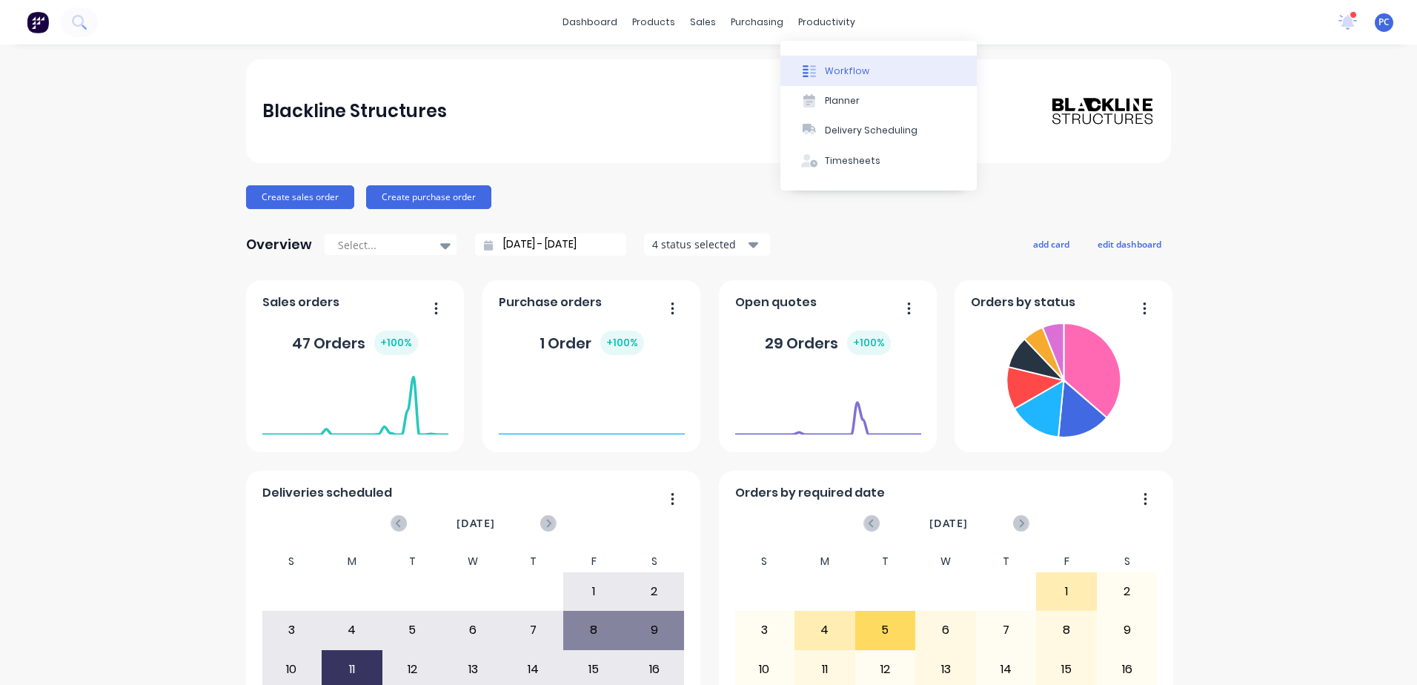
click at [832, 68] on div "Workflow" at bounding box center [847, 70] width 44 height 13
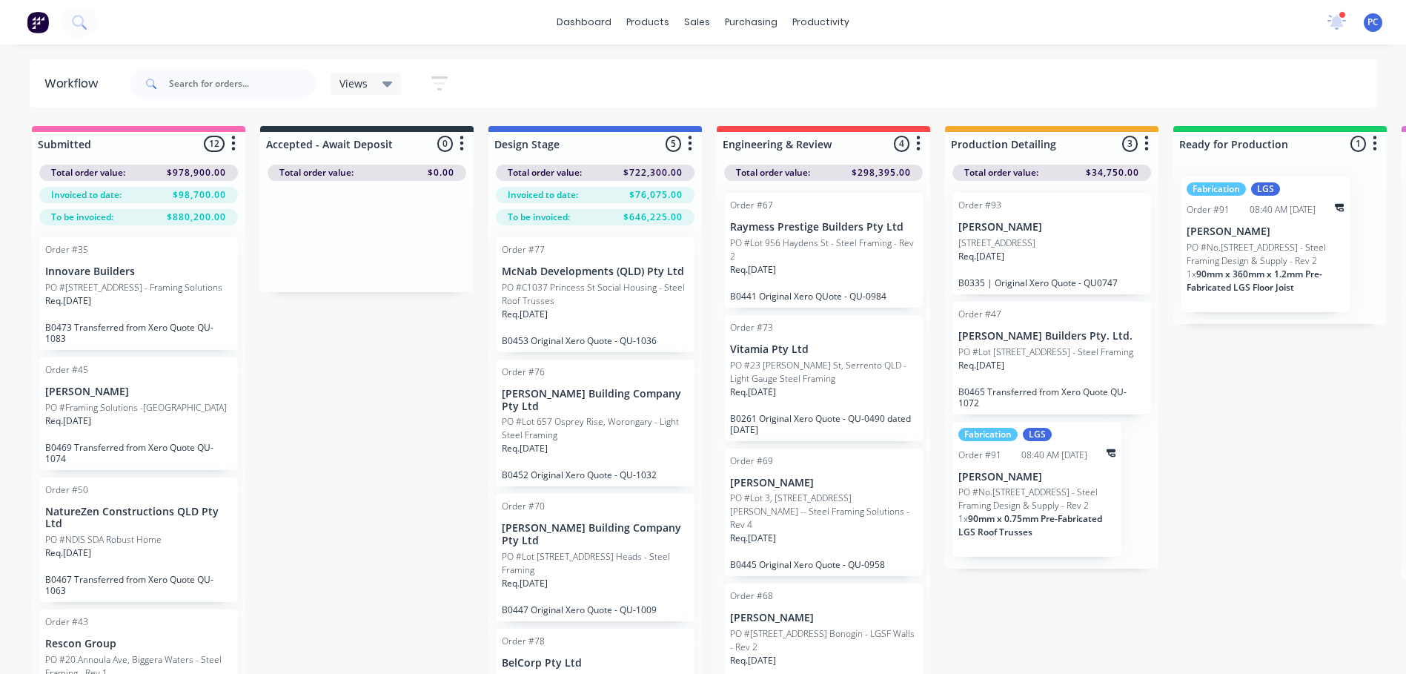
scroll to position [59, 0]
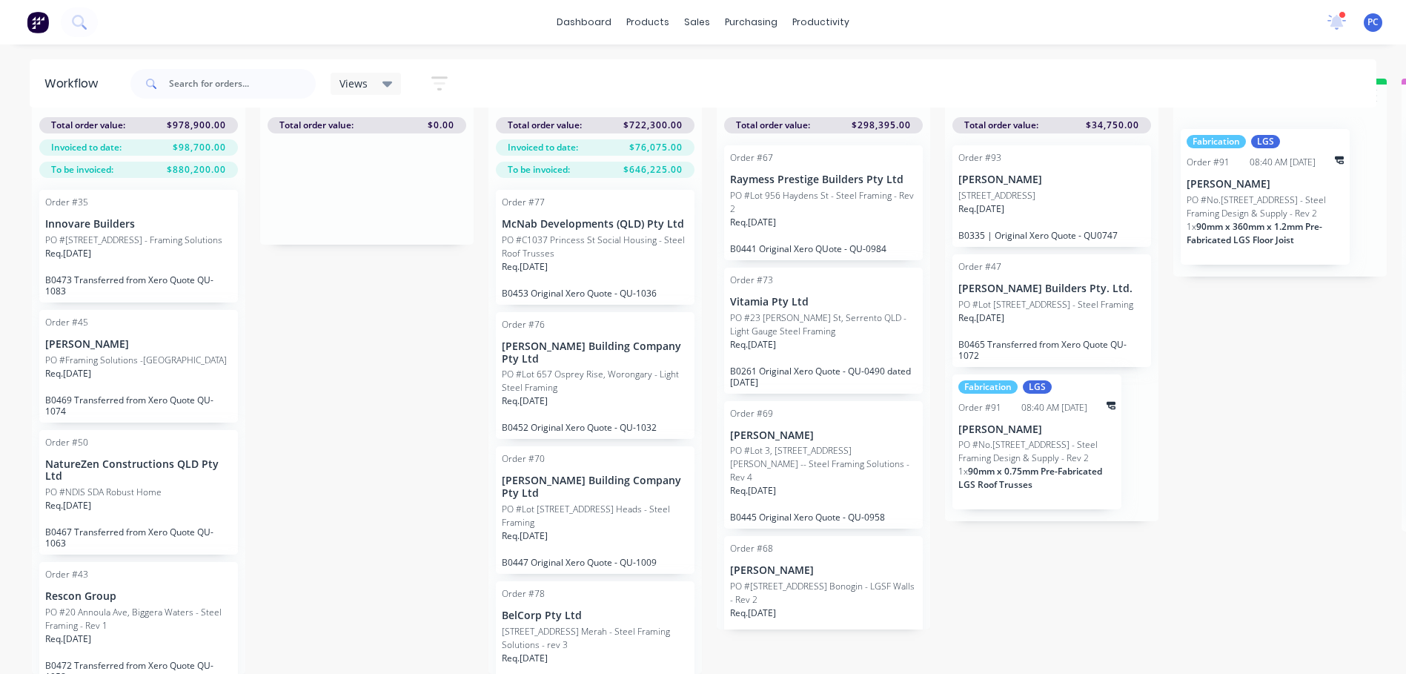
click at [1004, 311] on p "Req. [DATE]" at bounding box center [981, 317] width 46 height 13
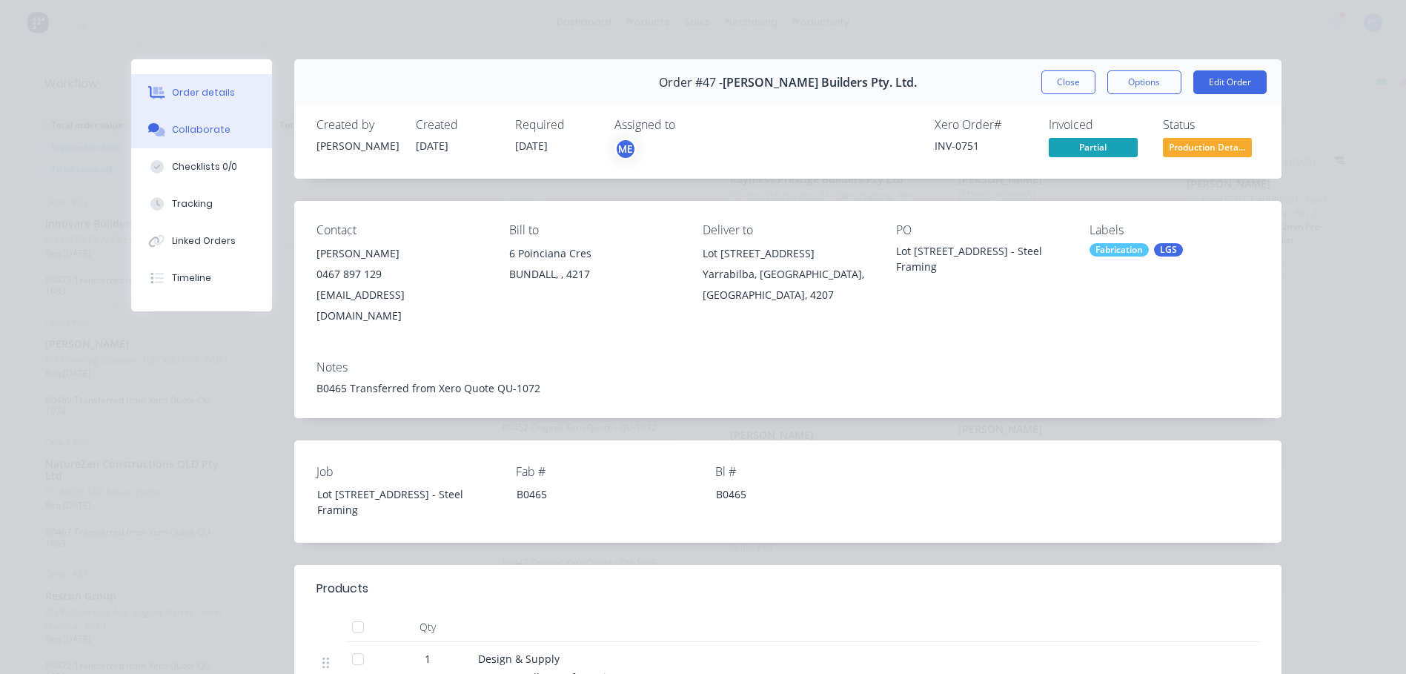
click at [199, 127] on div "Collaborate" at bounding box center [201, 129] width 59 height 13
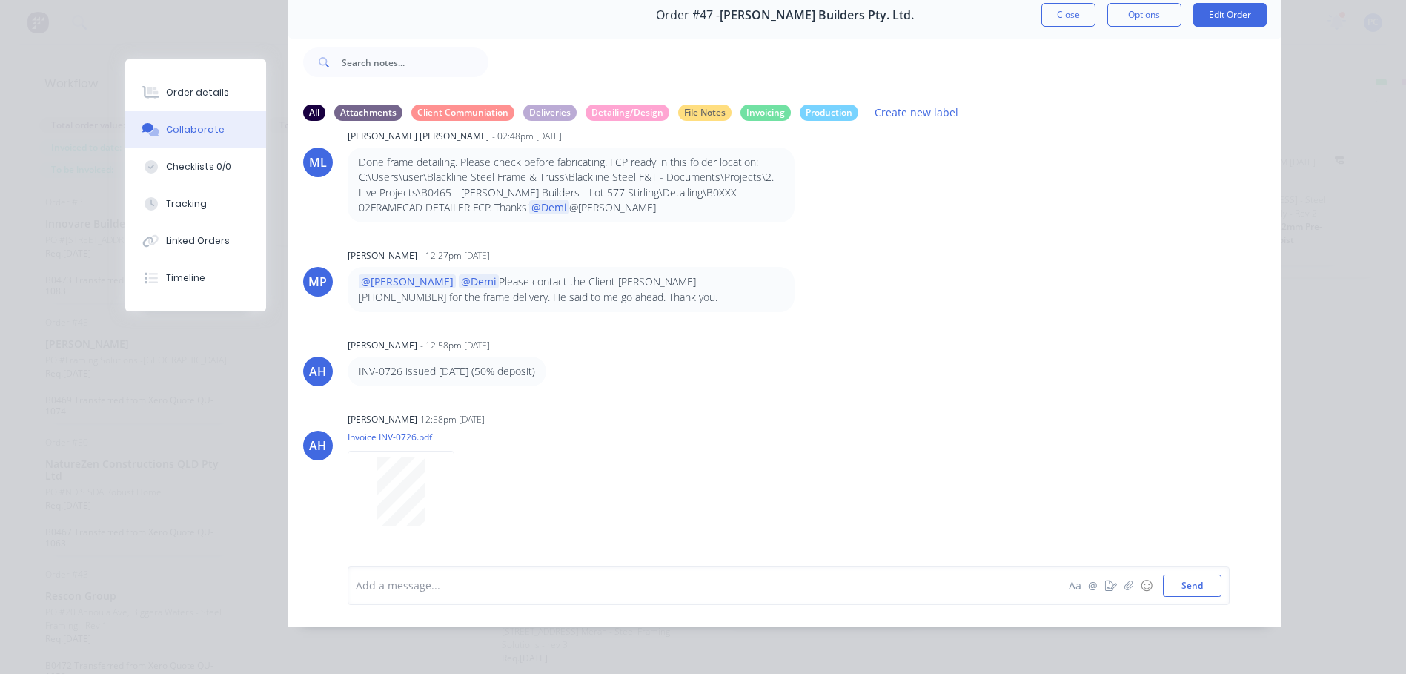
scroll to position [79, 0]
click at [437, 577] on div at bounding box center [680, 585] width 648 height 16
click at [660, 587] on span "Approved by Client 8/8, Tentative delivery date (added 4weeks) [DATE]" at bounding box center [530, 585] width 348 height 14
click at [699, 471] on div "[PERSON_NAME] 12:58pm [DATE] Invoice INV-0726.pdf Labels Download" at bounding box center [579, 474] width 463 height 133
click at [1173, 587] on button "Send" at bounding box center [1192, 585] width 59 height 22
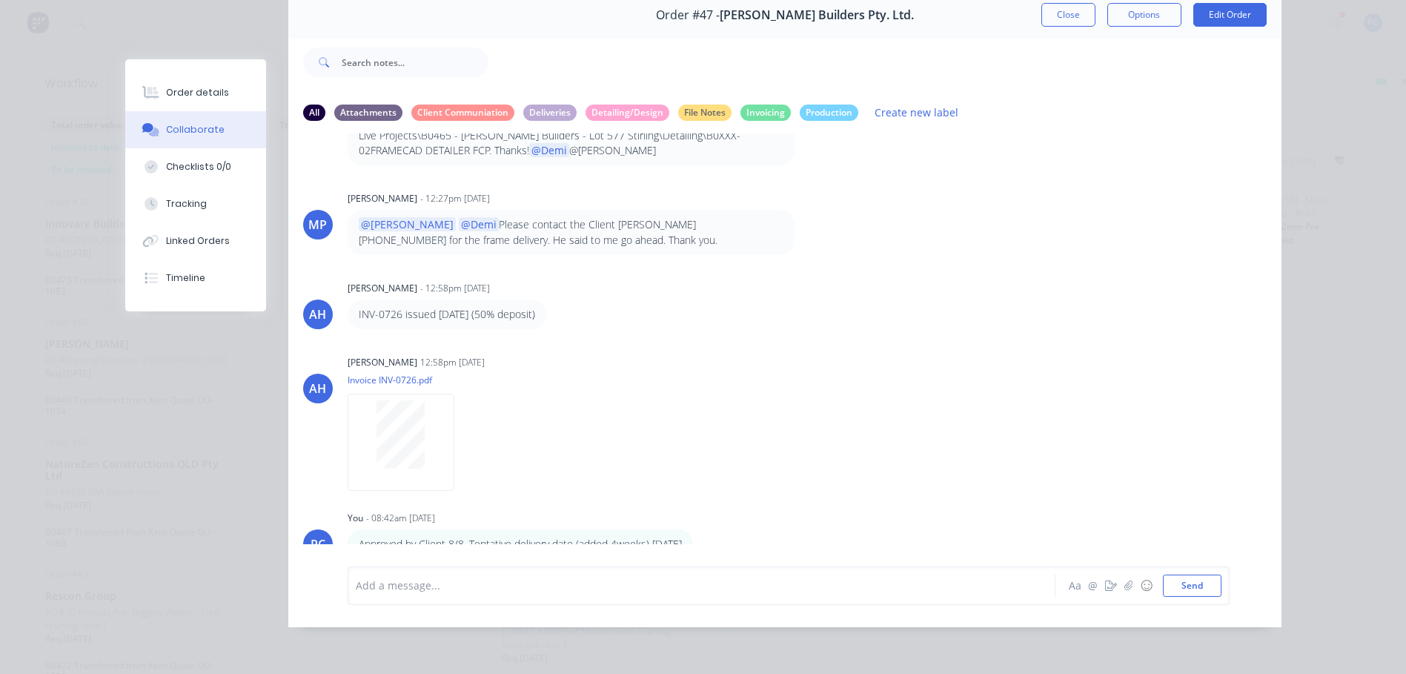
scroll to position [181, 0]
click at [706, 531] on icon "button" at bounding box center [703, 539] width 4 height 17
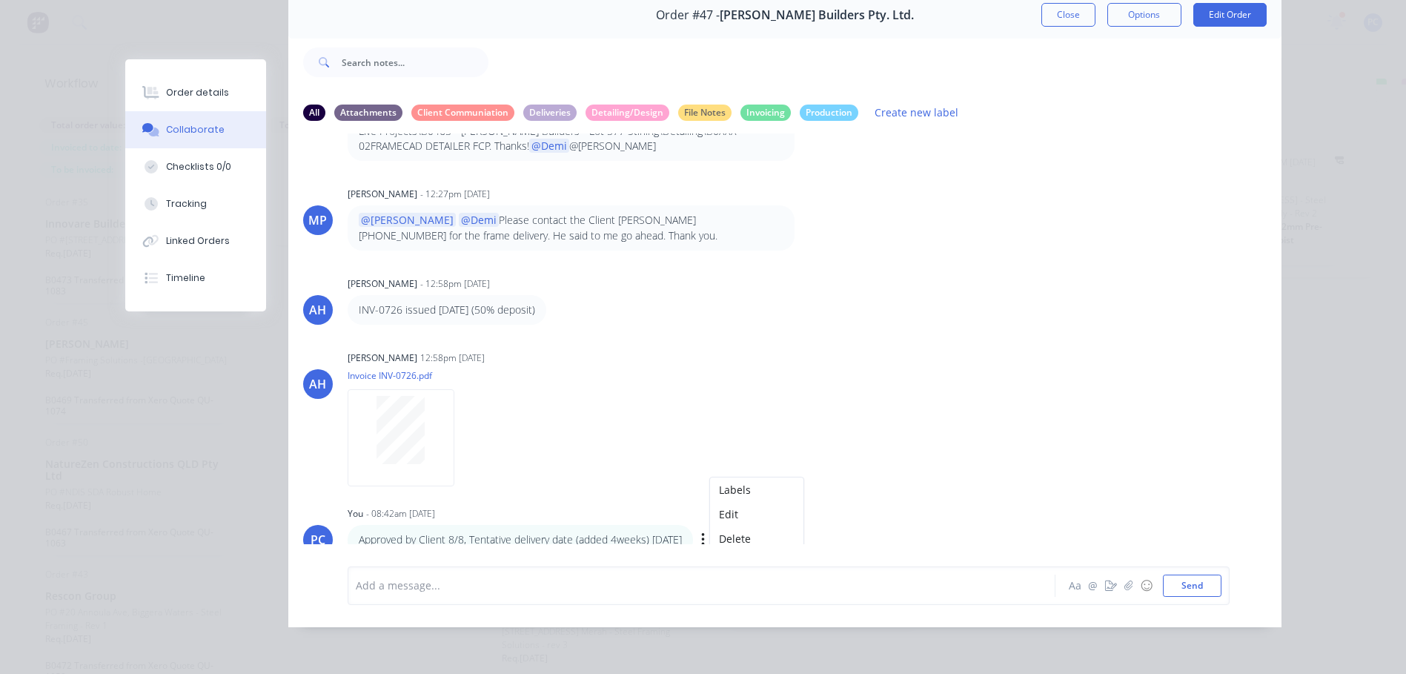
drag, startPoint x: 717, startPoint y: 528, endPoint x: 302, endPoint y: 540, distance: 414.5
click at [302, 540] on div "PC You - 08:42am [DATE] Approved by Client 8/8, Tentative delivery date (added …" at bounding box center [784, 528] width 993 height 52
drag, startPoint x: 302, startPoint y: 540, endPoint x: 431, endPoint y: 533, distance: 129.1
copy div "PC You - 08:42am [DATE] Approved by Client 8/8, Tentative delivery date (added …"
click at [704, 533] on icon "button" at bounding box center [702, 539] width 3 height 13
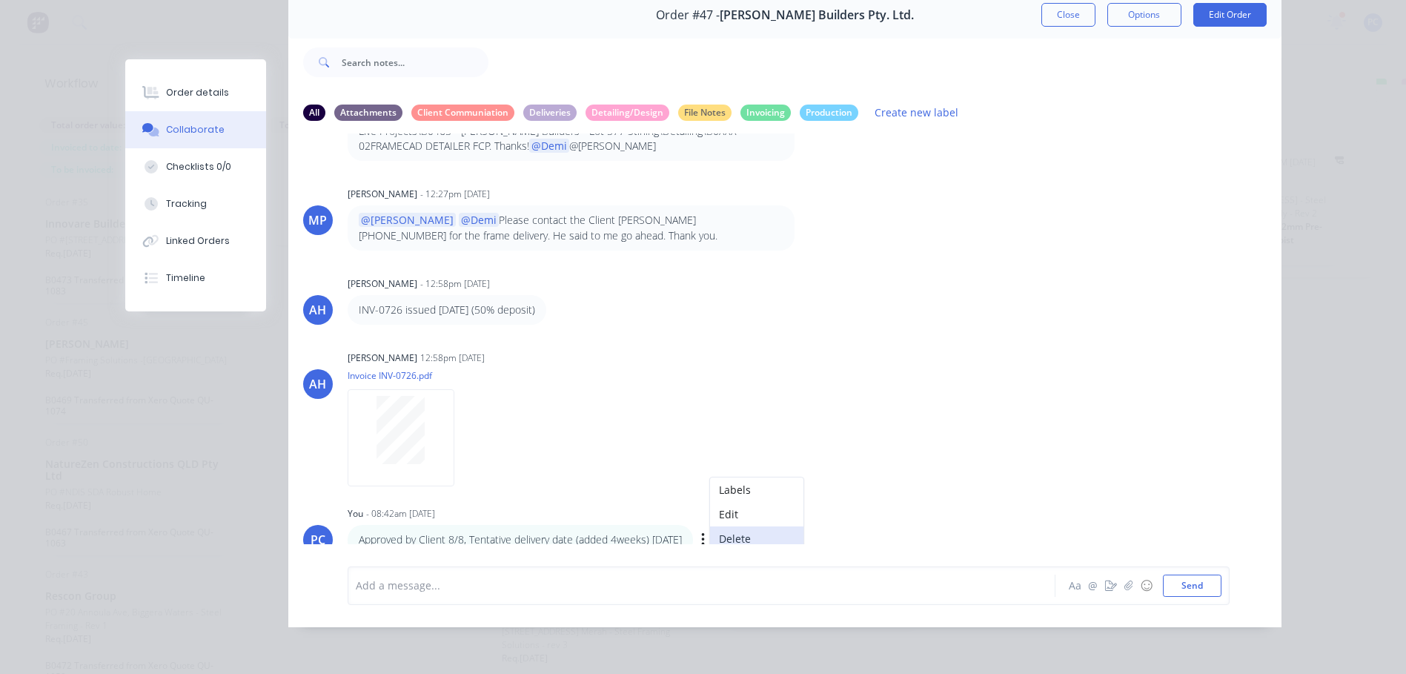
click at [765, 526] on button "Delete" at bounding box center [756, 538] width 93 height 24
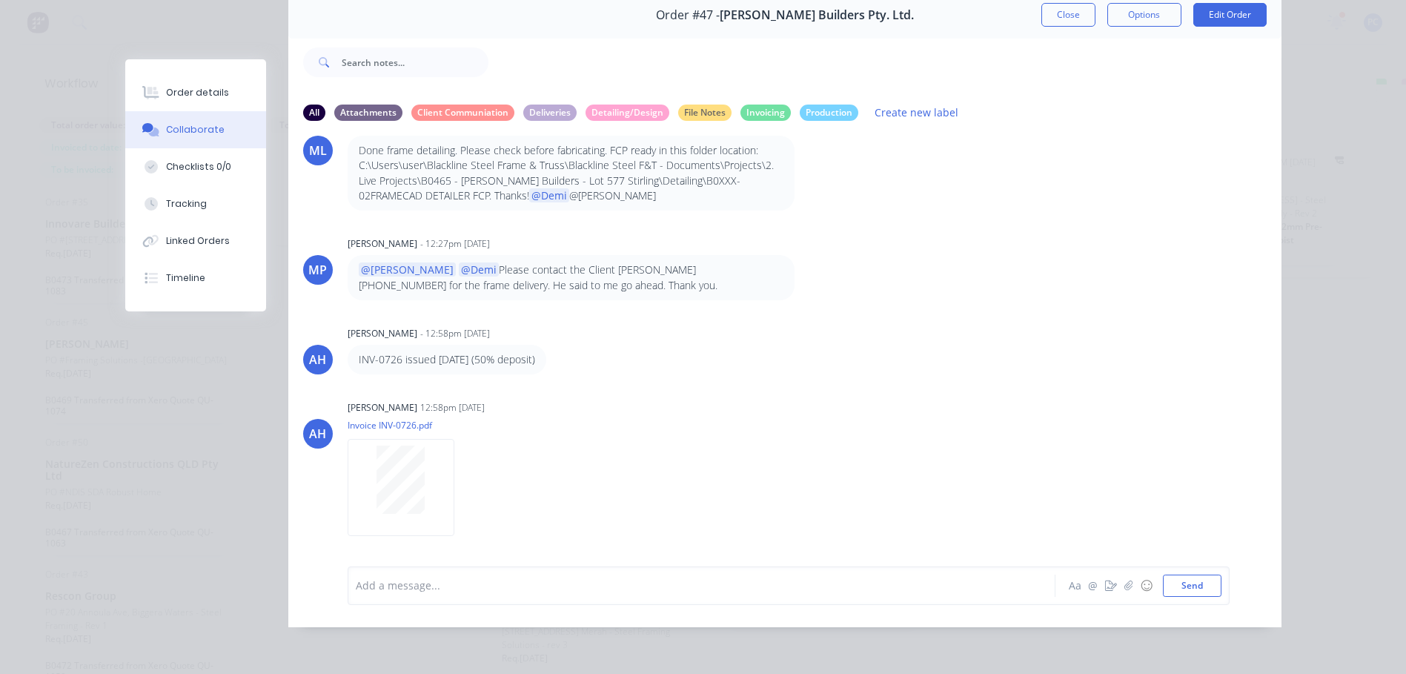
scroll to position [120, 0]
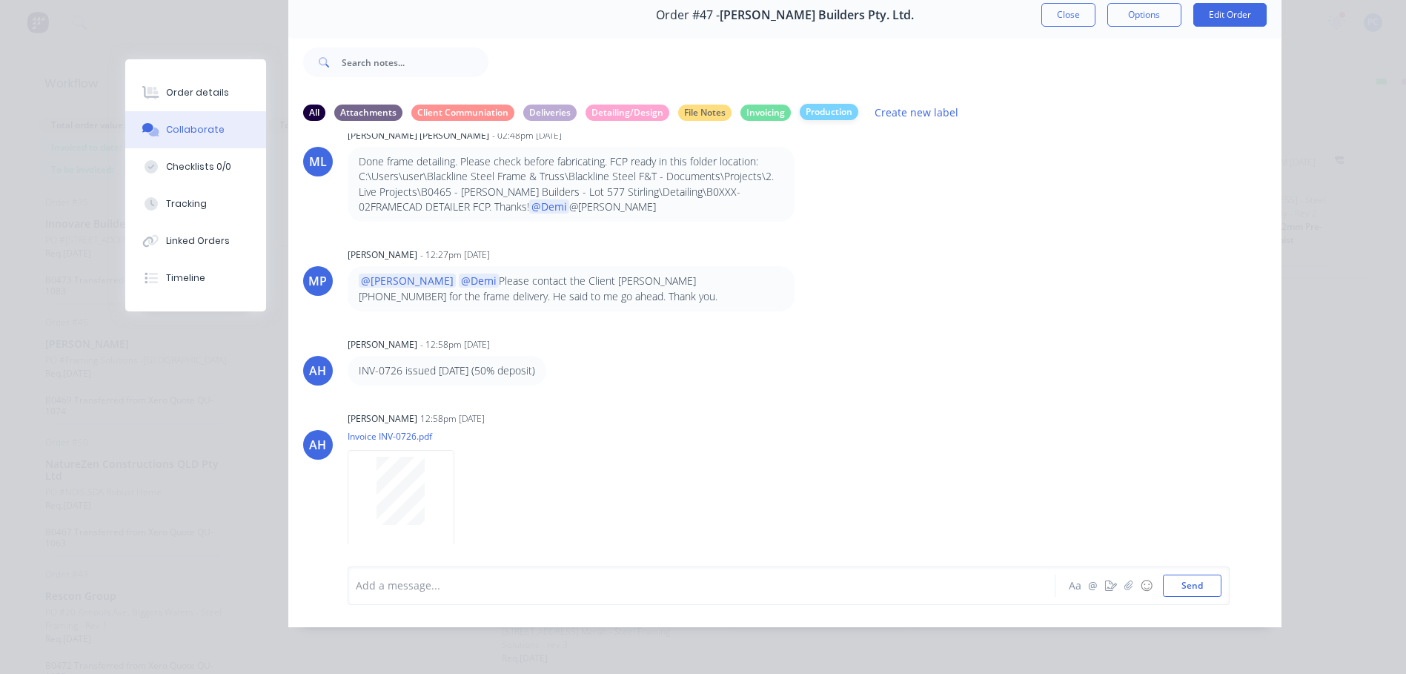
click at [811, 104] on div "Production" at bounding box center [829, 112] width 59 height 16
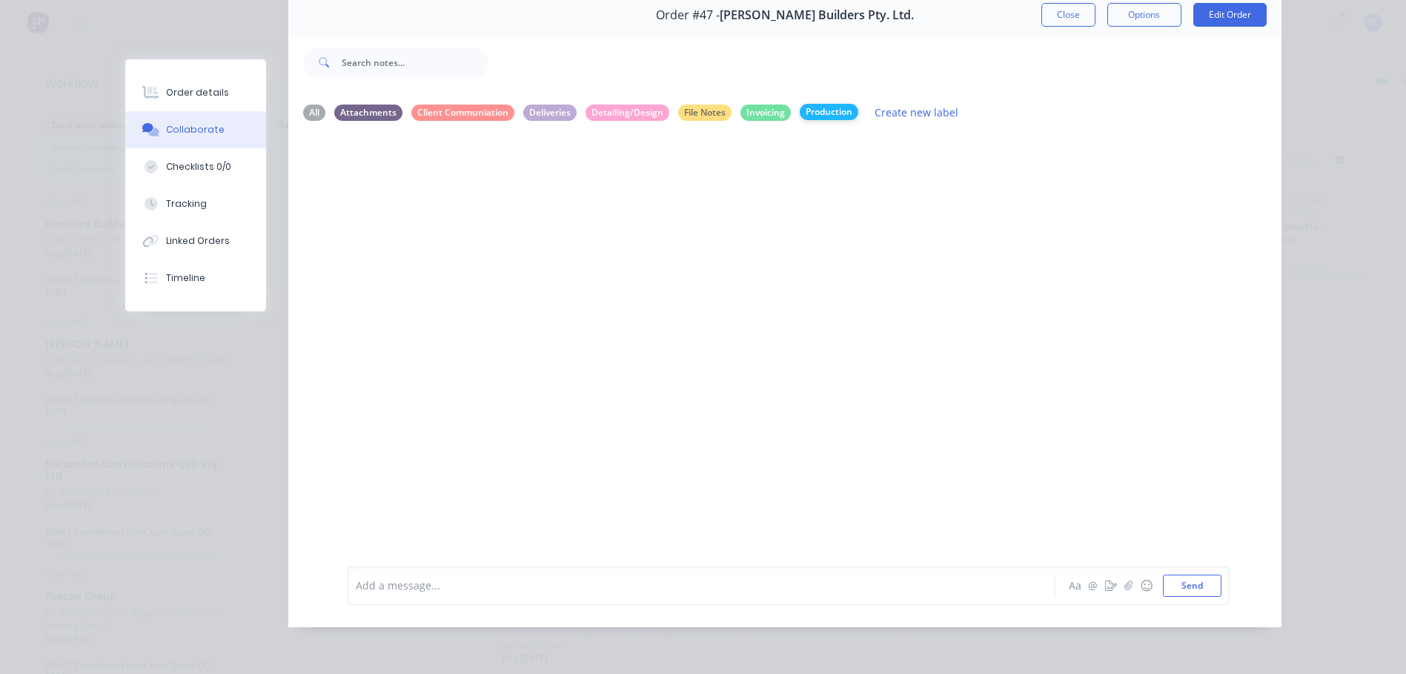
scroll to position [0, 0]
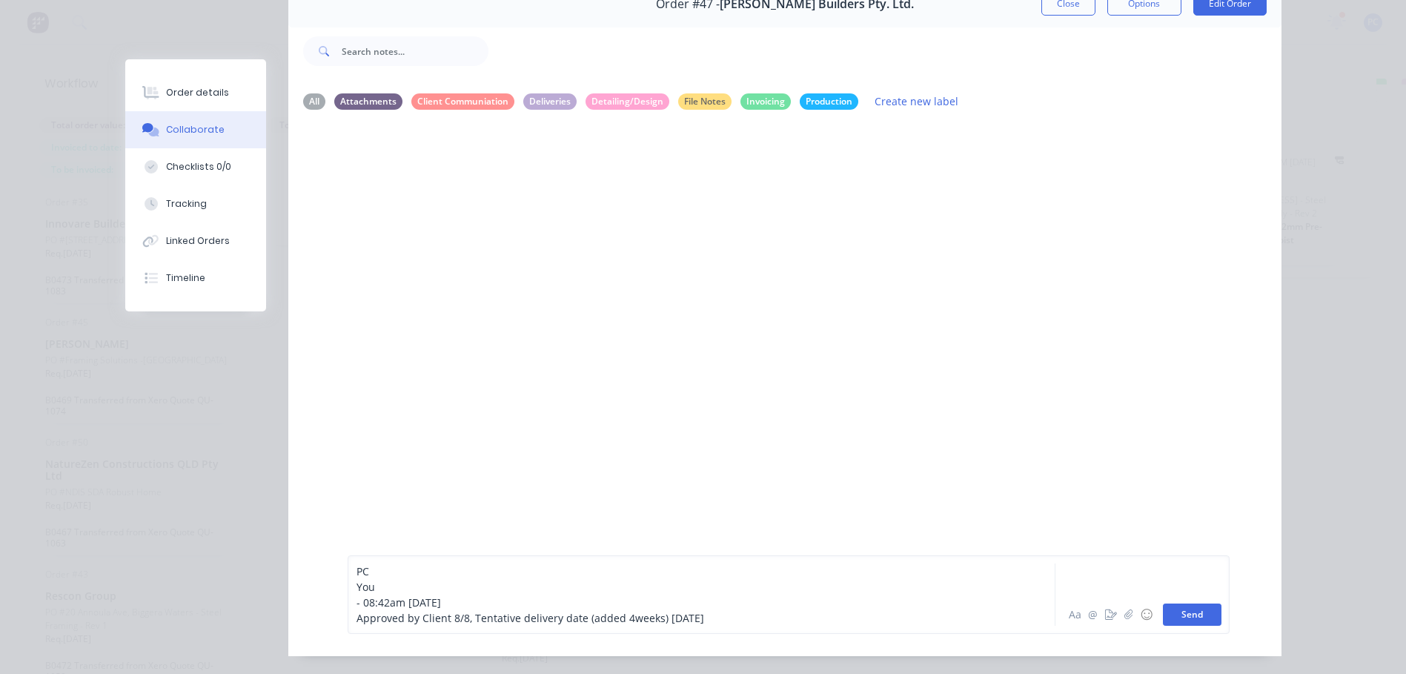
click at [1187, 626] on button "Send" at bounding box center [1192, 614] width 59 height 22
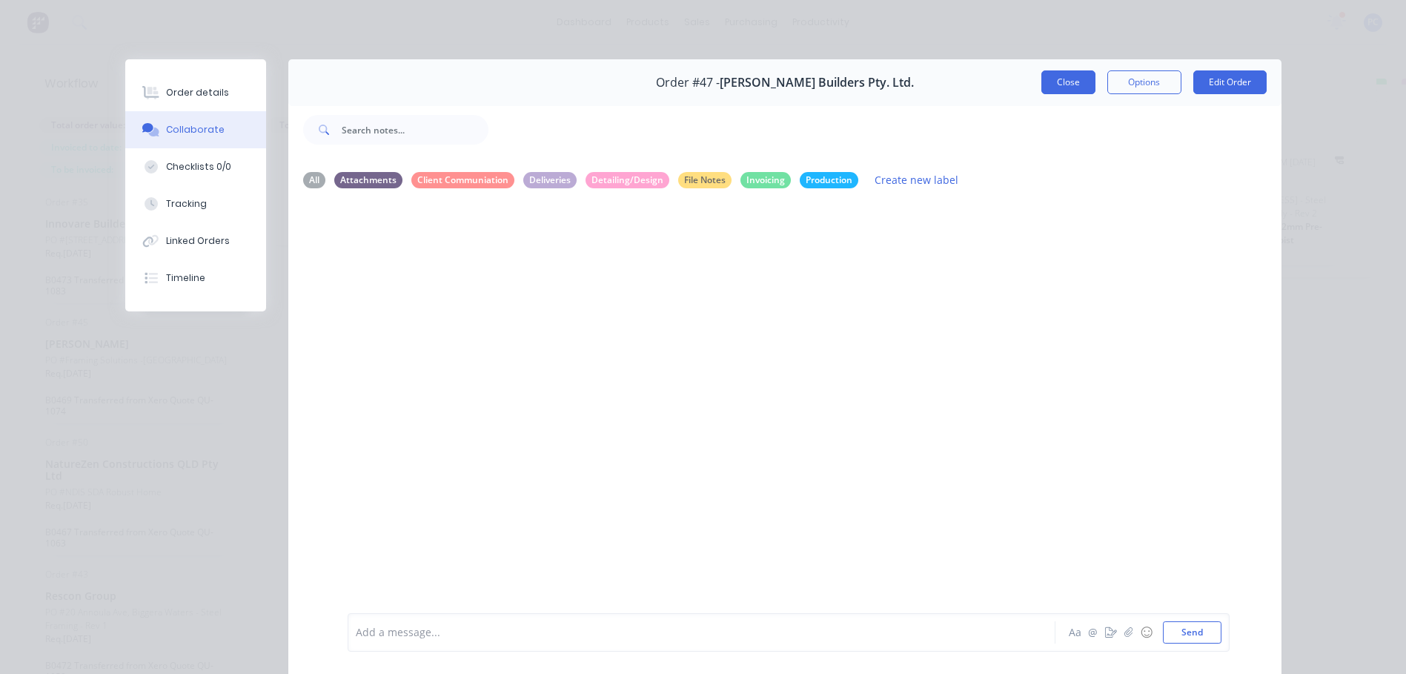
click at [1052, 78] on button "Close" at bounding box center [1068, 82] width 54 height 24
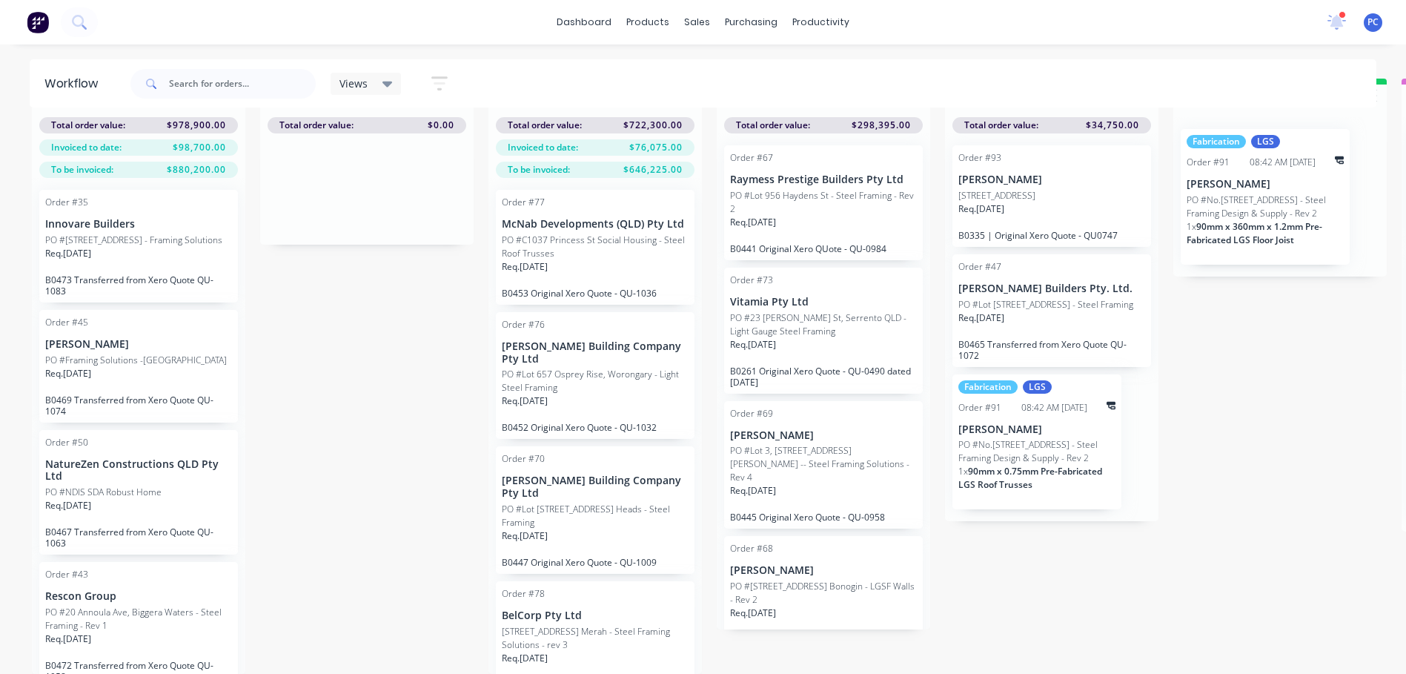
click at [1223, 209] on p "PO #No.[STREET_ADDRESS] - Steel Framing Design & Supply - Rev 2" at bounding box center [1265, 206] width 157 height 27
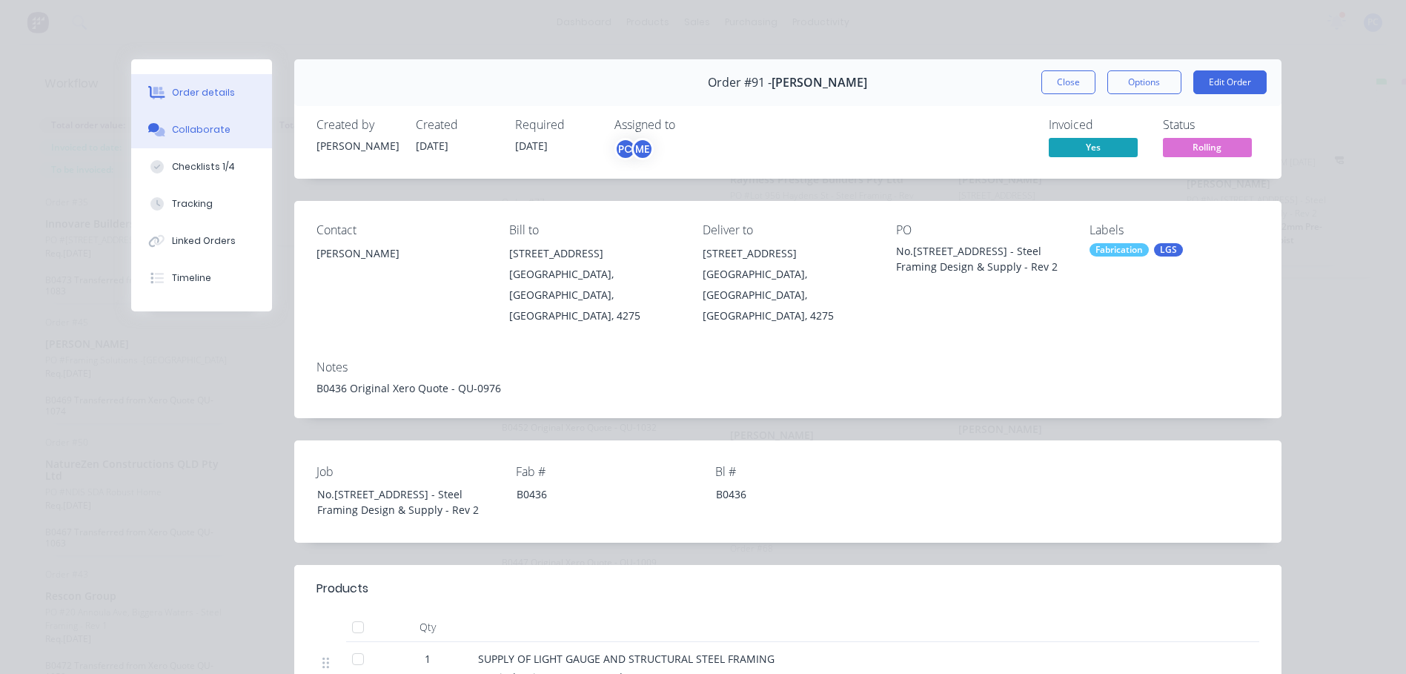
click at [189, 131] on div "Collaborate" at bounding box center [201, 129] width 59 height 13
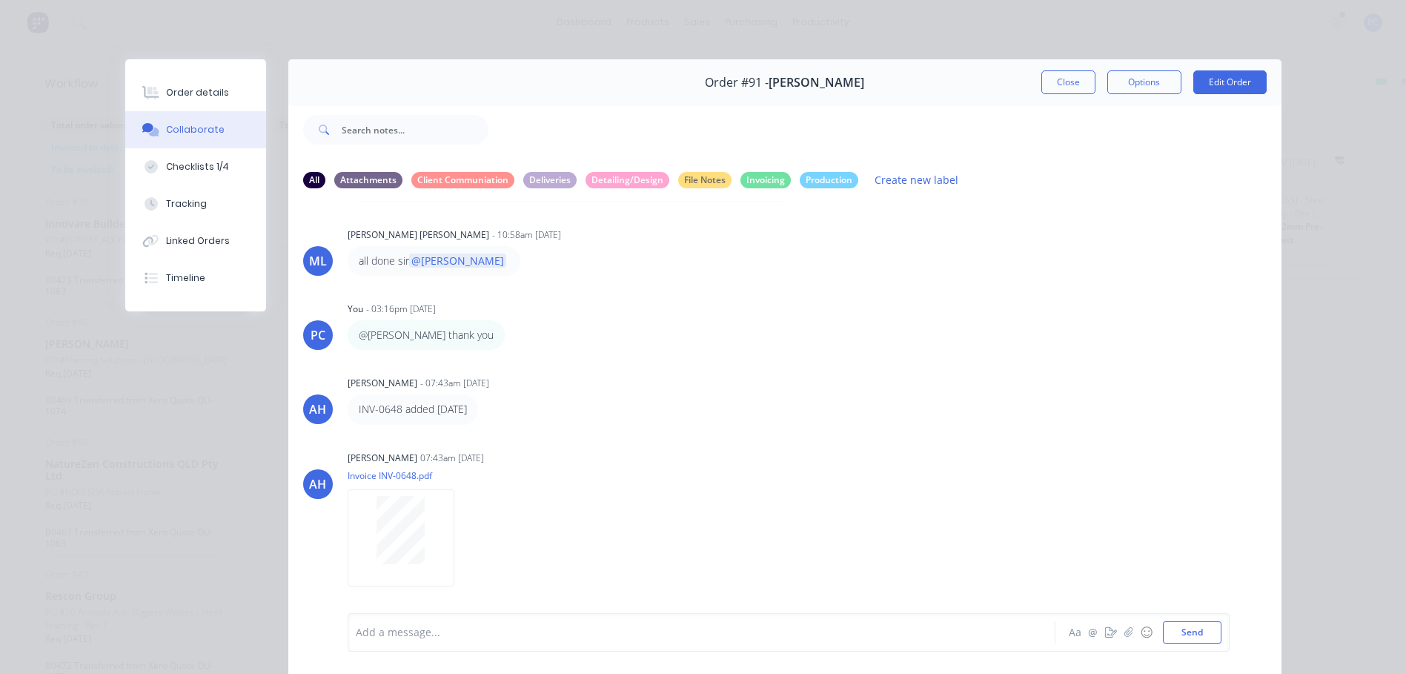
scroll to position [560, 0]
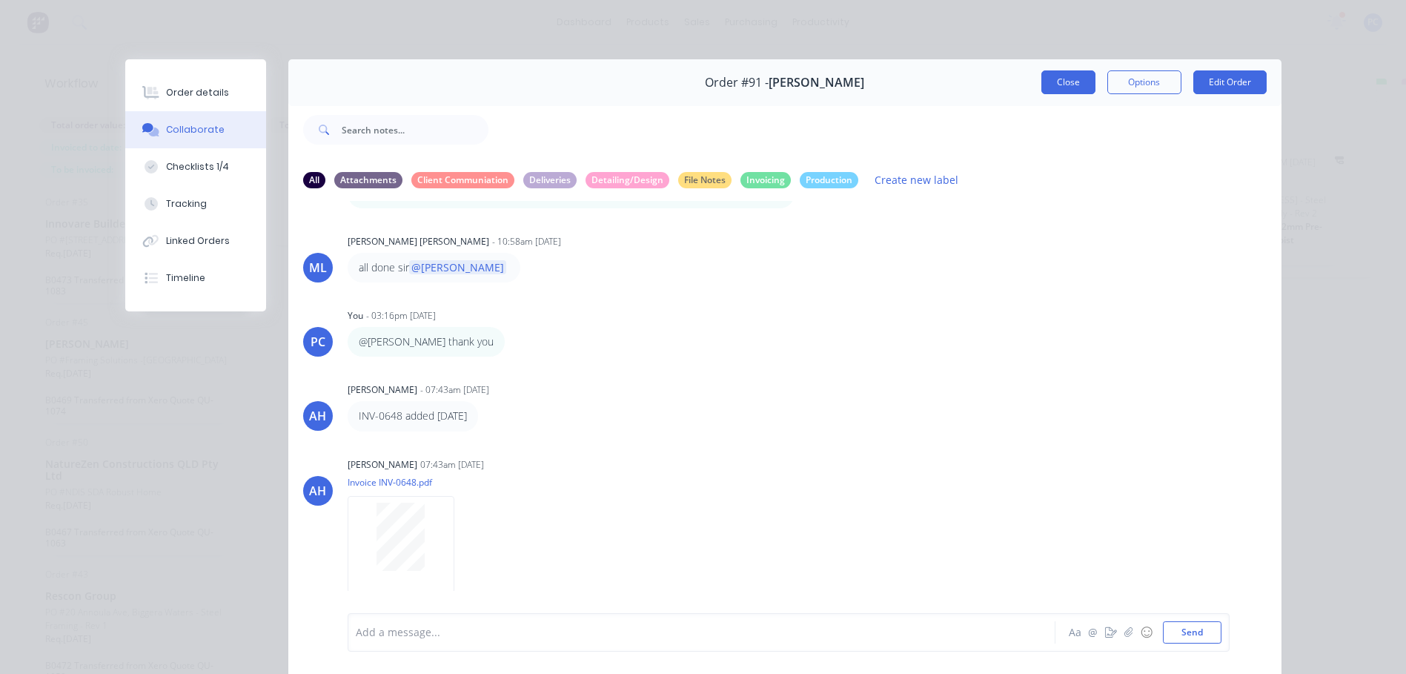
click at [1057, 89] on button "Close" at bounding box center [1068, 82] width 54 height 24
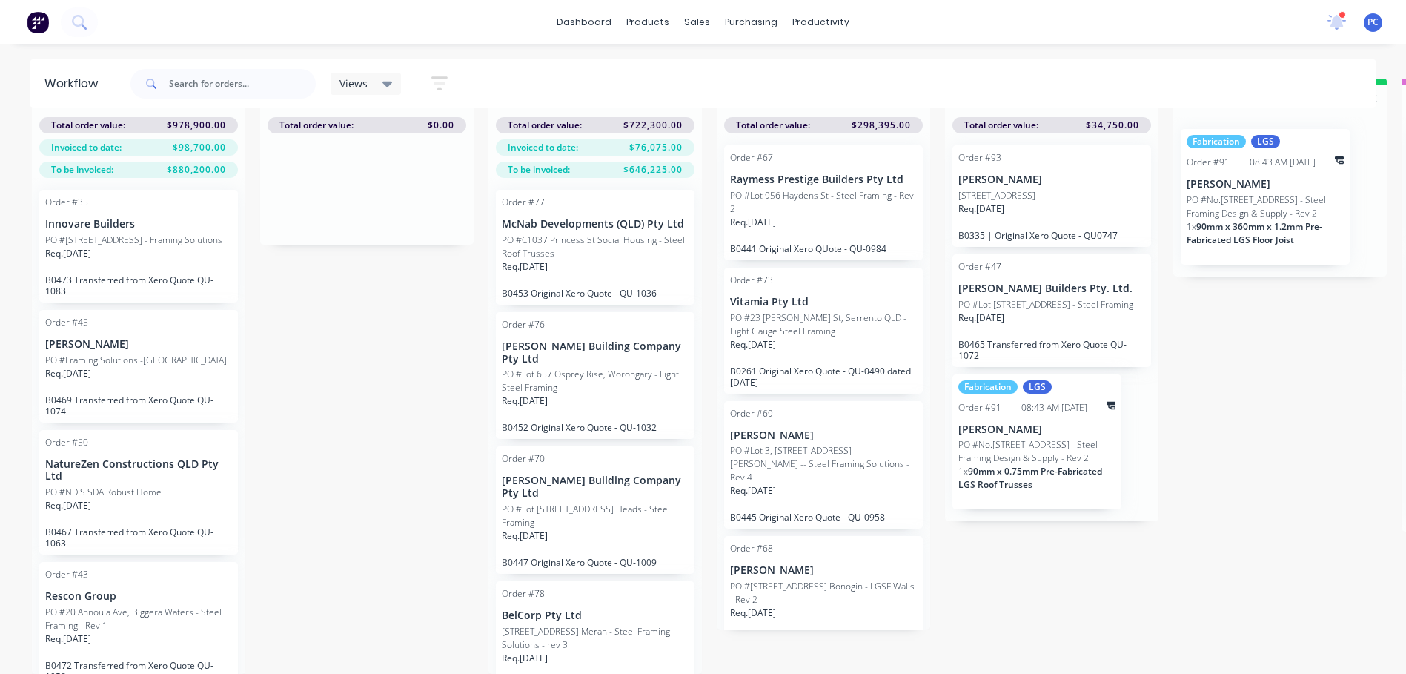
click at [1017, 202] on div "Req. [DATE]" at bounding box center [1051, 214] width 187 height 25
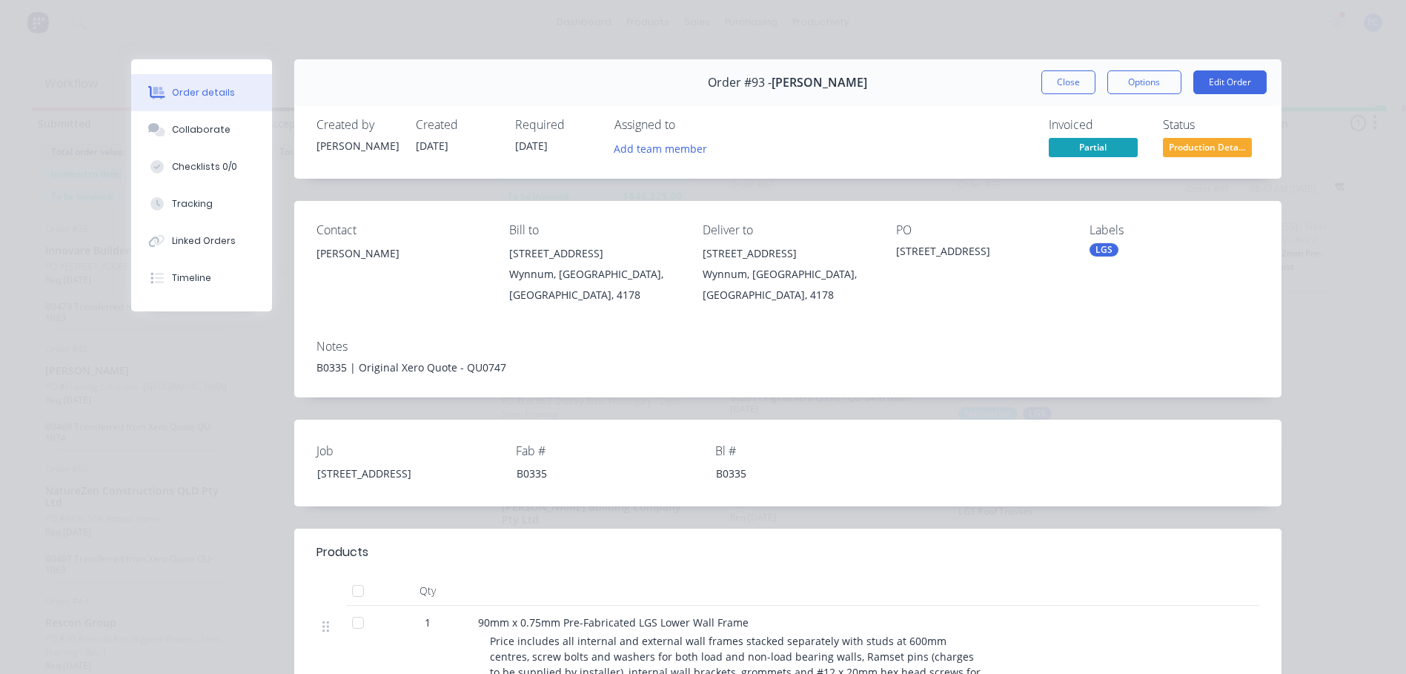
scroll to position [0, 0]
click at [1056, 84] on button "Close" at bounding box center [1068, 82] width 54 height 24
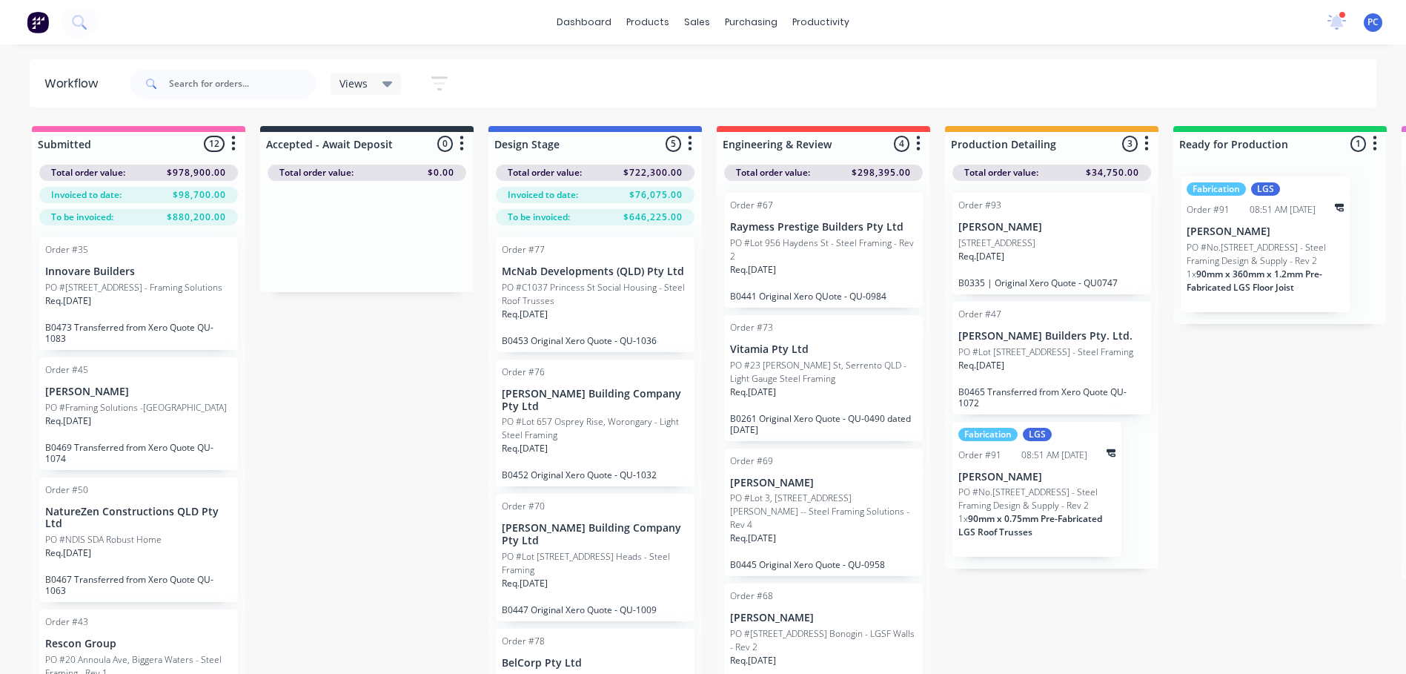
click at [1029, 239] on p "[STREET_ADDRESS]" at bounding box center [996, 242] width 77 height 13
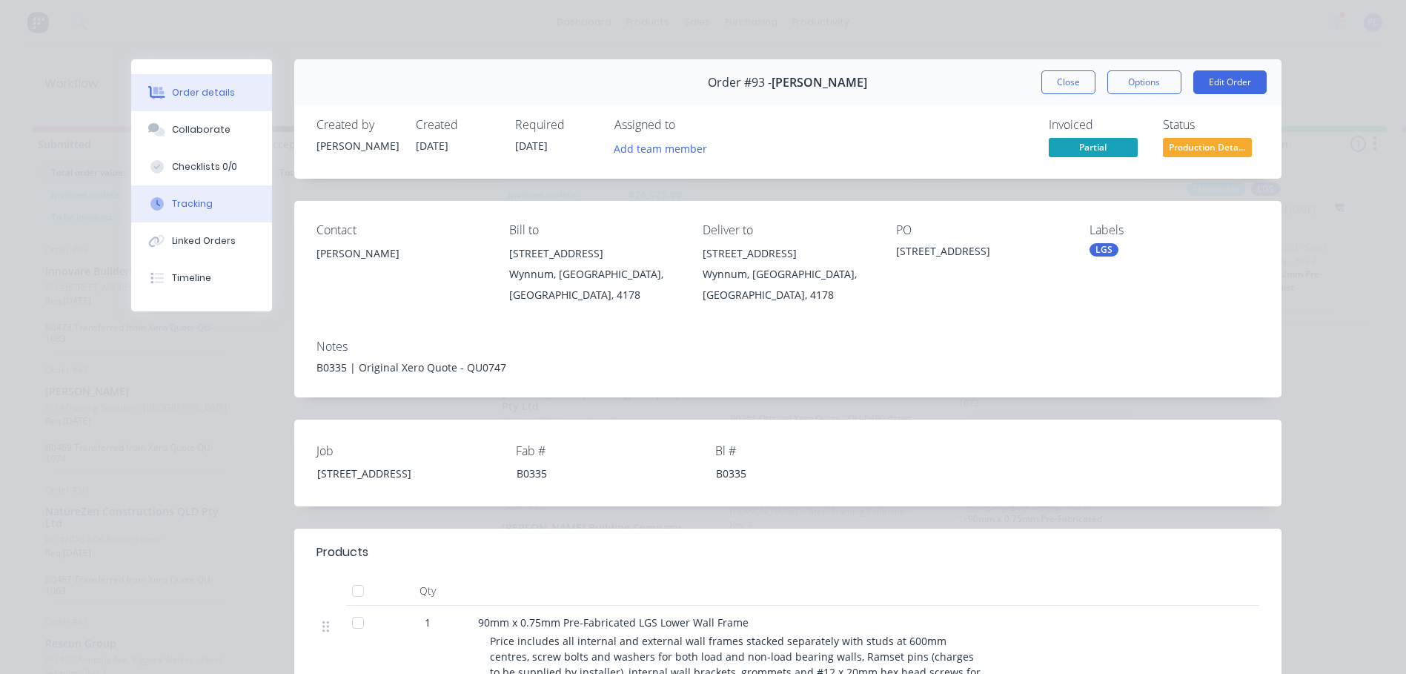
click at [186, 201] on div "Tracking" at bounding box center [192, 203] width 41 height 13
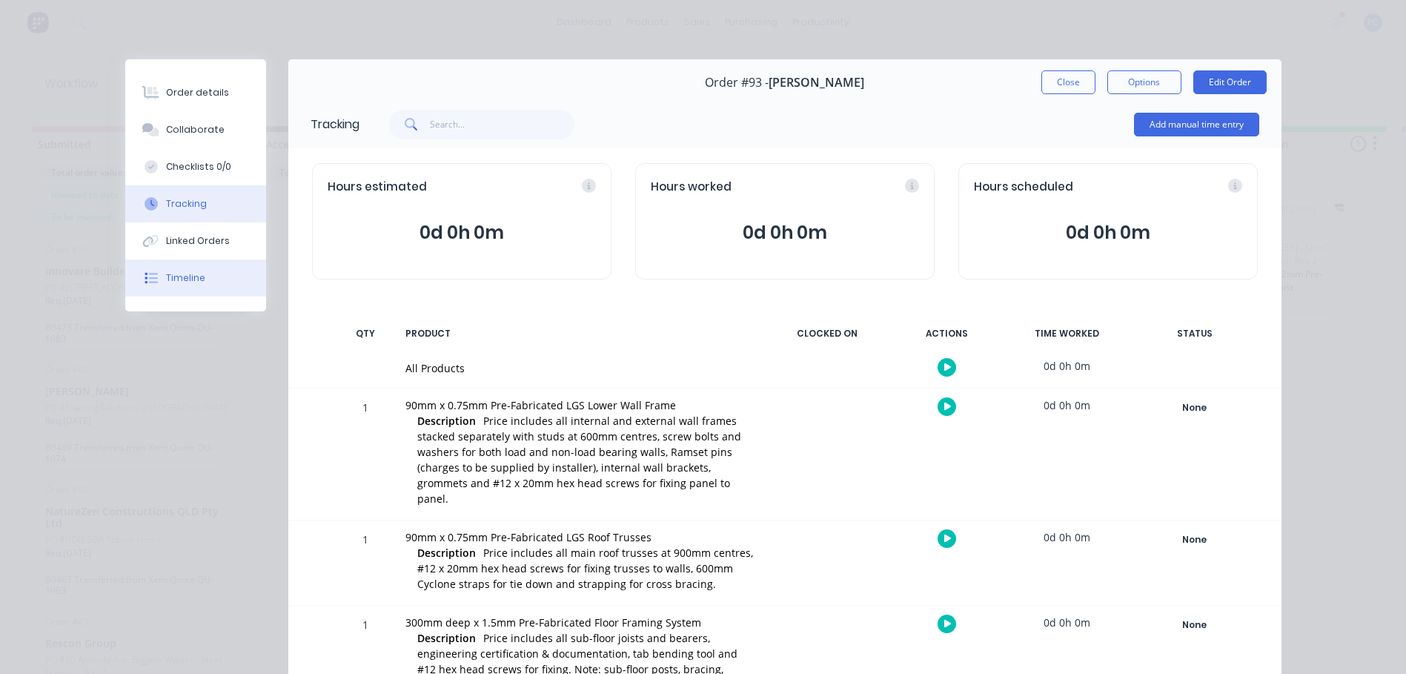
click at [178, 272] on div "Timeline" at bounding box center [185, 277] width 39 height 13
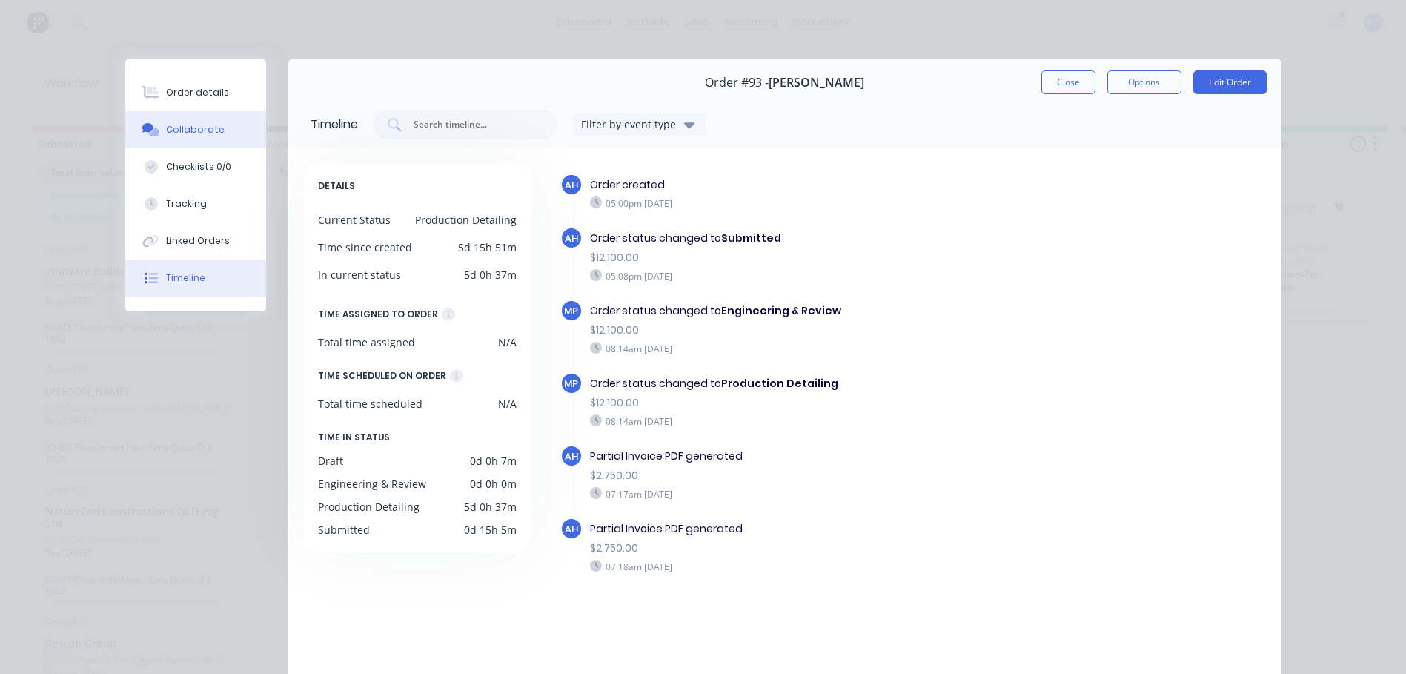
click at [172, 119] on button "Collaborate" at bounding box center [195, 129] width 141 height 37
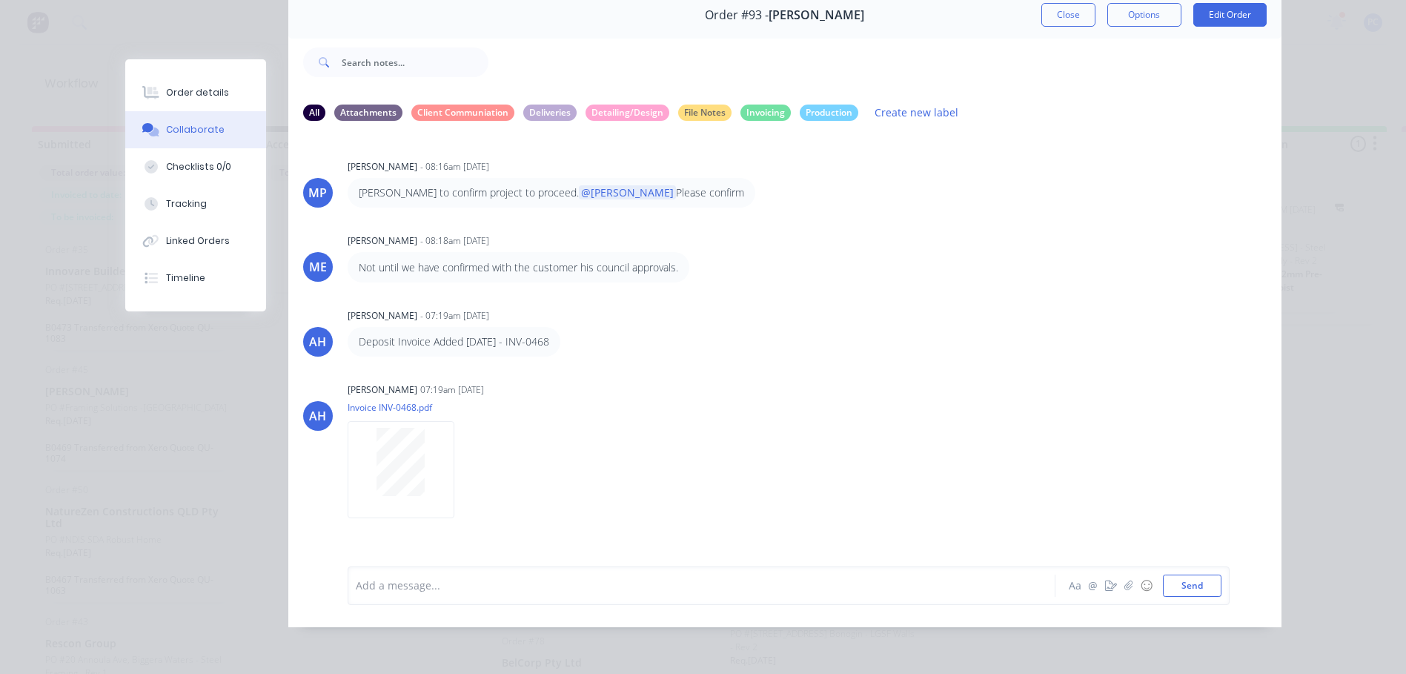
scroll to position [79, 0]
click at [499, 587] on div at bounding box center [680, 585] width 648 height 16
click at [1180, 588] on button "Send" at bounding box center [1192, 585] width 59 height 22
click at [1066, 8] on button "Close" at bounding box center [1068, 15] width 54 height 24
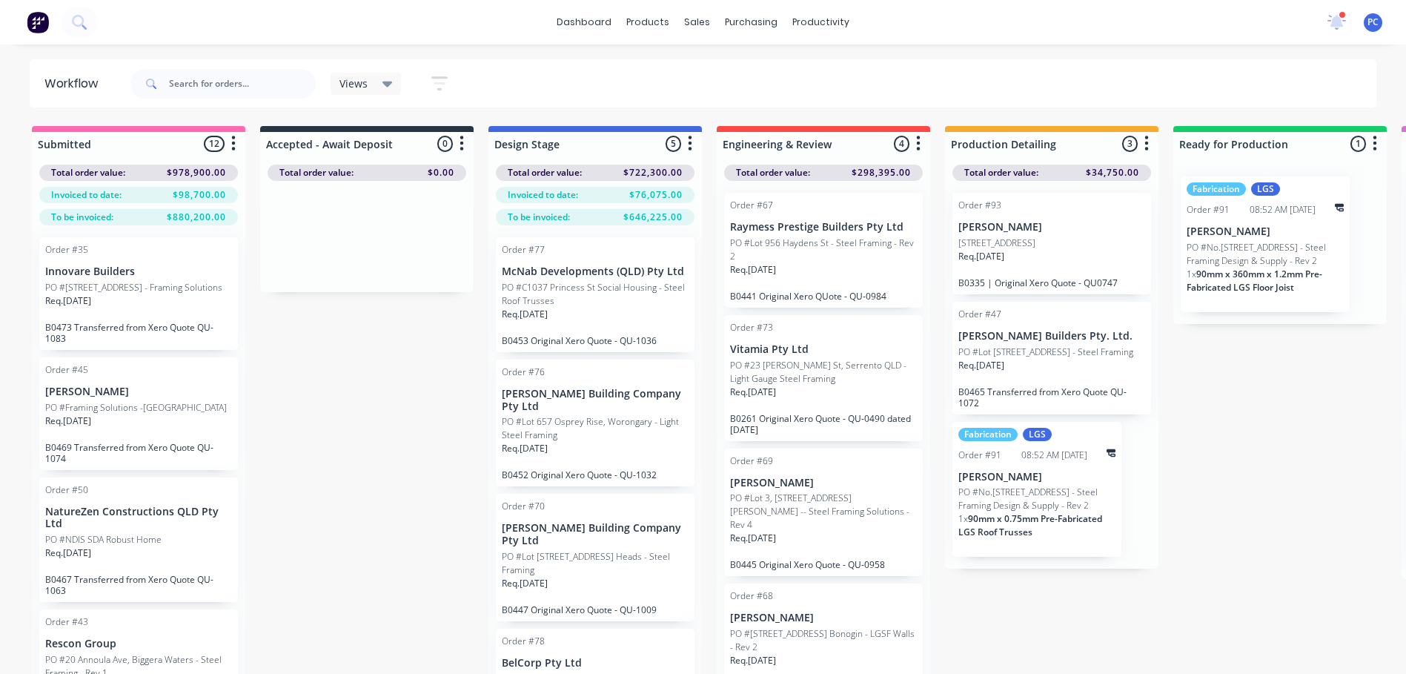
click at [852, 364] on p "PO #23 [PERSON_NAME] St, Serrento QLD - Light Gauge Steel Framing" at bounding box center [823, 372] width 187 height 27
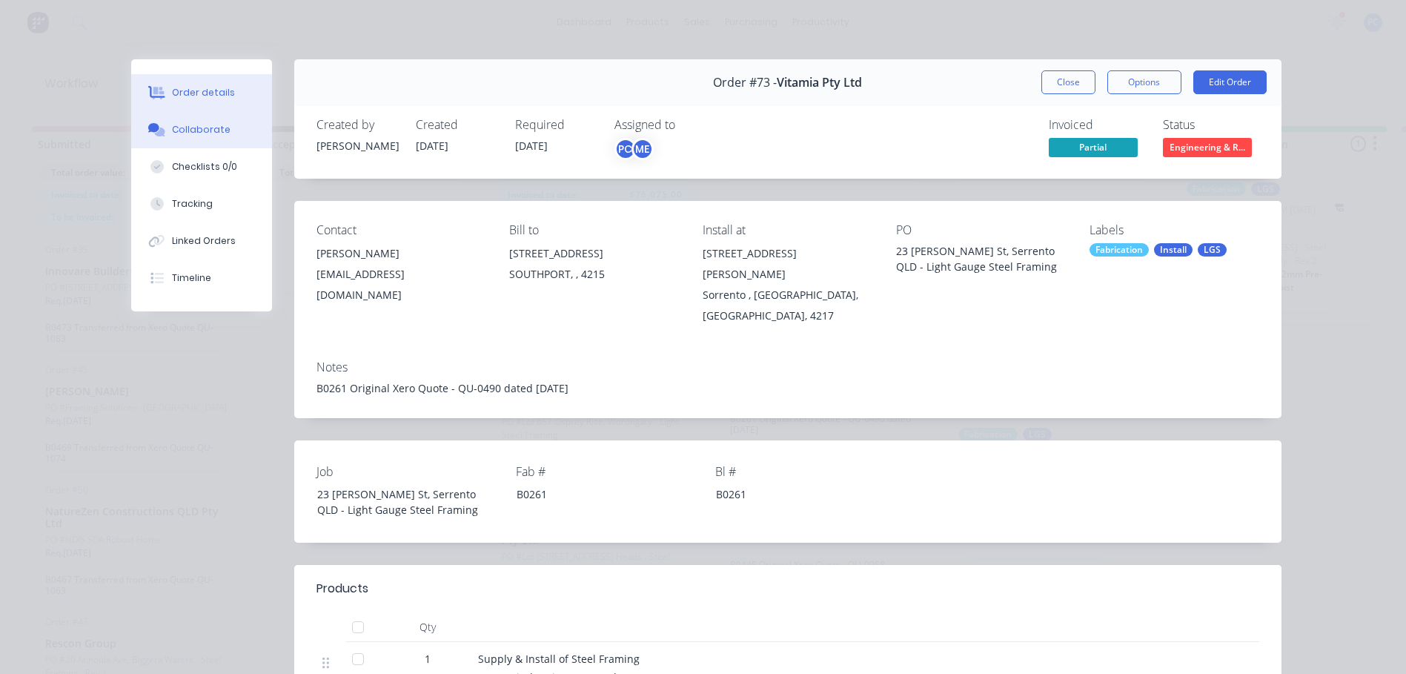
click at [193, 128] on div "Collaborate" at bounding box center [201, 129] width 59 height 13
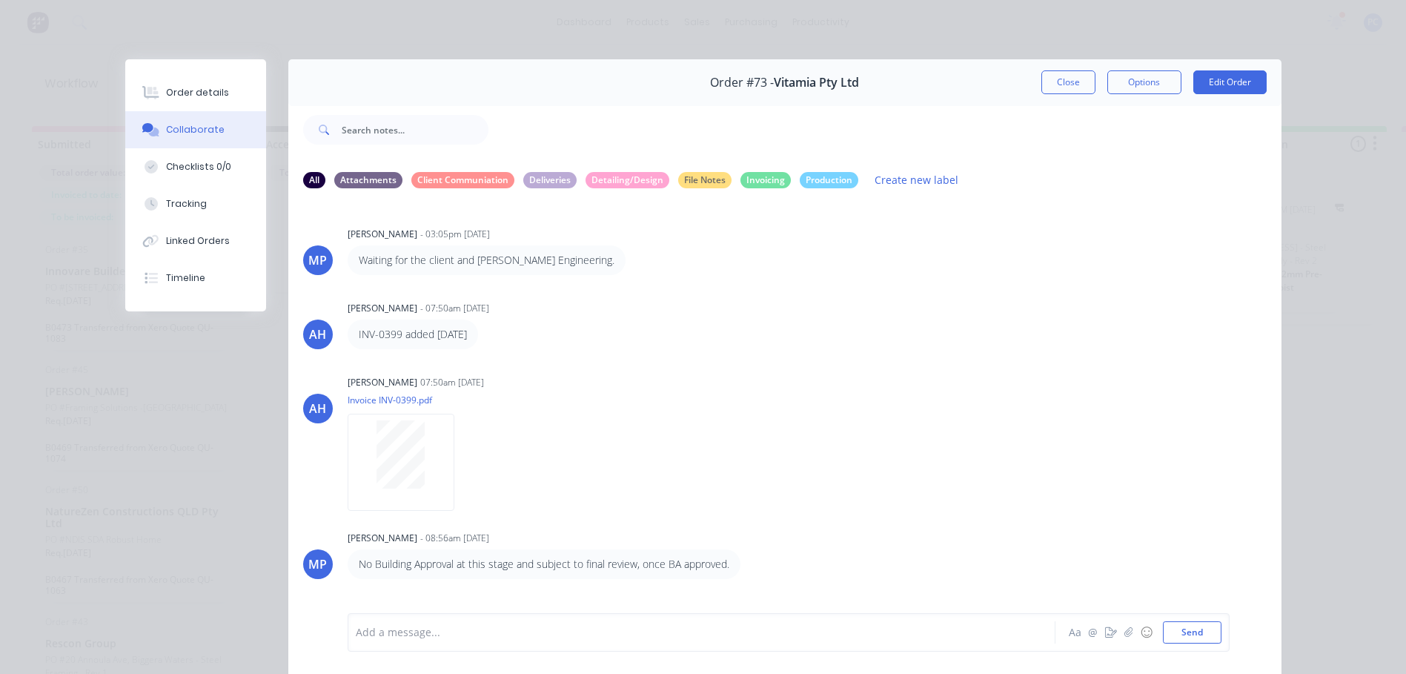
click at [482, 627] on div at bounding box center [680, 633] width 648 height 16
click at [1171, 631] on button "Send" at bounding box center [1192, 632] width 59 height 22
click at [1073, 80] on button "Close" at bounding box center [1068, 82] width 54 height 24
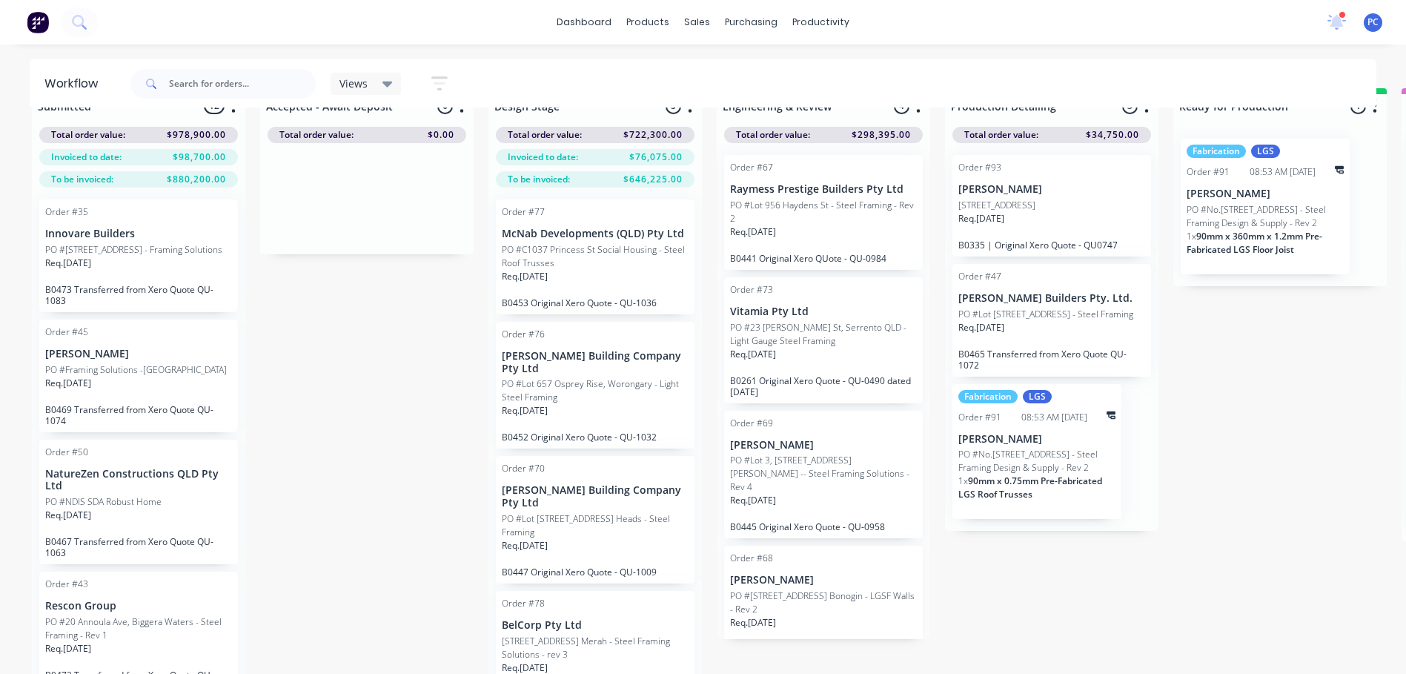
scroll to position [59, 0]
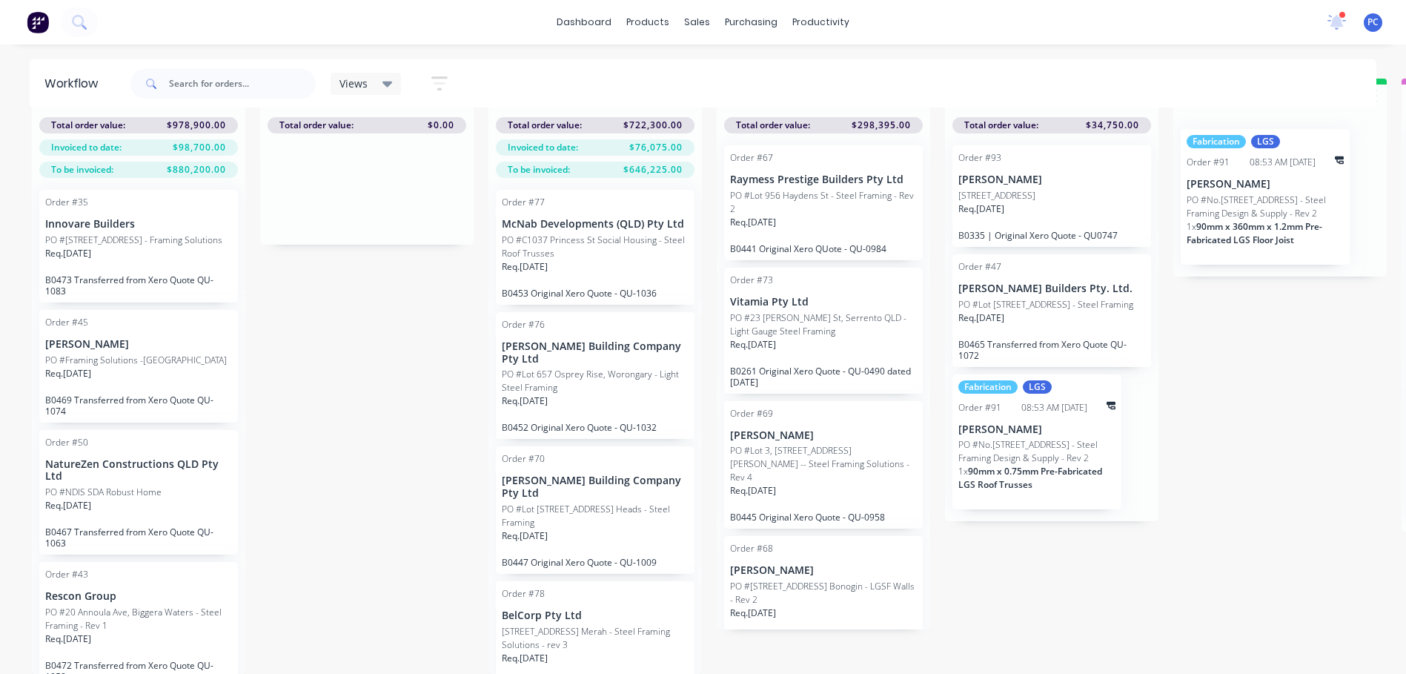
click at [1304, 206] on p "PO #No.[STREET_ADDRESS] - Steel Framing Design & Supply - Rev 2" at bounding box center [1265, 206] width 157 height 27
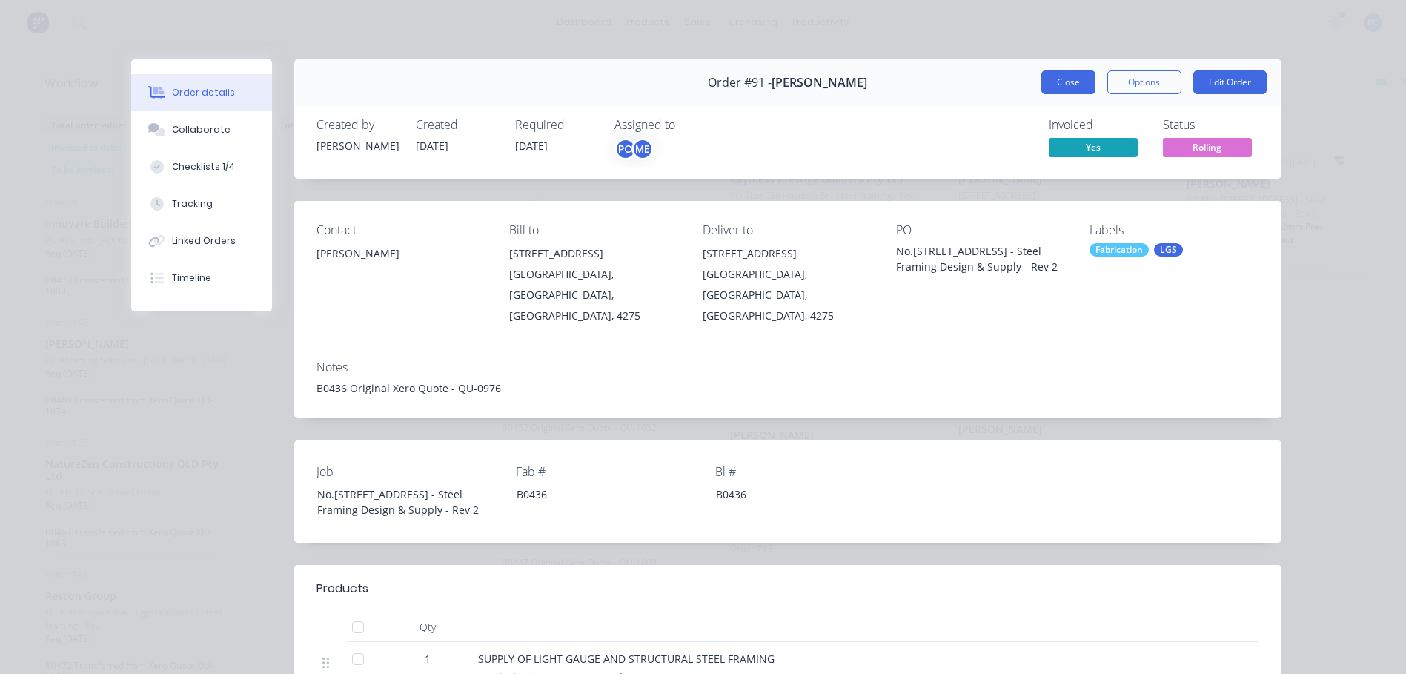
click at [1058, 87] on button "Close" at bounding box center [1068, 82] width 54 height 24
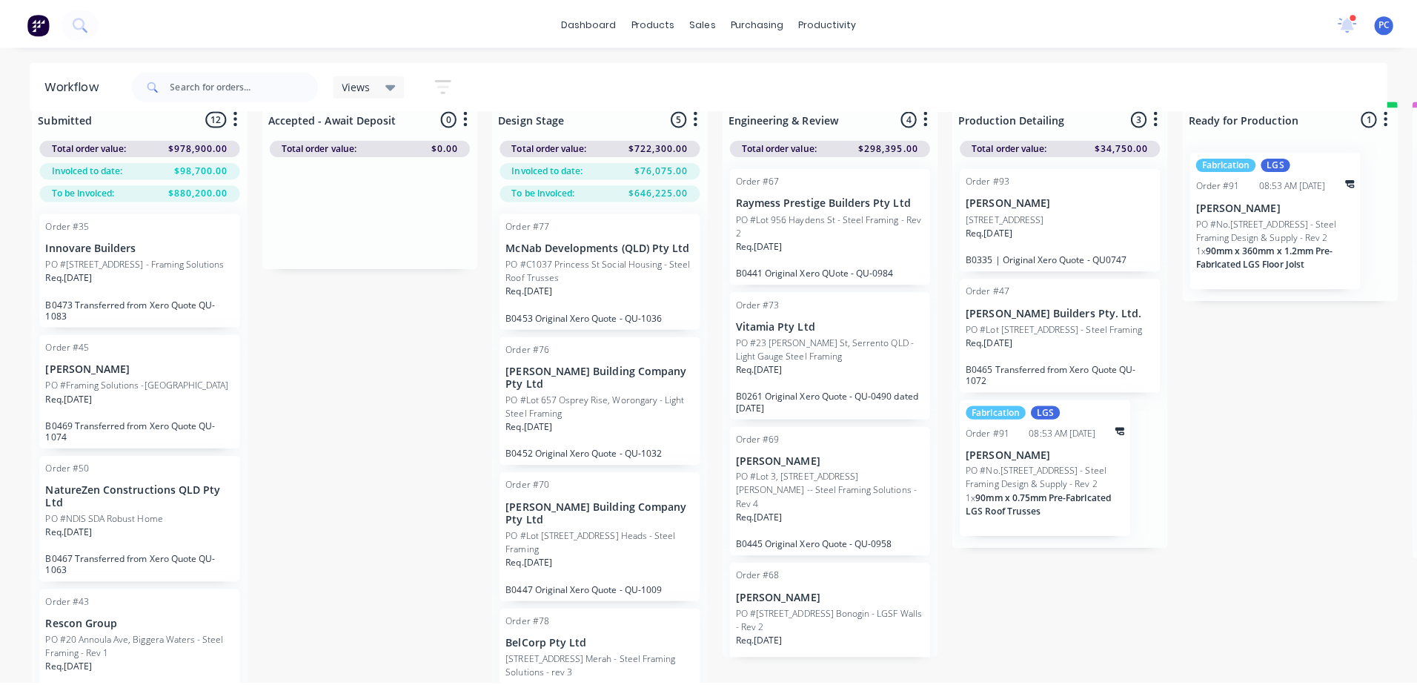
scroll to position [0, 0]
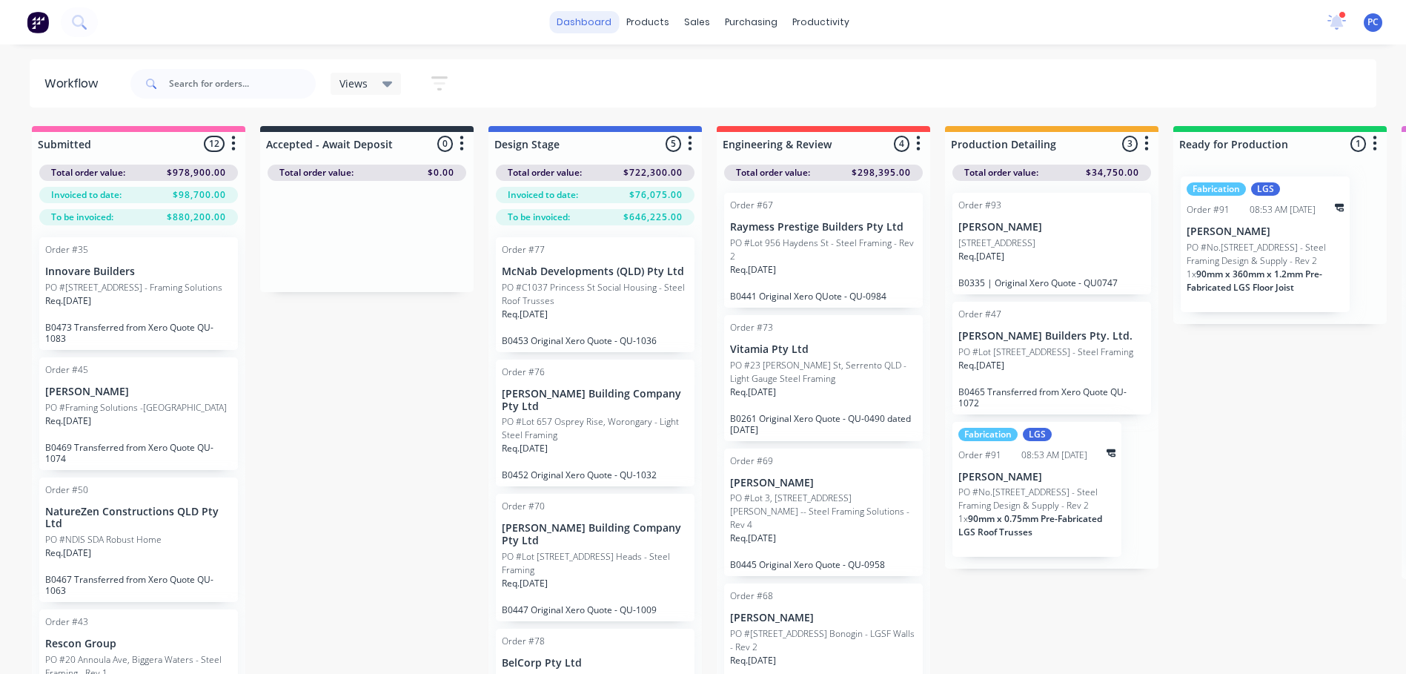
click at [588, 24] on link "dashboard" at bounding box center [584, 22] width 70 height 22
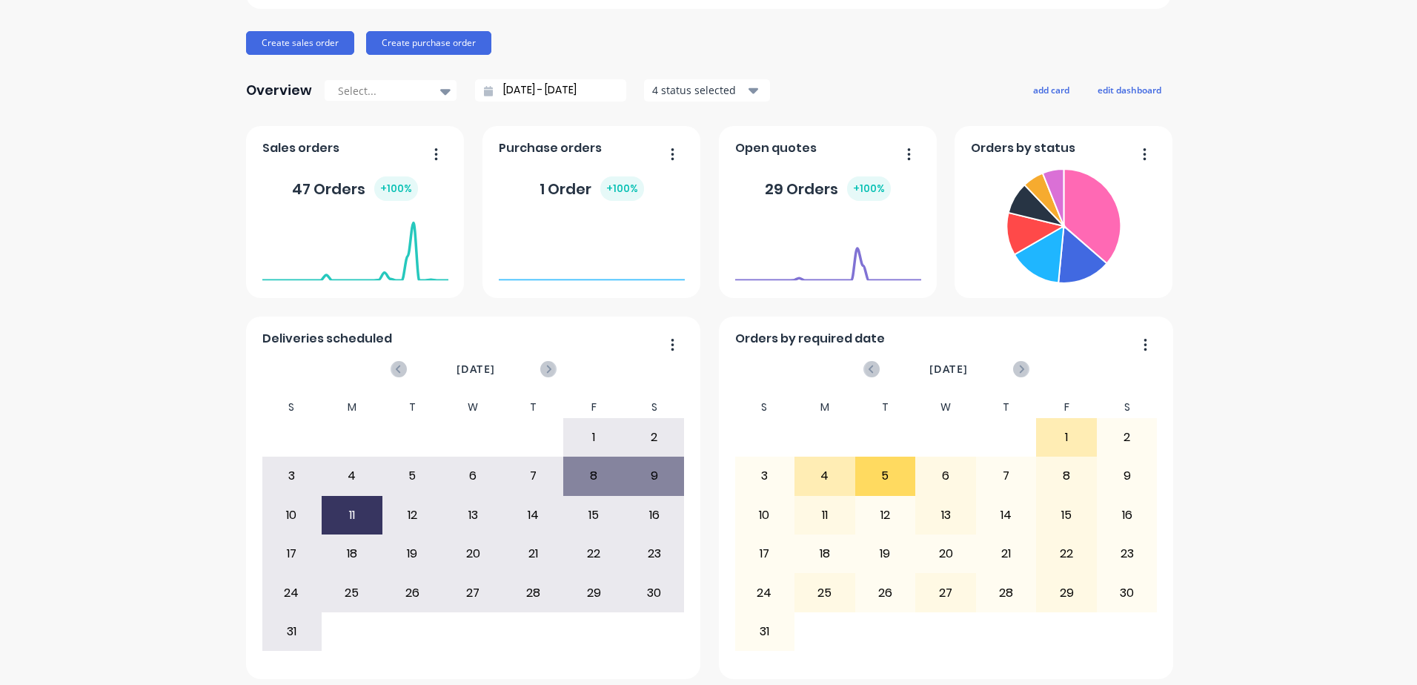
scroll to position [163, 0]
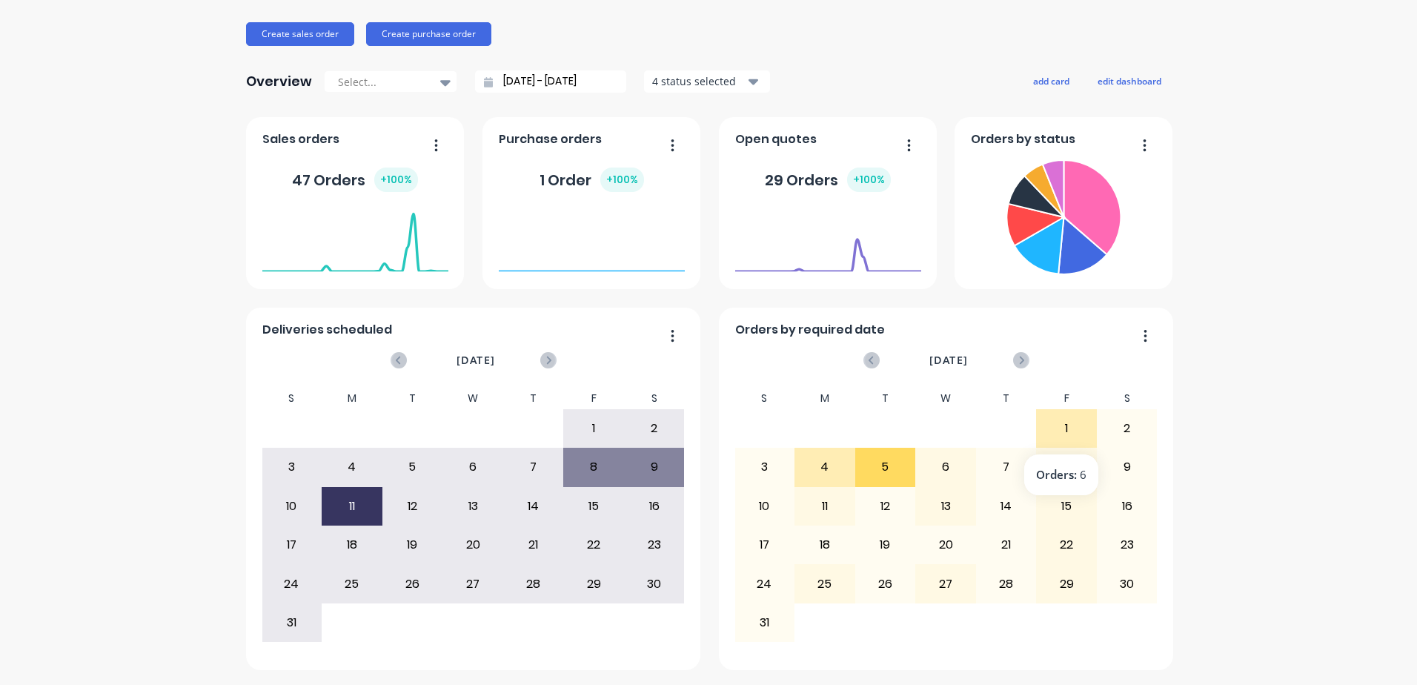
click at [1055, 427] on div "1" at bounding box center [1066, 428] width 59 height 37
click at [581, 419] on div "1" at bounding box center [593, 428] width 59 height 37
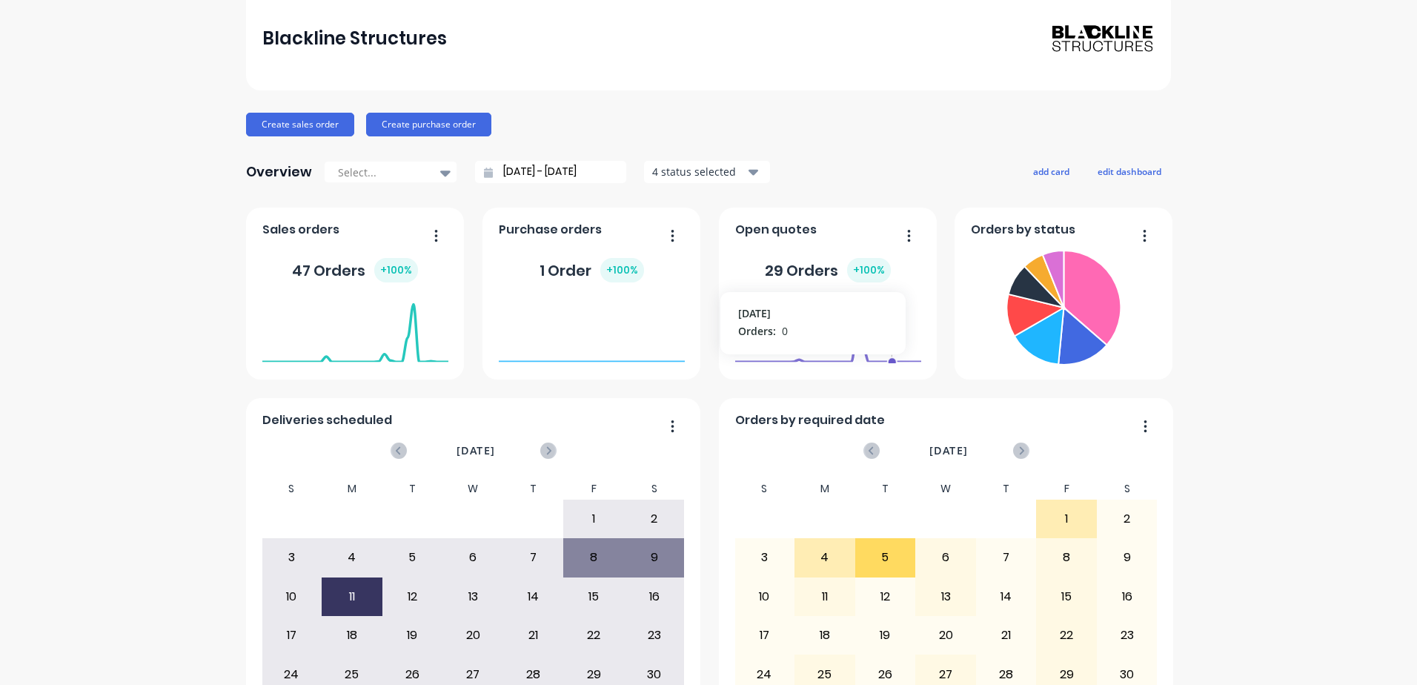
scroll to position [0, 0]
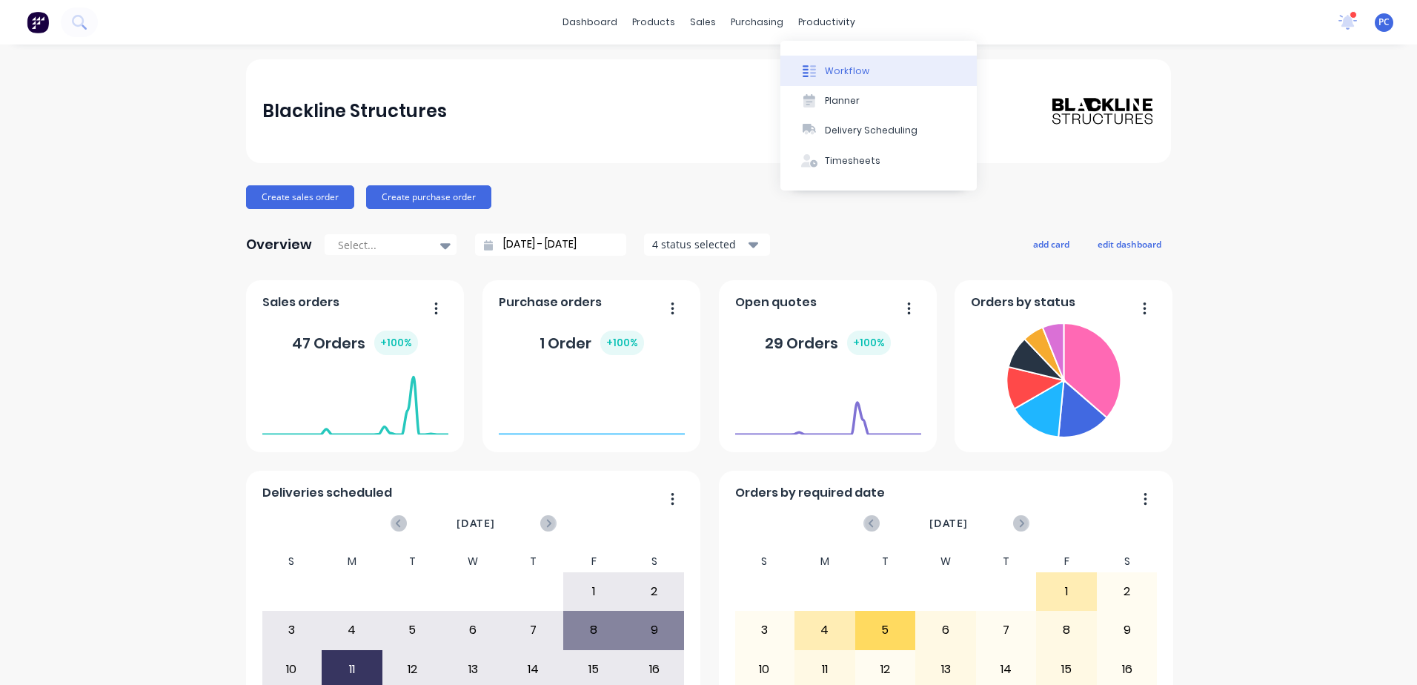
click at [836, 62] on button "Workflow" at bounding box center [878, 71] width 196 height 30
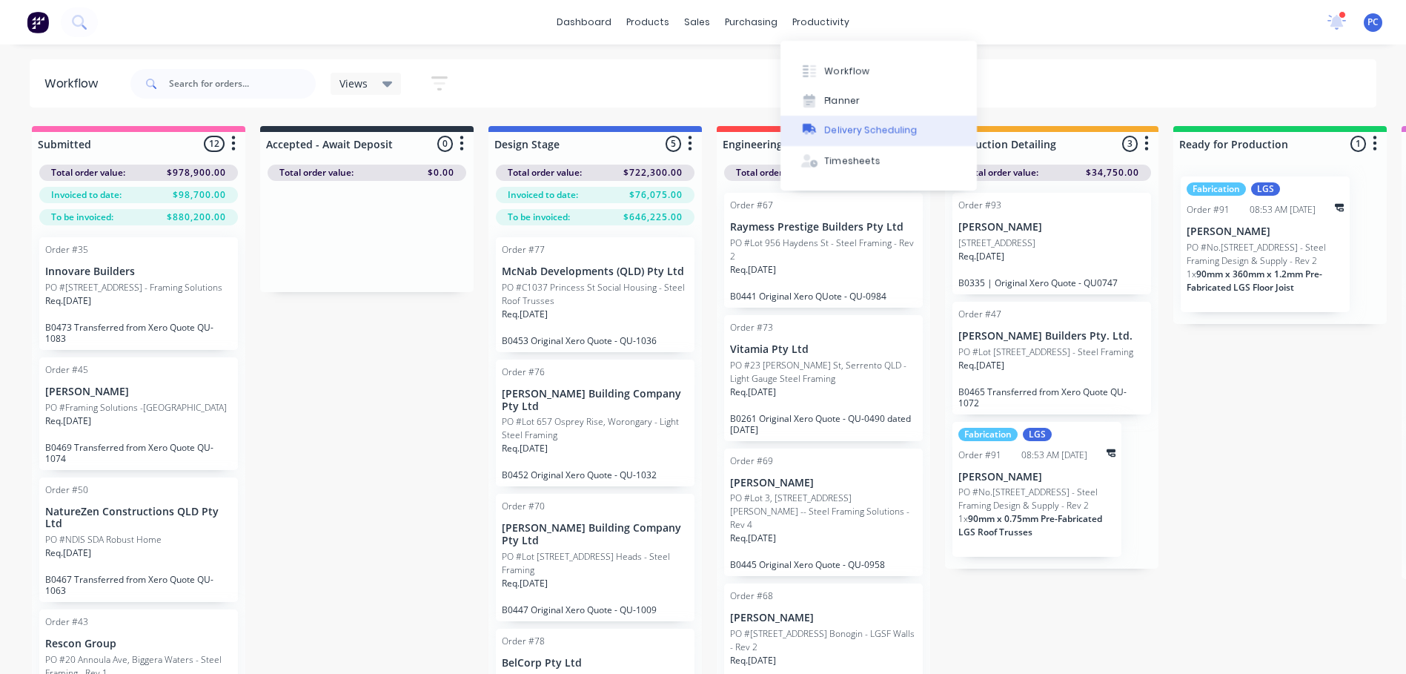
click at [850, 129] on div "Delivery Scheduling" at bounding box center [871, 130] width 93 height 13
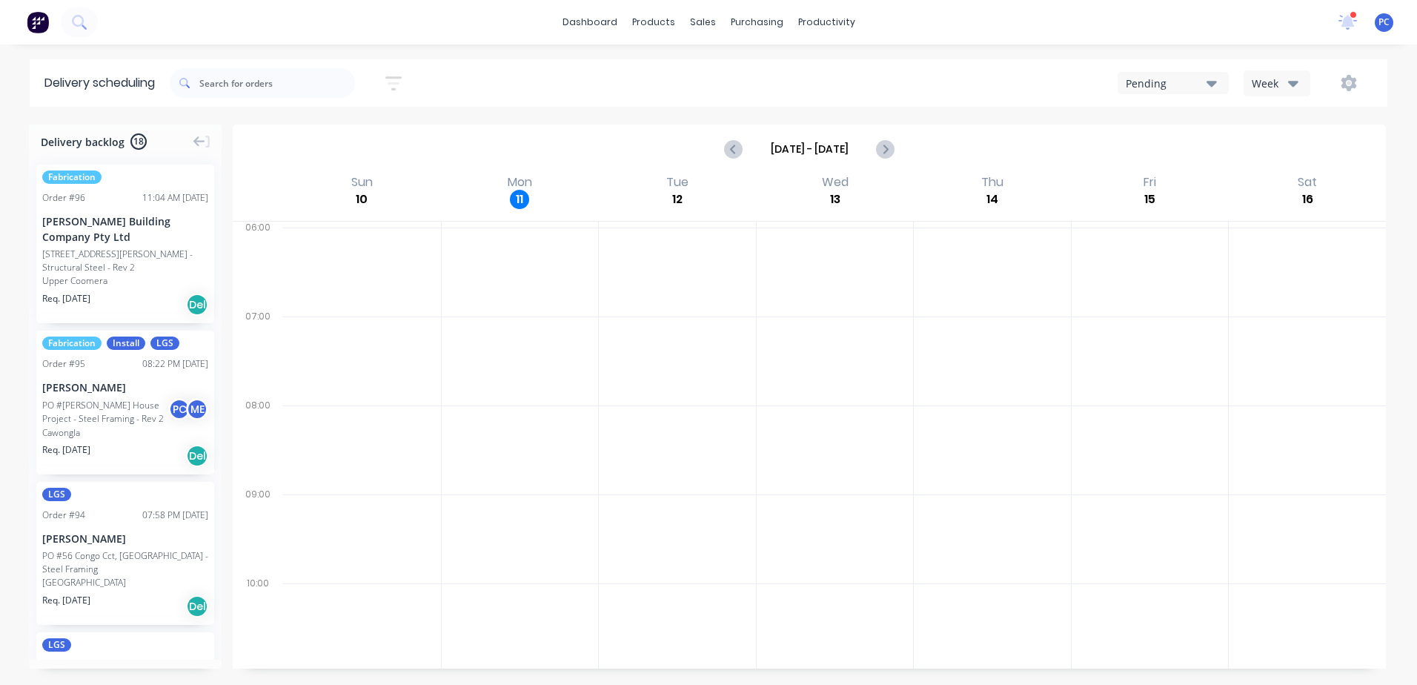
click at [1294, 80] on icon "button" at bounding box center [1293, 83] width 10 height 16
click at [1200, 77] on div "Pending" at bounding box center [1166, 84] width 81 height 16
click at [1181, 153] on div "Booked" at bounding box center [1191, 151] width 147 height 30
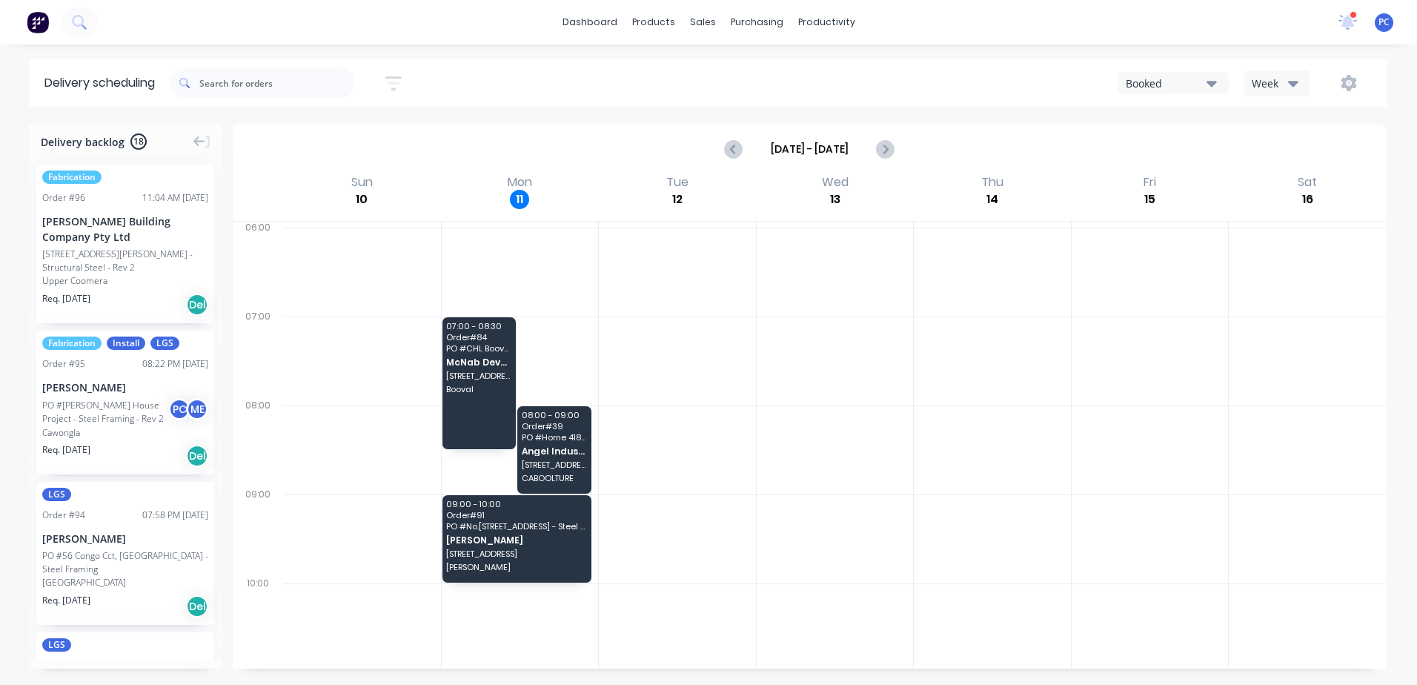
click at [1167, 79] on div "Booked" at bounding box center [1166, 84] width 81 height 16
click at [1183, 127] on div "Pending" at bounding box center [1191, 121] width 147 height 30
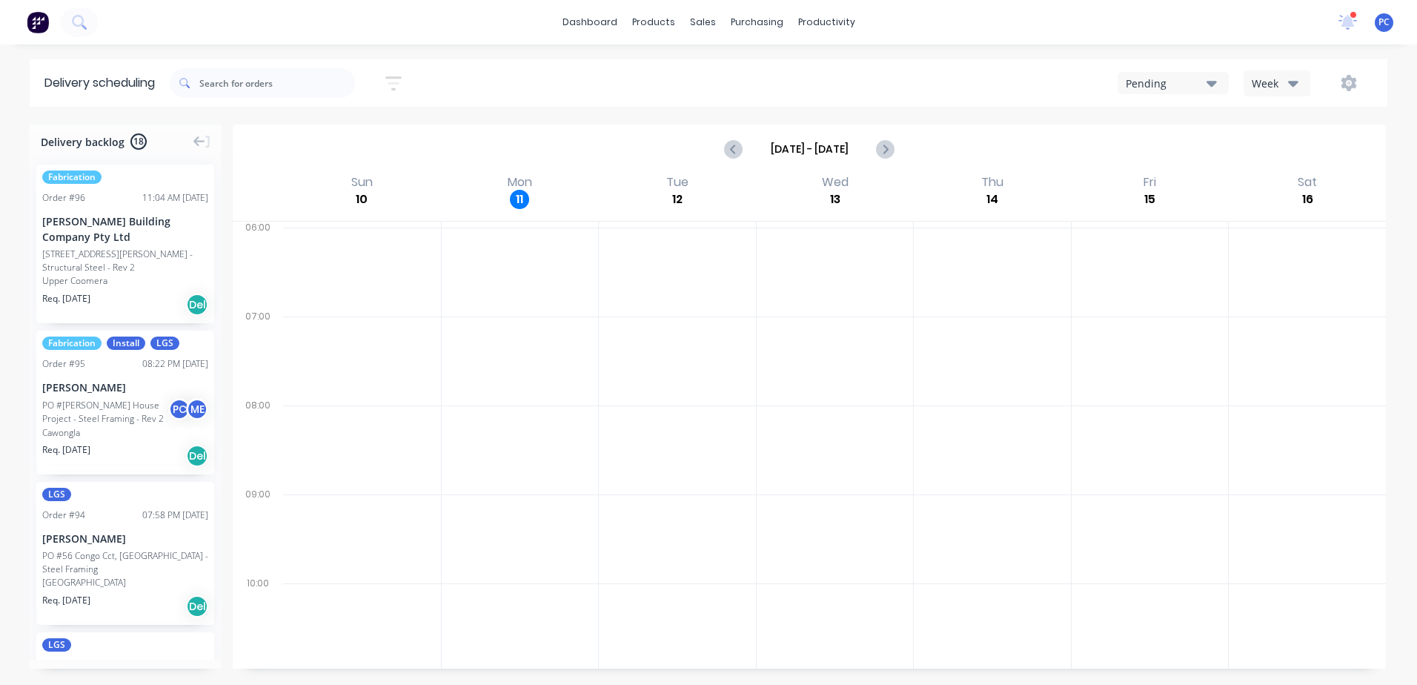
click at [1300, 83] on button "Week" at bounding box center [1277, 83] width 67 height 26
click at [1301, 82] on button "Week" at bounding box center [1277, 83] width 67 height 26
click at [1353, 79] on icon "button" at bounding box center [1349, 83] width 16 height 16
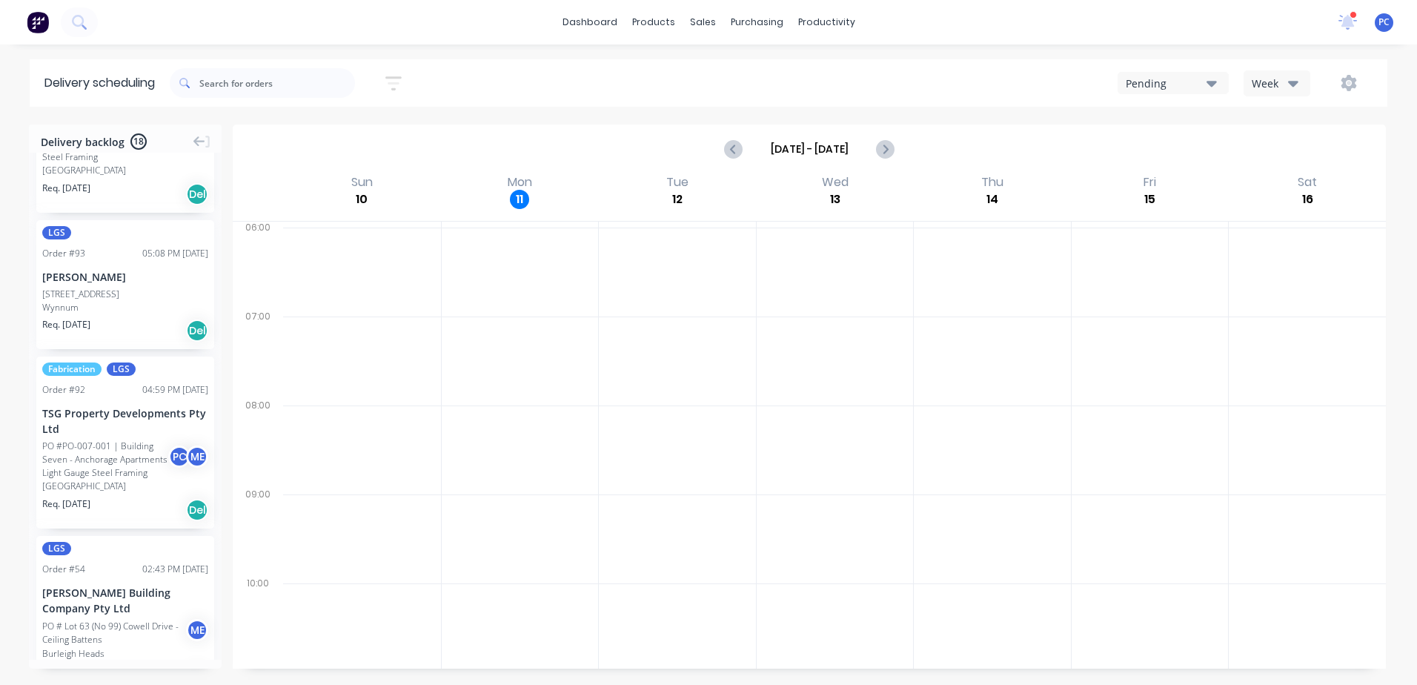
scroll to position [445, 0]
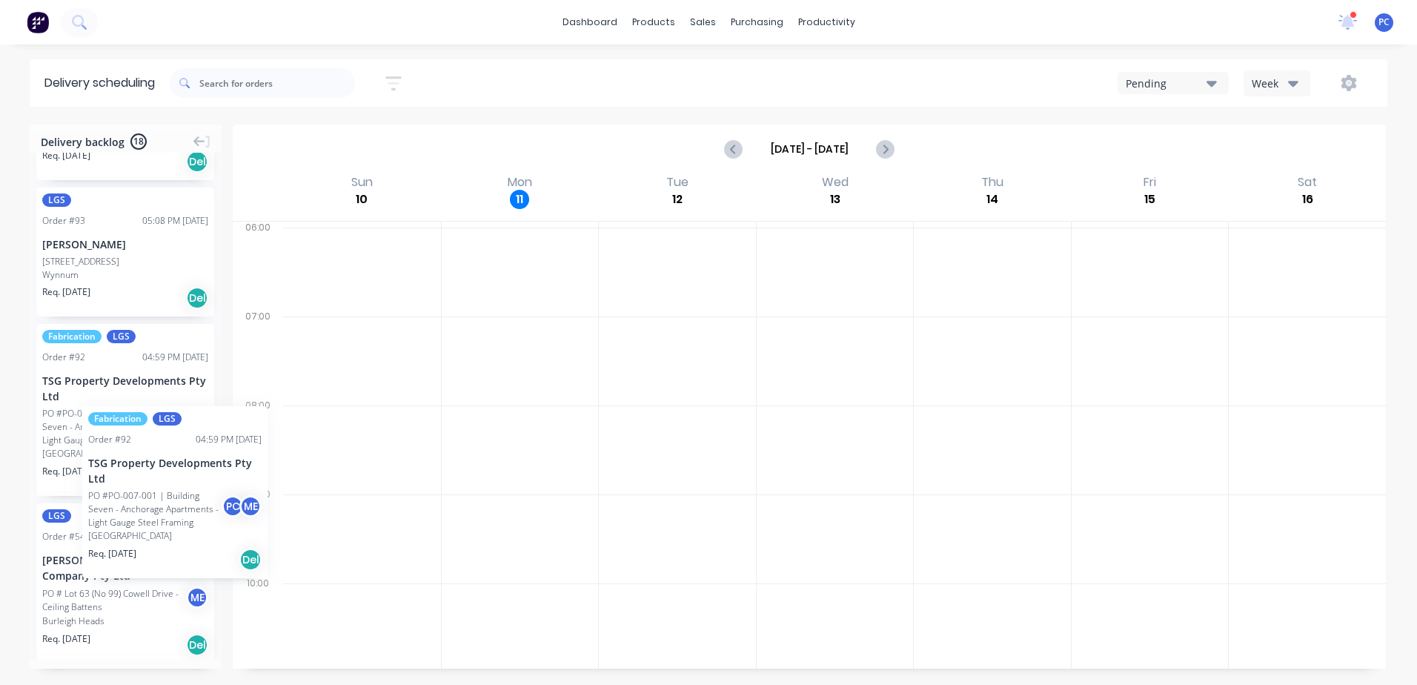
drag, startPoint x: 79, startPoint y: 413, endPoint x: 82, endPoint y: 395, distance: 18.0
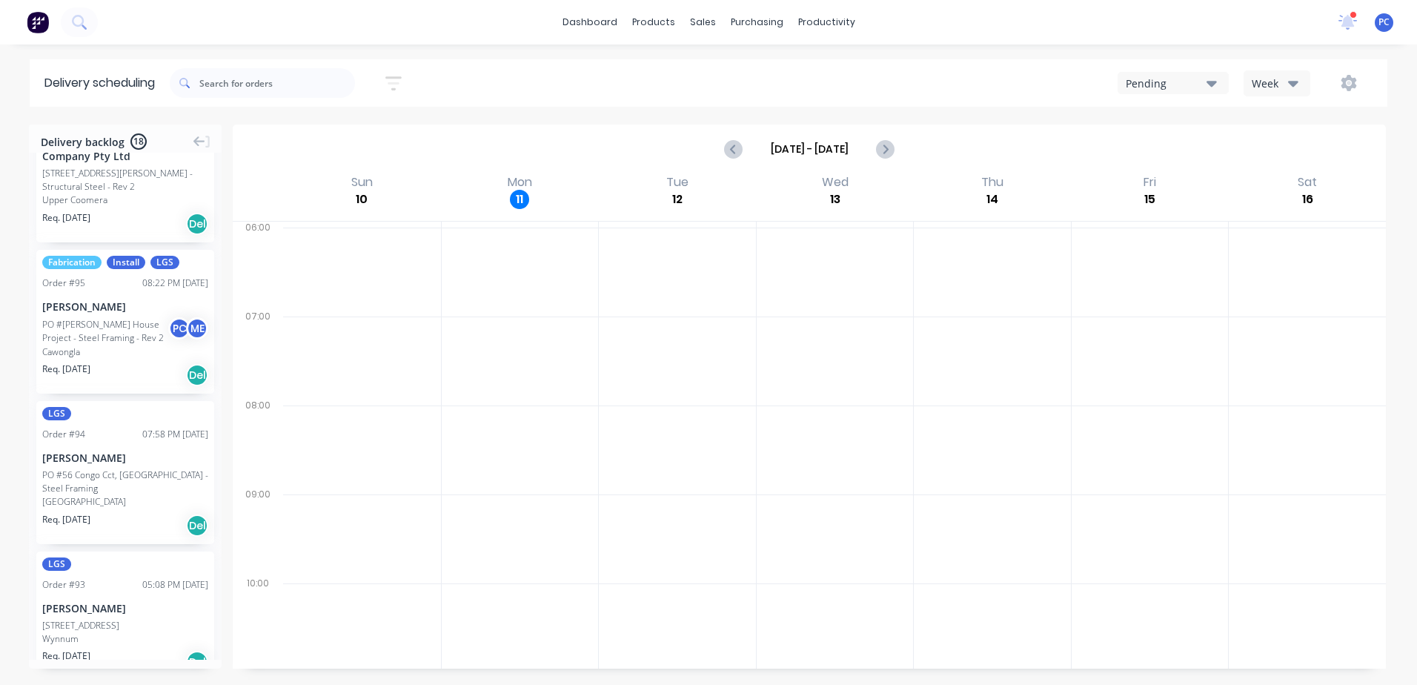
scroll to position [148, 0]
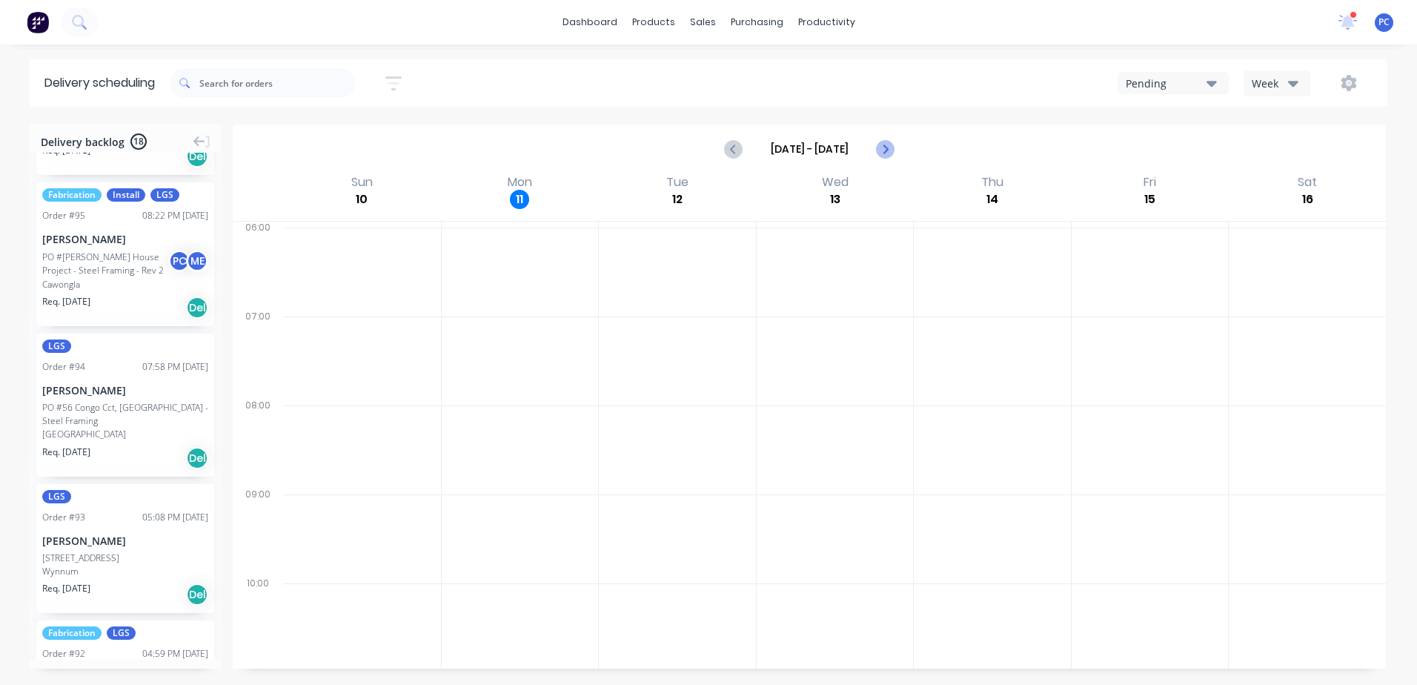
click at [892, 145] on icon "Next page" at bounding box center [885, 149] width 18 height 18
click at [1195, 87] on div "Pending" at bounding box center [1166, 84] width 81 height 16
click at [1199, 149] on div "Booked" at bounding box center [1191, 151] width 147 height 30
click at [734, 147] on icon "Previous page" at bounding box center [735, 149] width 18 height 18
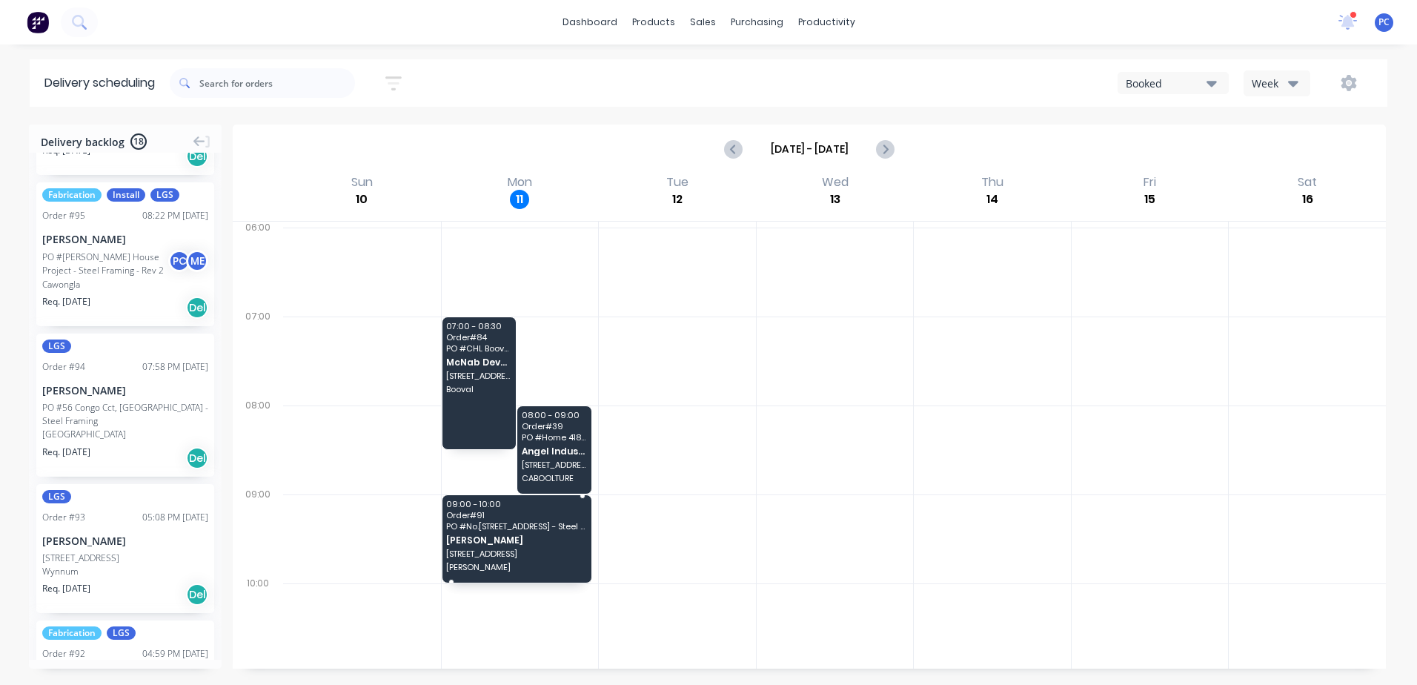
drag, startPoint x: 559, startPoint y: 497, endPoint x: 557, endPoint y: 509, distance: 12.7
click at [557, 449] on span "Angel Industries Pty Ltd t/a Teeny Tiny Homes" at bounding box center [554, 451] width 65 height 10
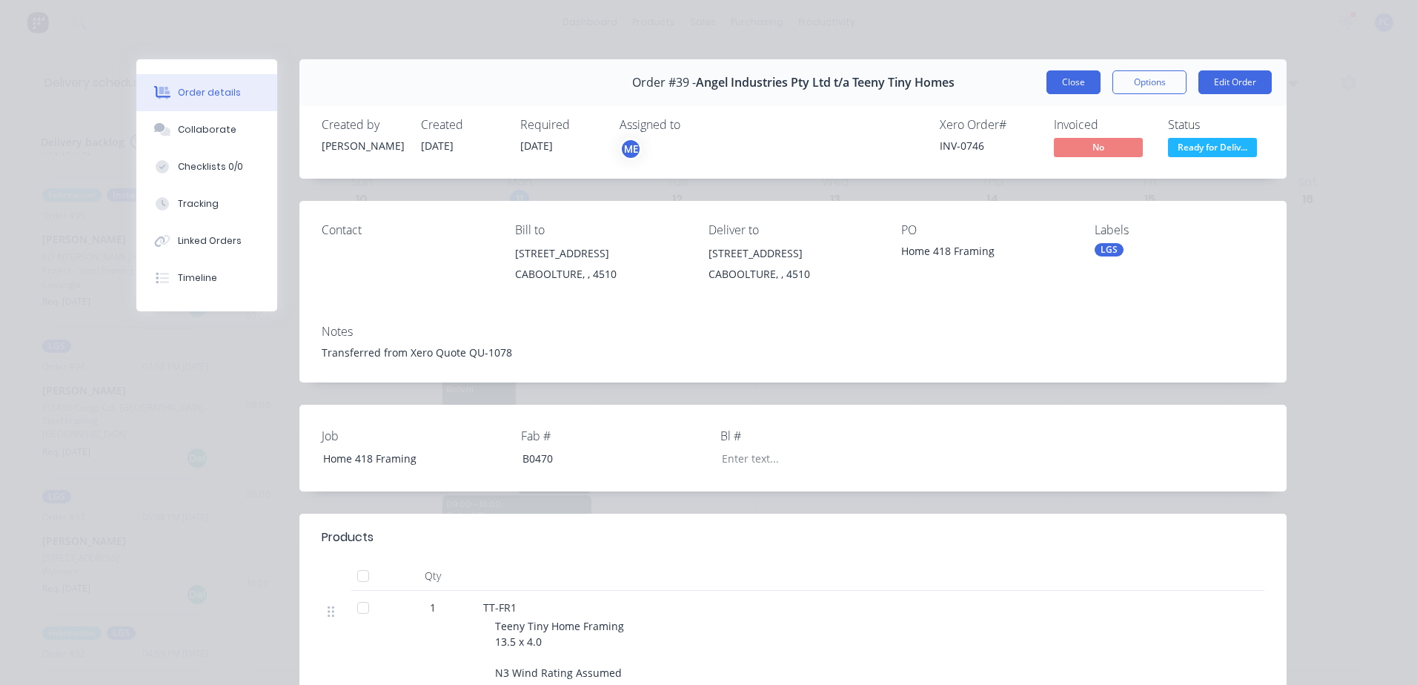
click at [1052, 73] on button "Close" at bounding box center [1073, 82] width 54 height 24
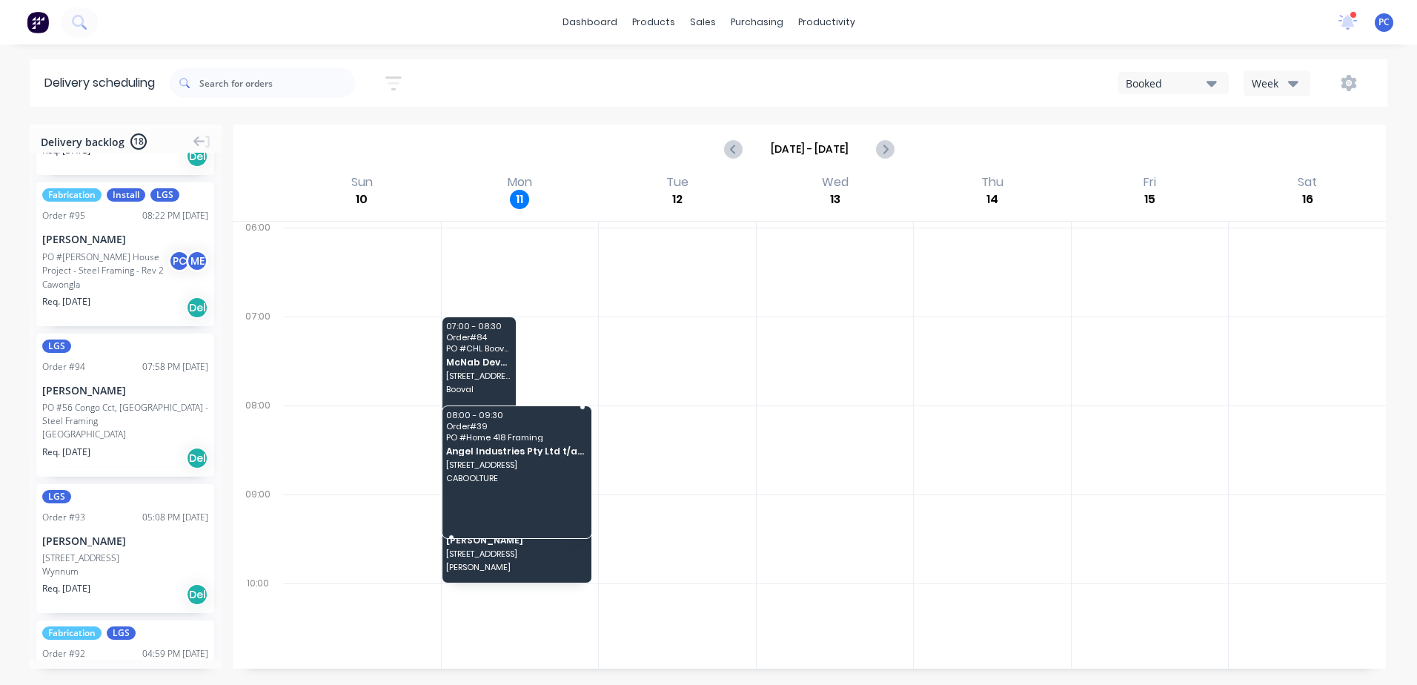
drag, startPoint x: 567, startPoint y: 491, endPoint x: 568, endPoint y: 522, distance: 30.4
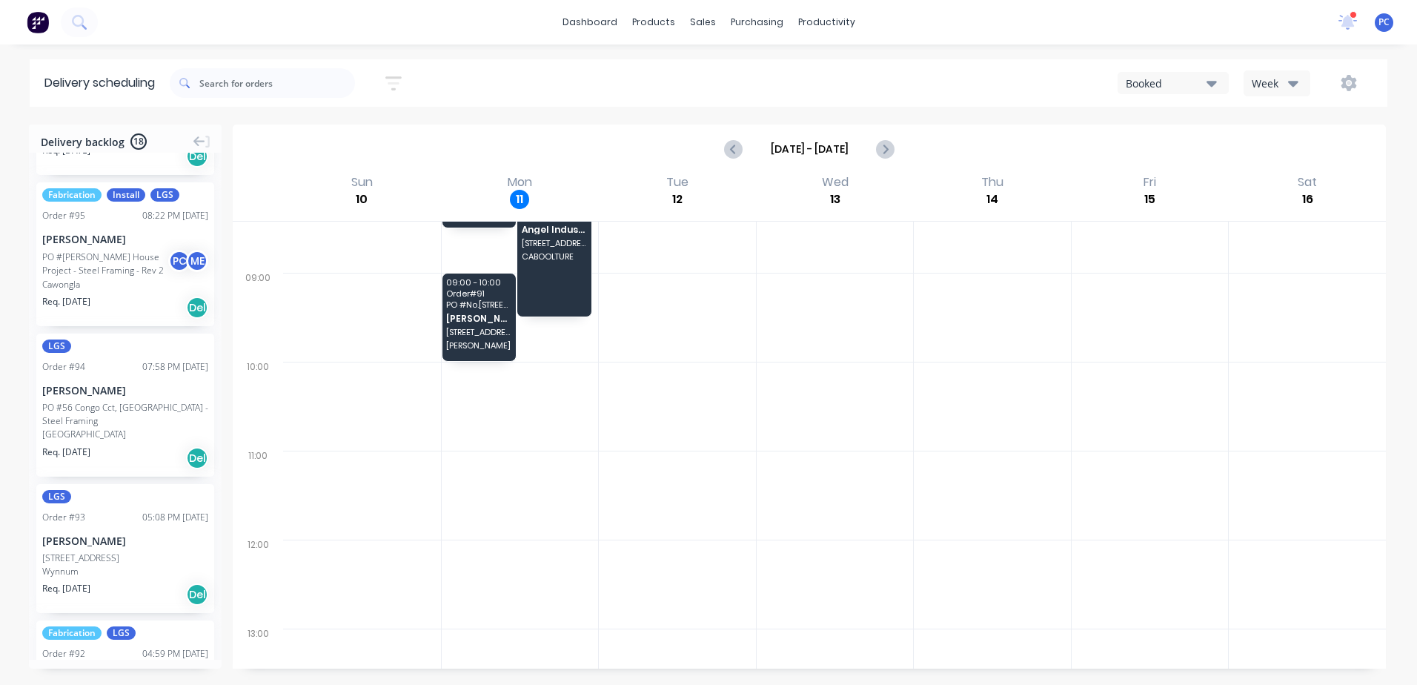
scroll to position [222, 0]
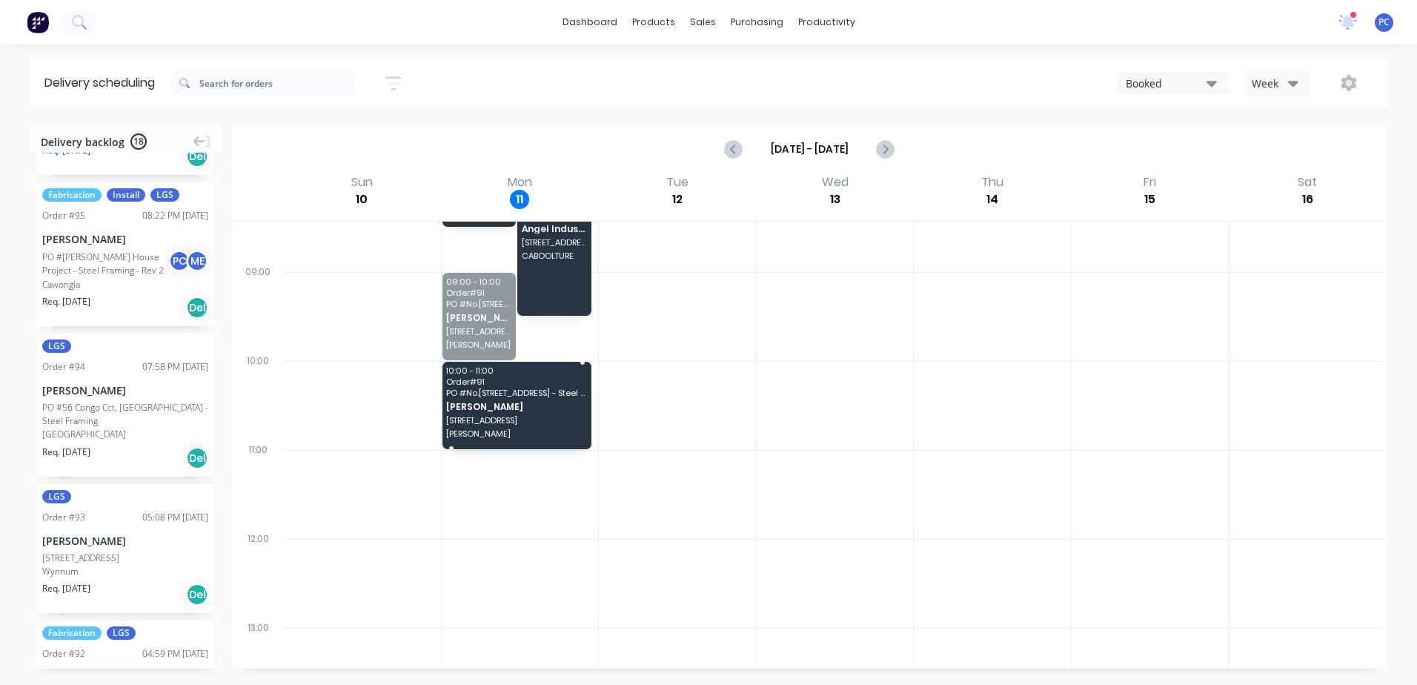
drag, startPoint x: 468, startPoint y: 316, endPoint x: 474, endPoint y: 384, distance: 67.7
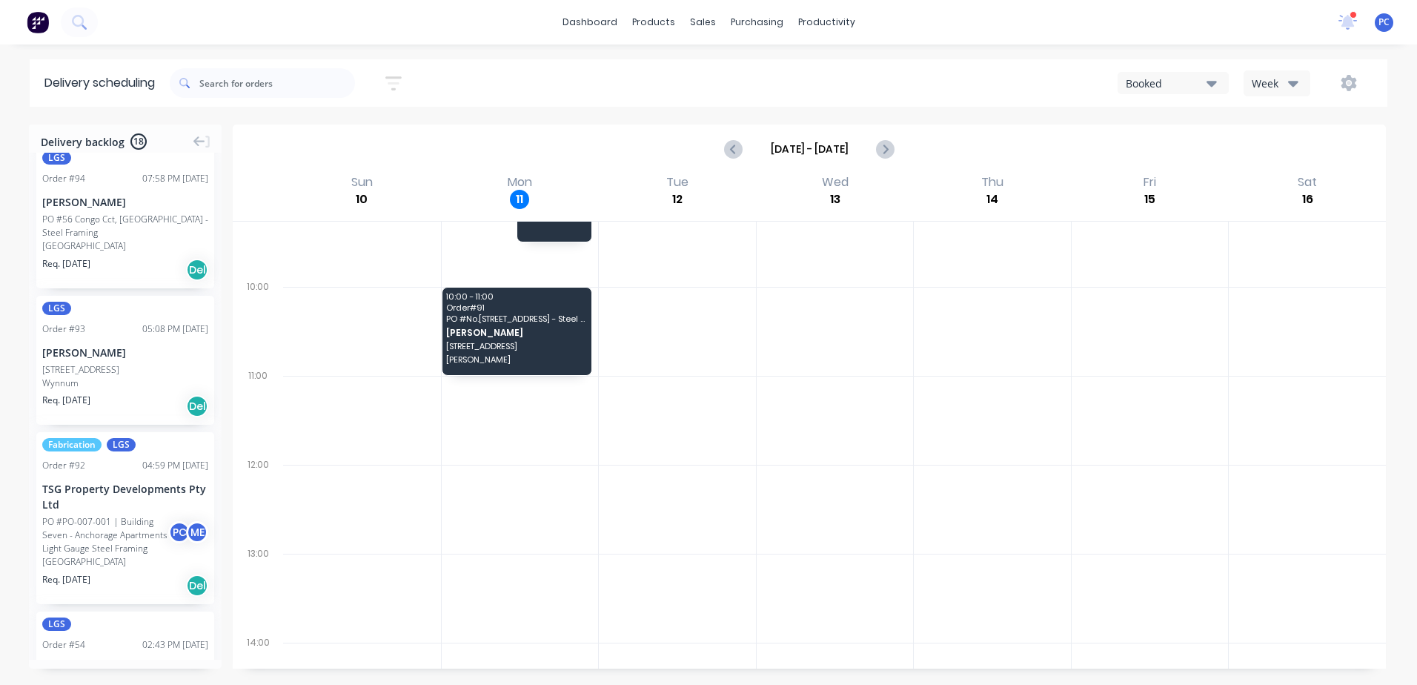
scroll to position [371, 0]
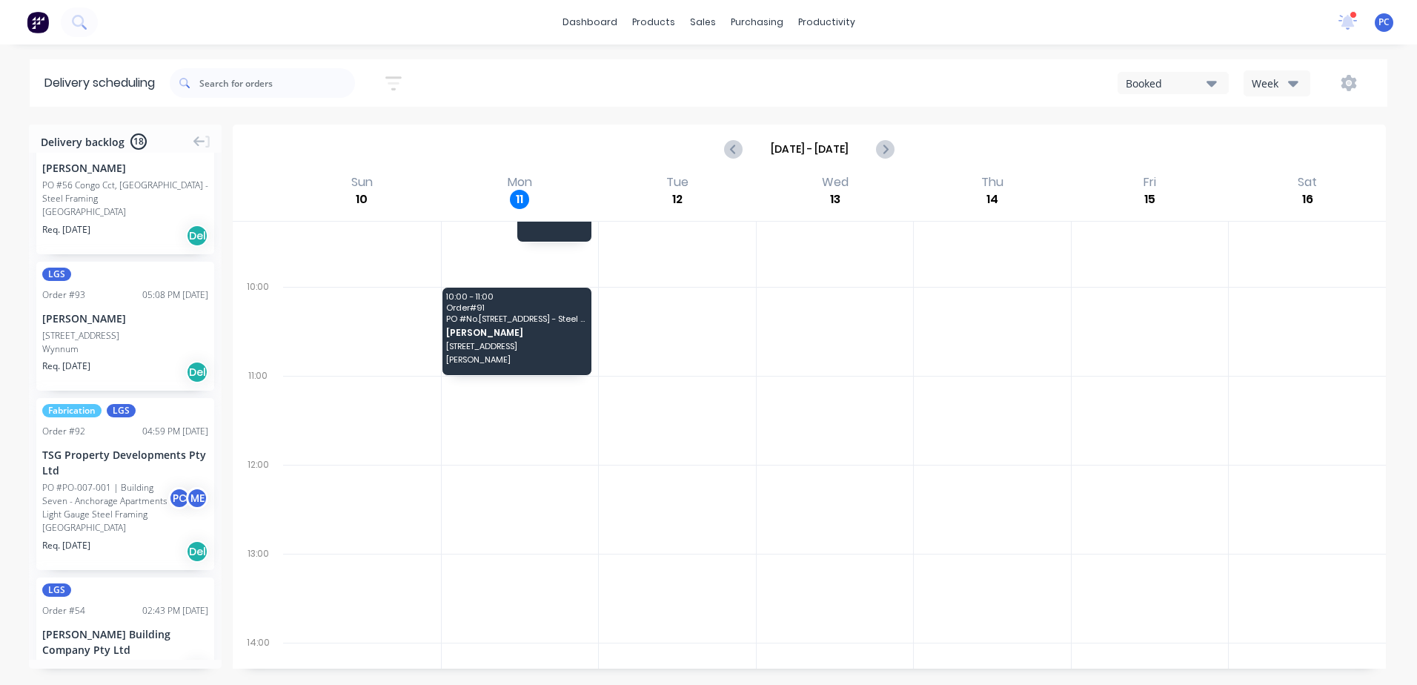
click at [1163, 88] on div "Booked" at bounding box center [1166, 84] width 81 height 16
click at [933, 100] on div "Sort by Most recent Created date Required date Order number Customer name Most …" at bounding box center [779, 83] width 1218 height 42
click at [729, 155] on icon "Previous page" at bounding box center [735, 149] width 18 height 18
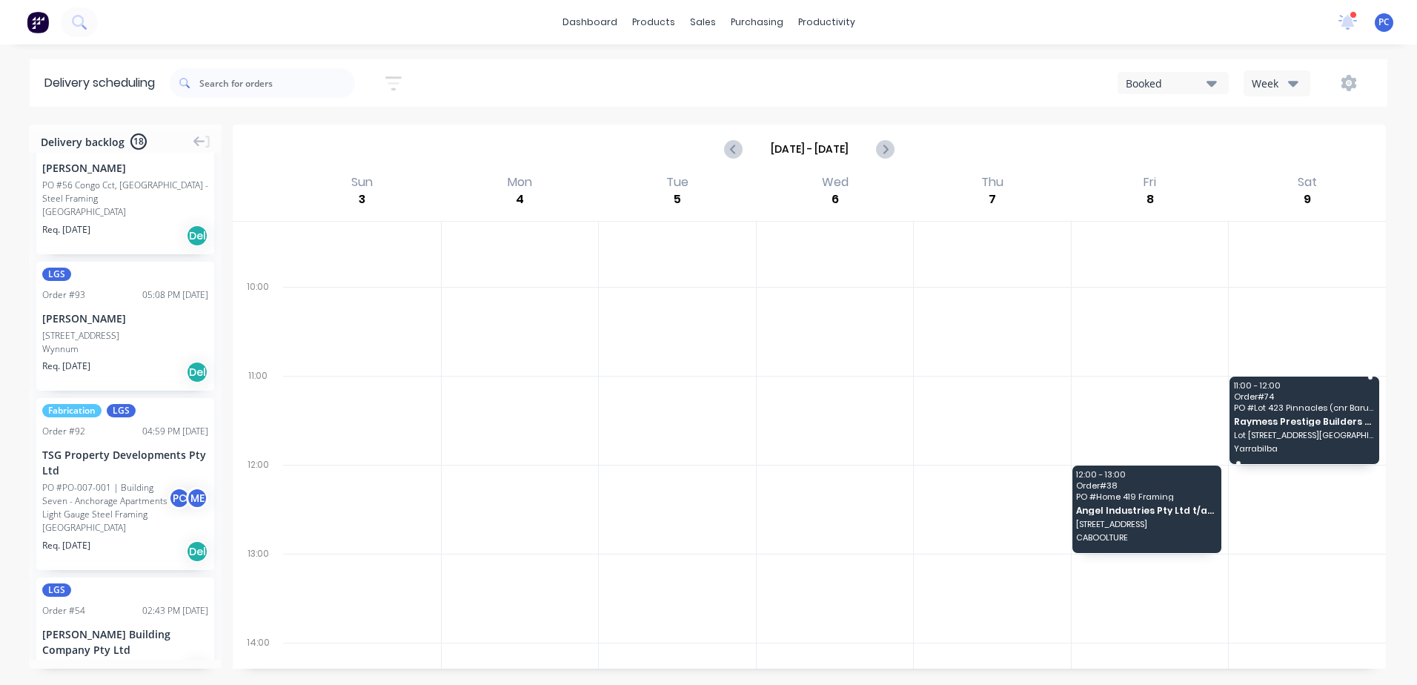
drag, startPoint x: 1267, startPoint y: 407, endPoint x: 1257, endPoint y: 407, distance: 9.6
click at [1315, 497] on div "Moved to Backlog" at bounding box center [1339, 497] width 149 height 30
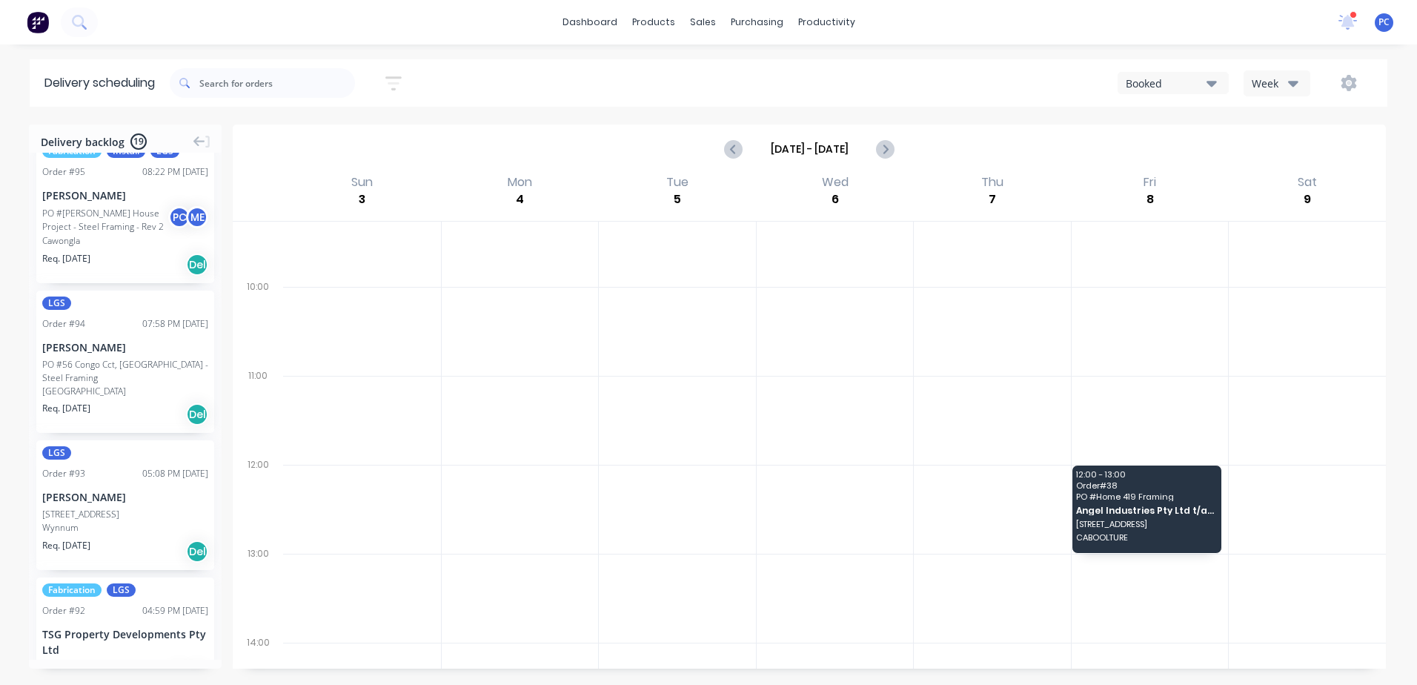
scroll to position [384, 0]
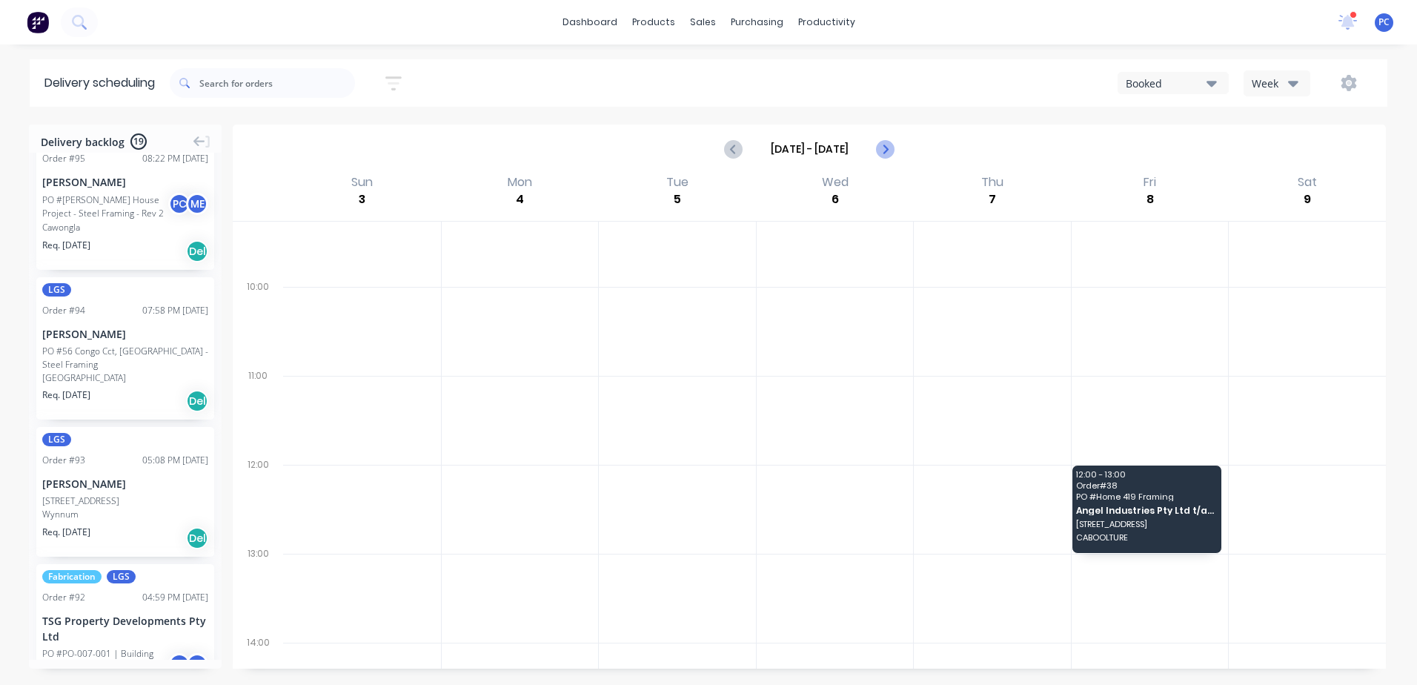
click at [884, 147] on icon "Next page" at bounding box center [885, 149] width 18 height 18
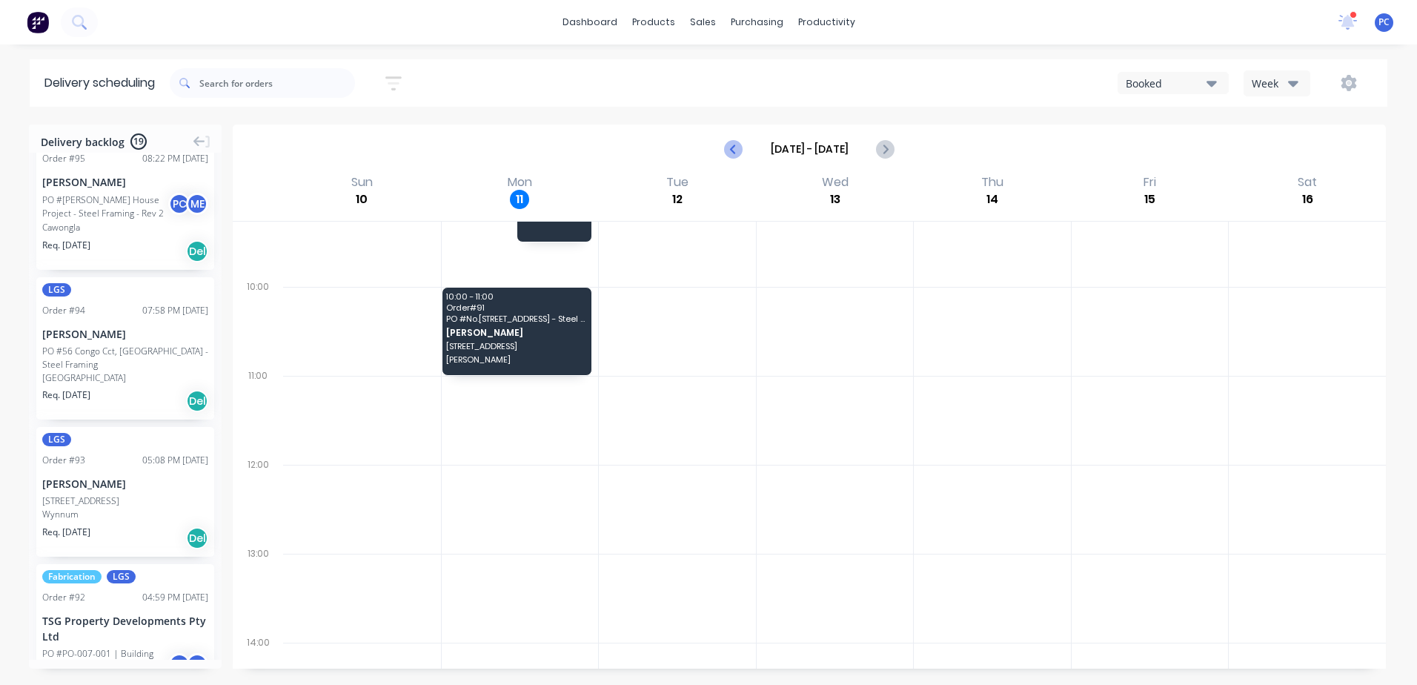
click at [740, 147] on icon "Previous page" at bounding box center [735, 149] width 18 height 18
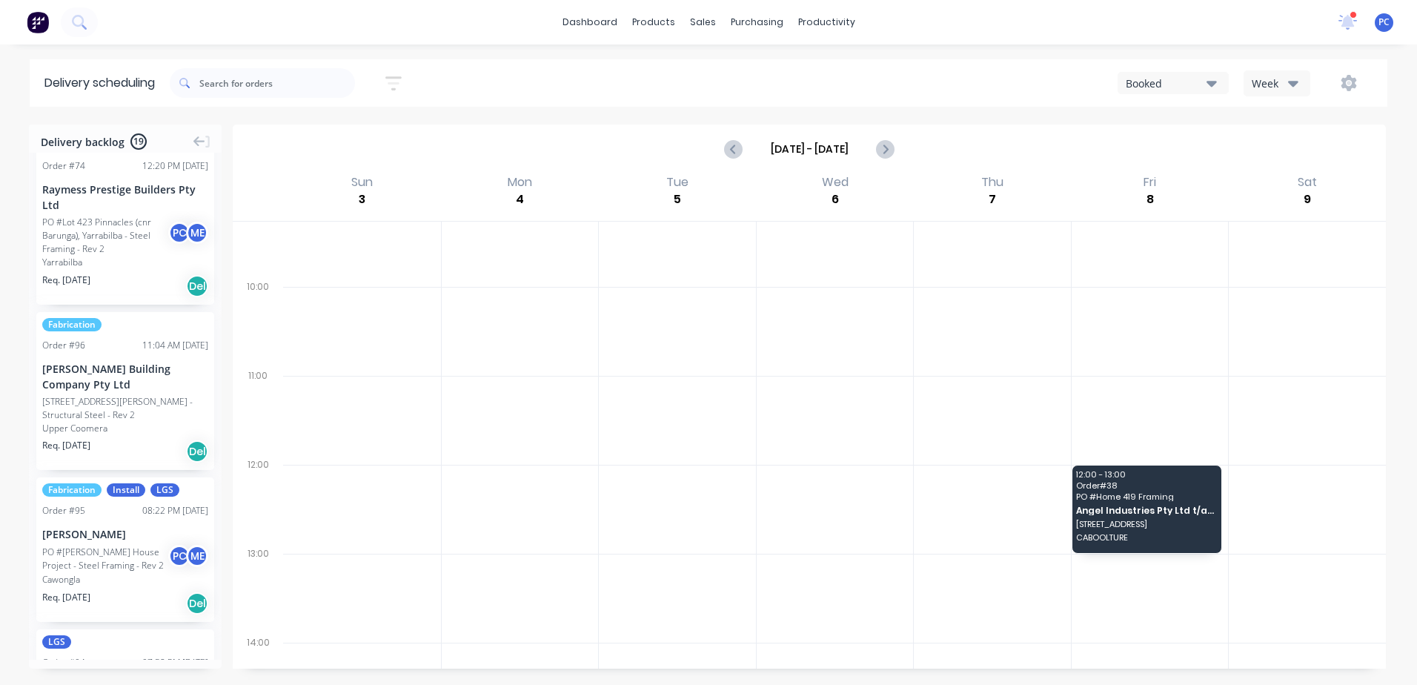
scroll to position [0, 0]
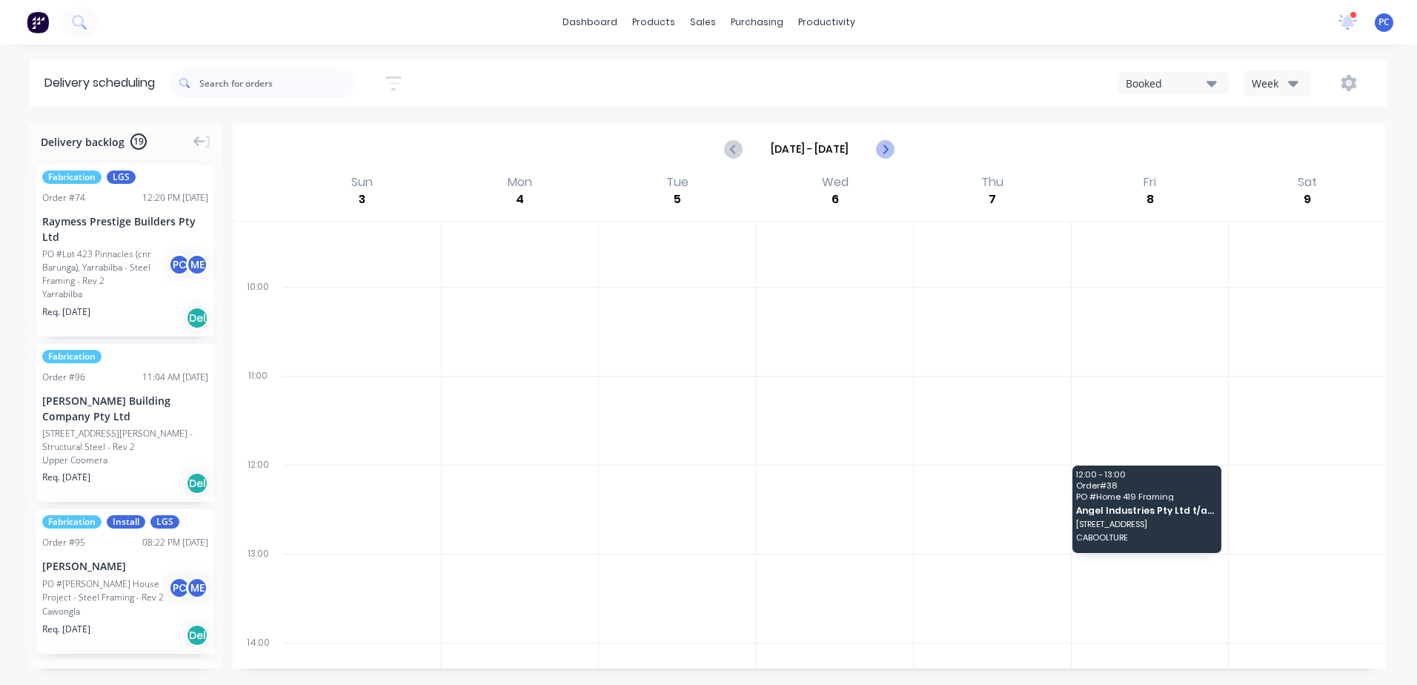
click at [879, 144] on icon "Next page" at bounding box center [885, 149] width 18 height 18
type input "[DATE] - [DATE]"
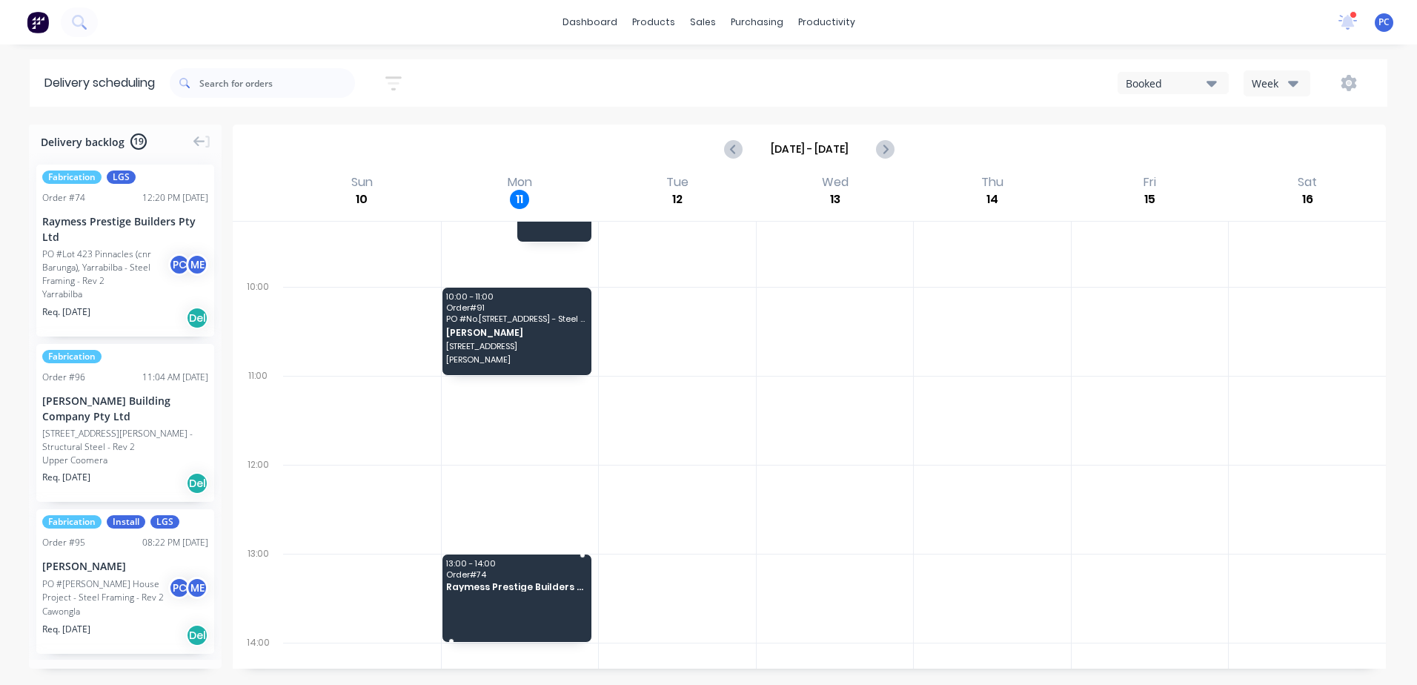
drag, startPoint x: 90, startPoint y: 248, endPoint x: 508, endPoint y: 567, distance: 526.7
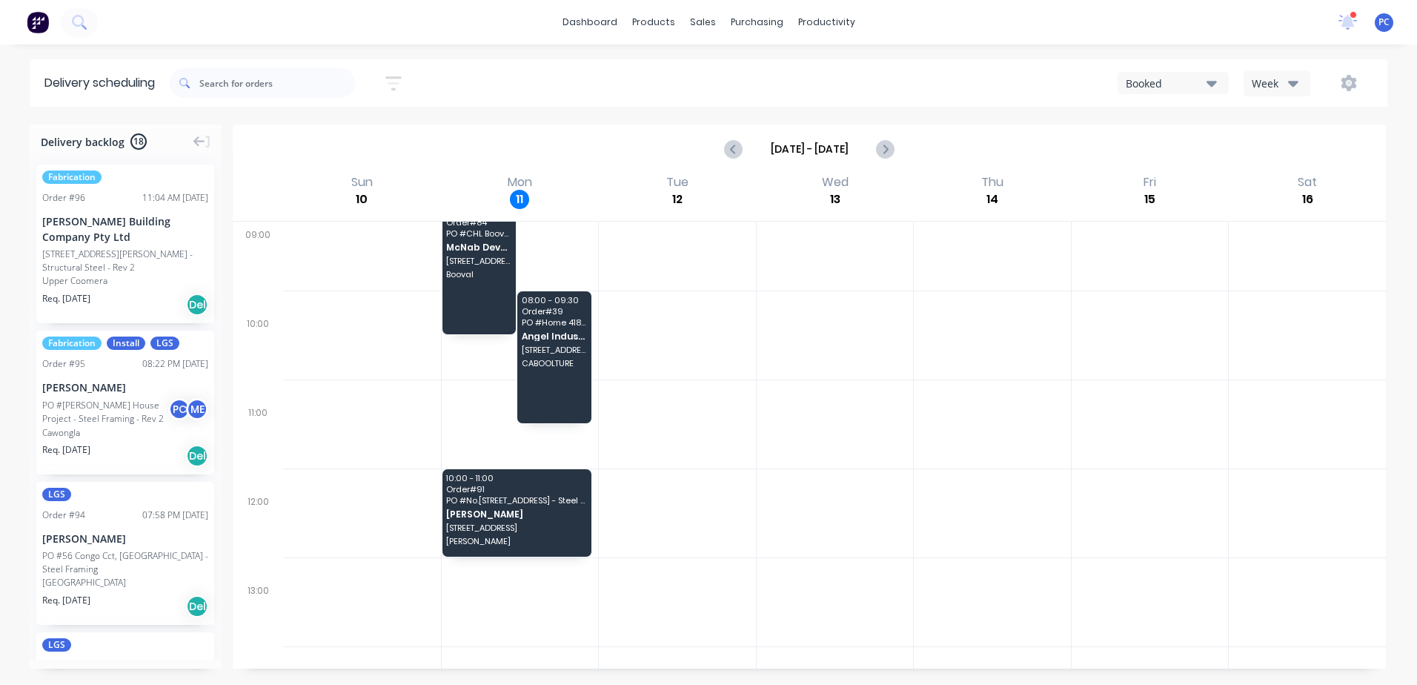
scroll to position [321, 0]
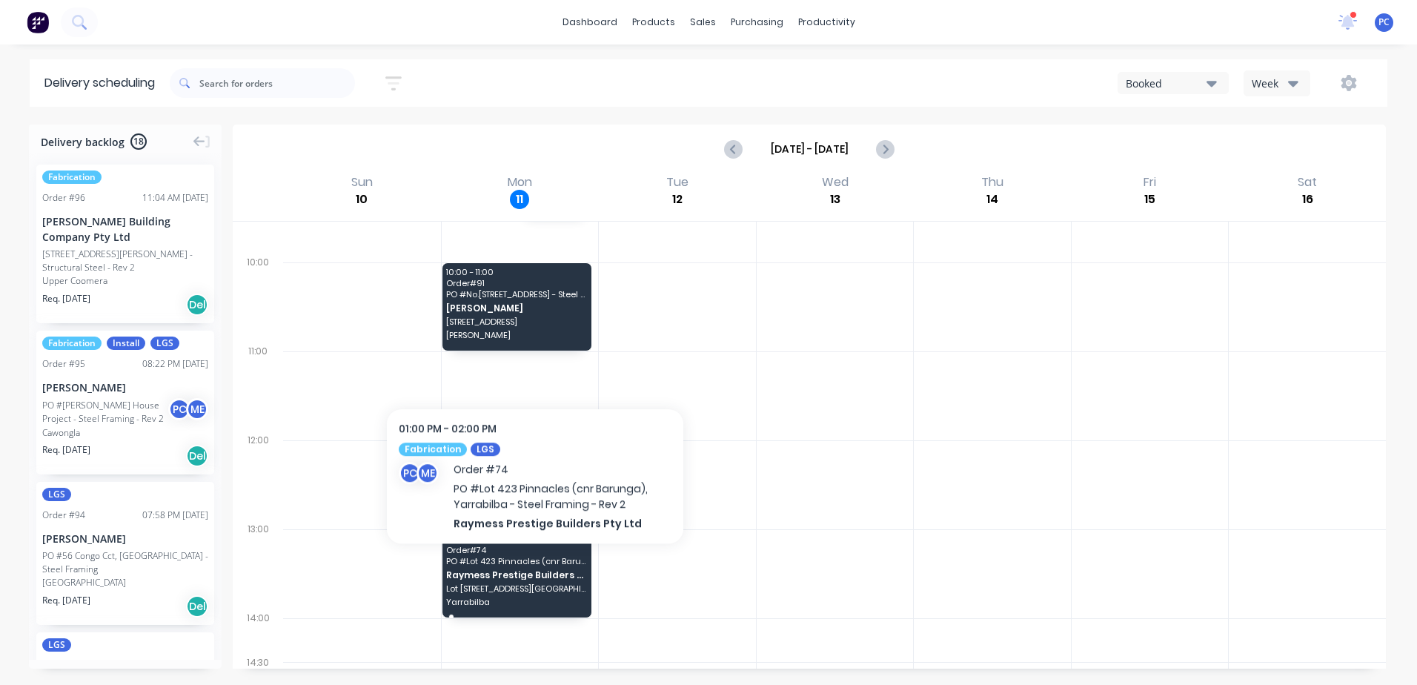
click at [535, 568] on div "13:00 - 14:00 Order # 74 PO # Lot 423 Pinnacles (cnr Barunga), Yarrabilba - Ste…" at bounding box center [517, 573] width 150 height 87
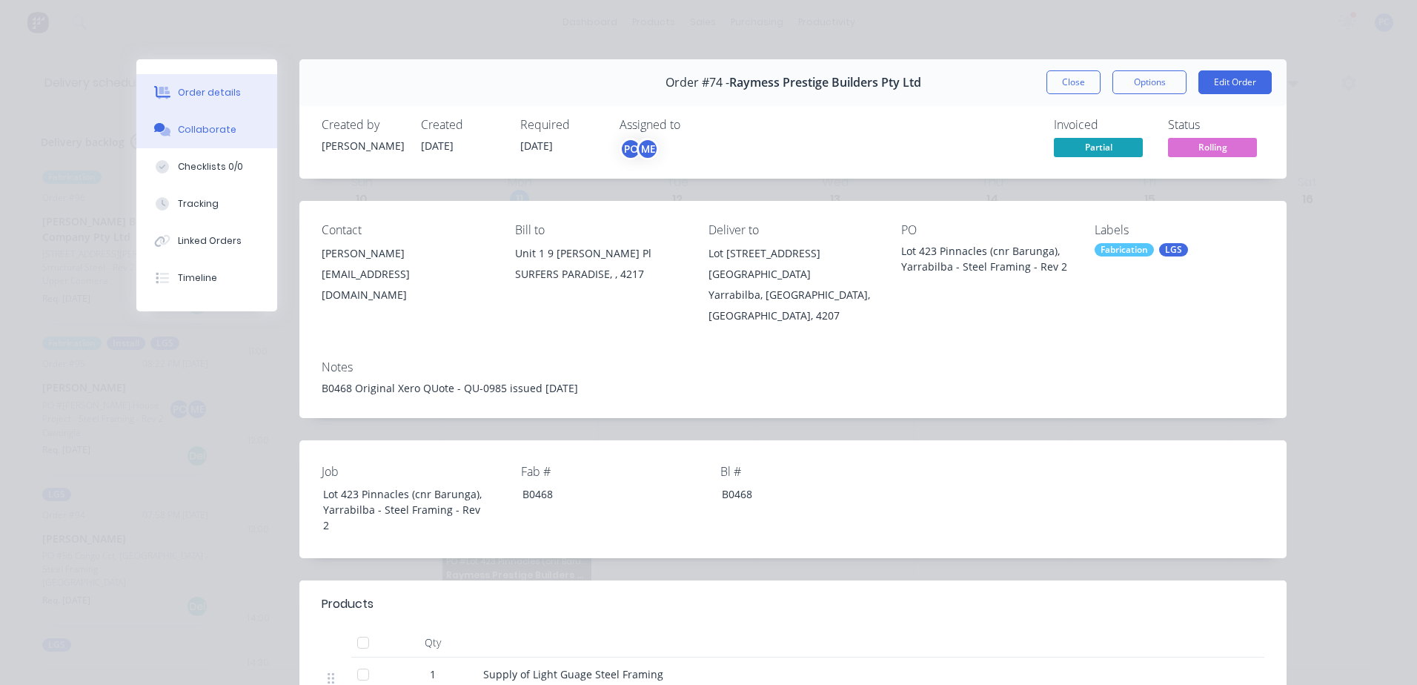
click at [213, 129] on div "Collaborate" at bounding box center [207, 129] width 59 height 13
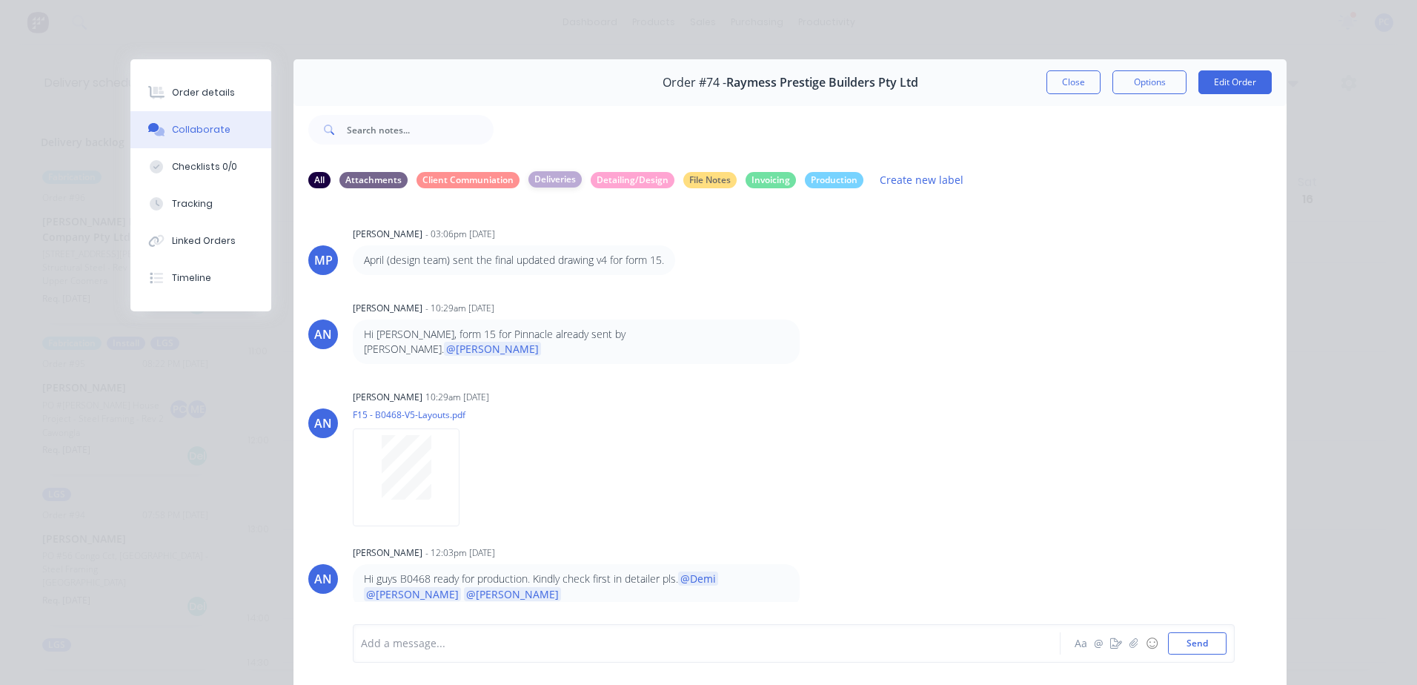
click at [556, 179] on div "Deliveries" at bounding box center [554, 179] width 53 height 16
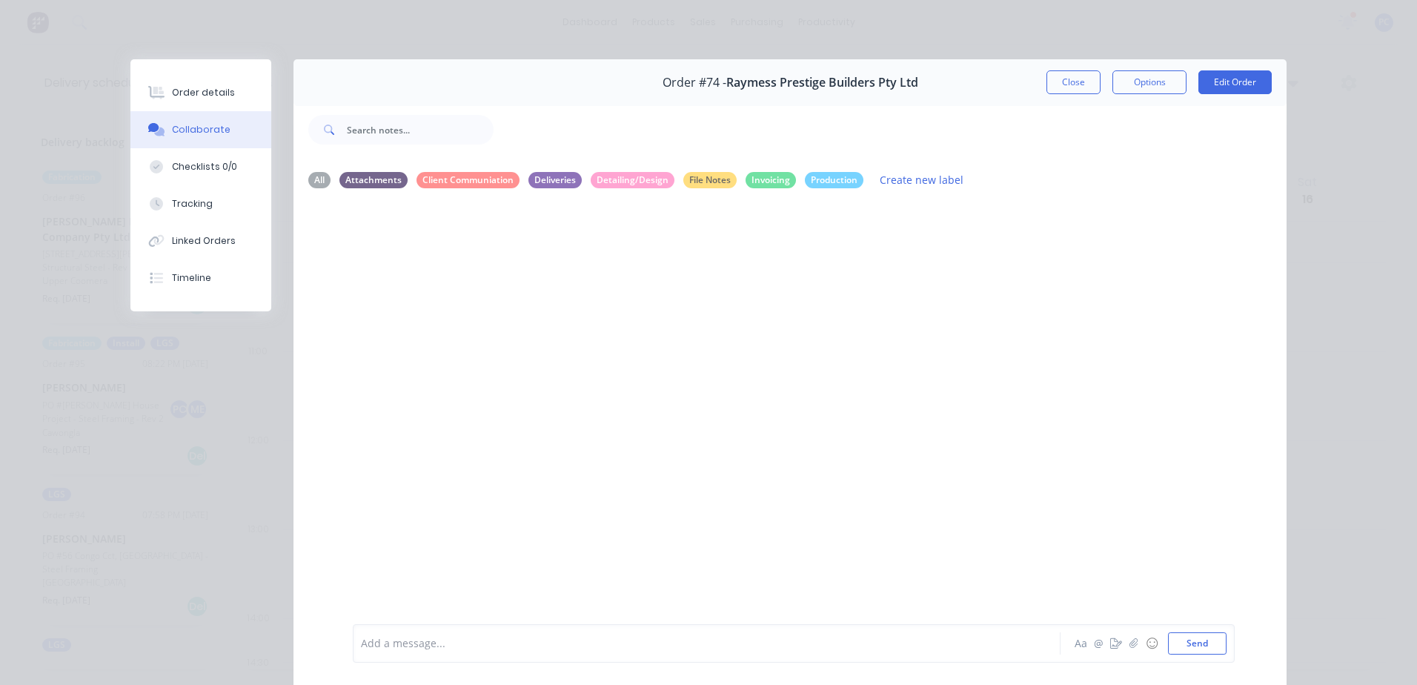
click at [465, 657] on div "Add a message... Aa @ ☺ Send" at bounding box center [794, 643] width 882 height 39
click at [468, 634] on div "Add a message..." at bounding box center [685, 643] width 649 height 22
click at [196, 285] on button "Timeline" at bounding box center [200, 277] width 141 height 37
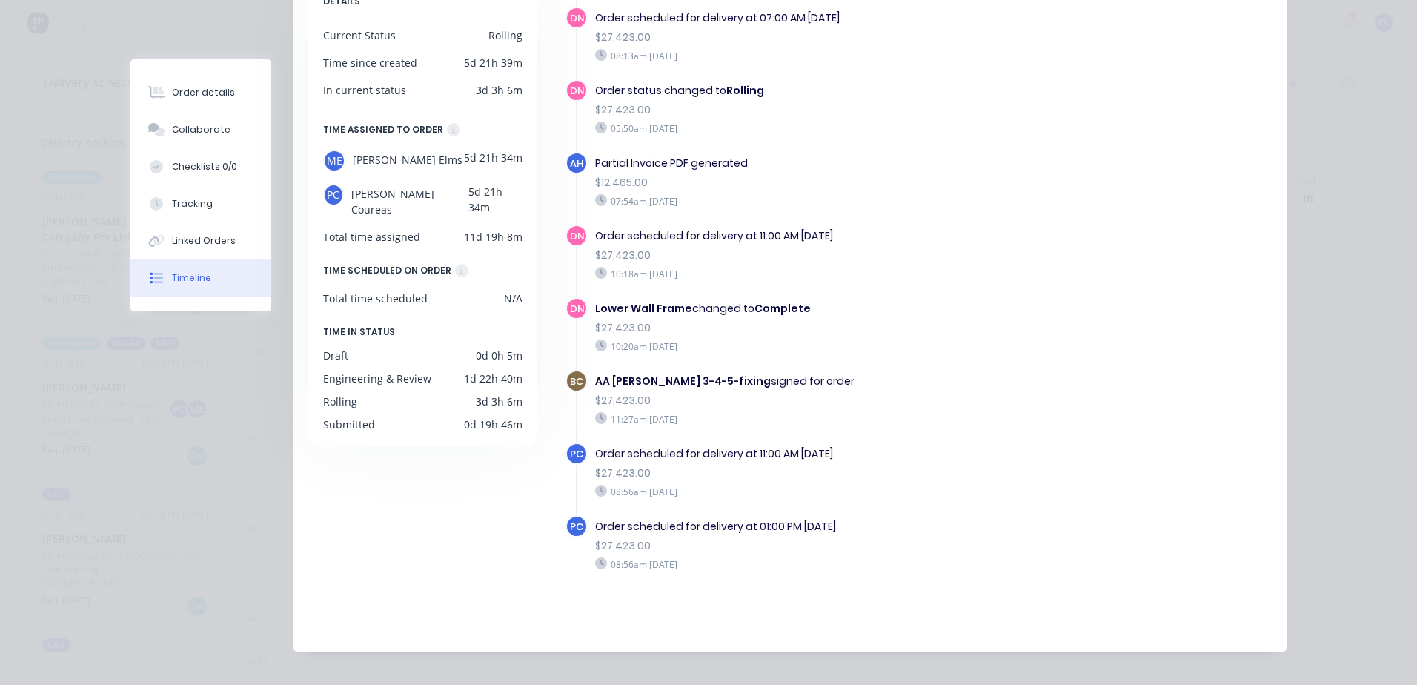
scroll to position [198, 0]
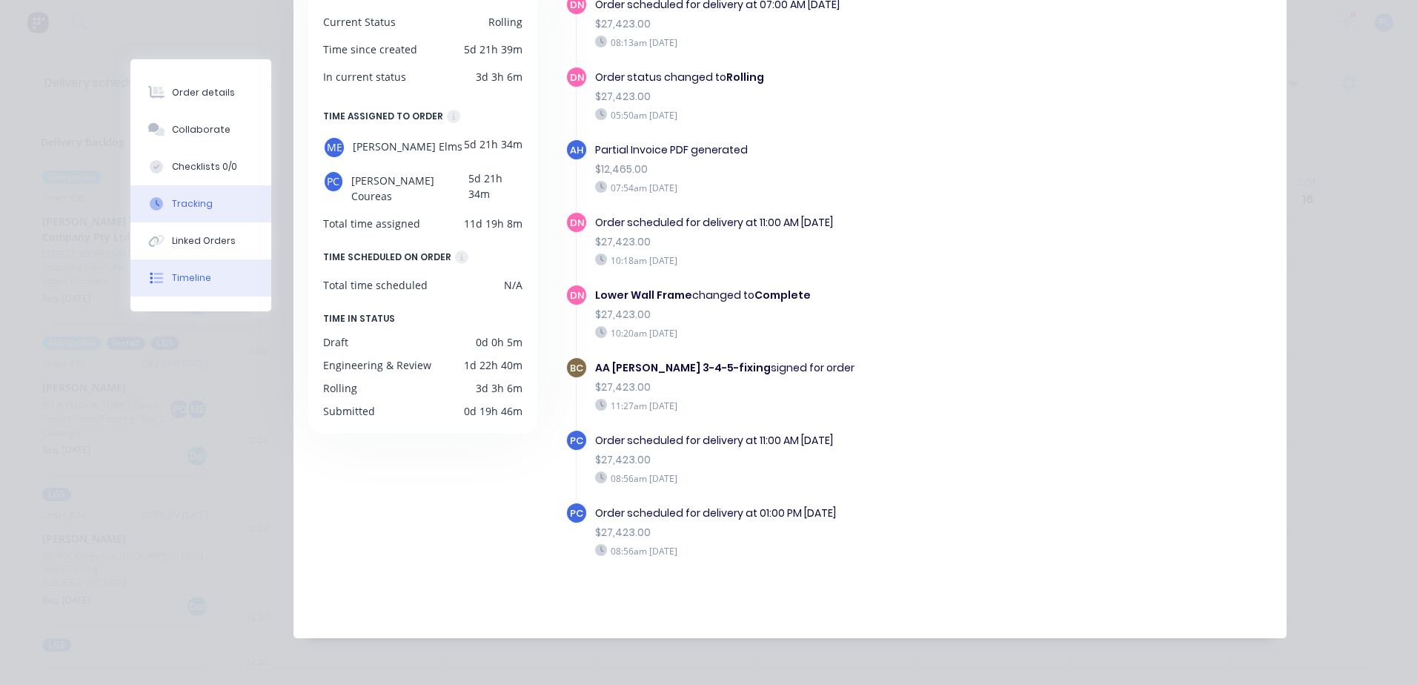
click at [171, 212] on button "Tracking" at bounding box center [200, 203] width 141 height 37
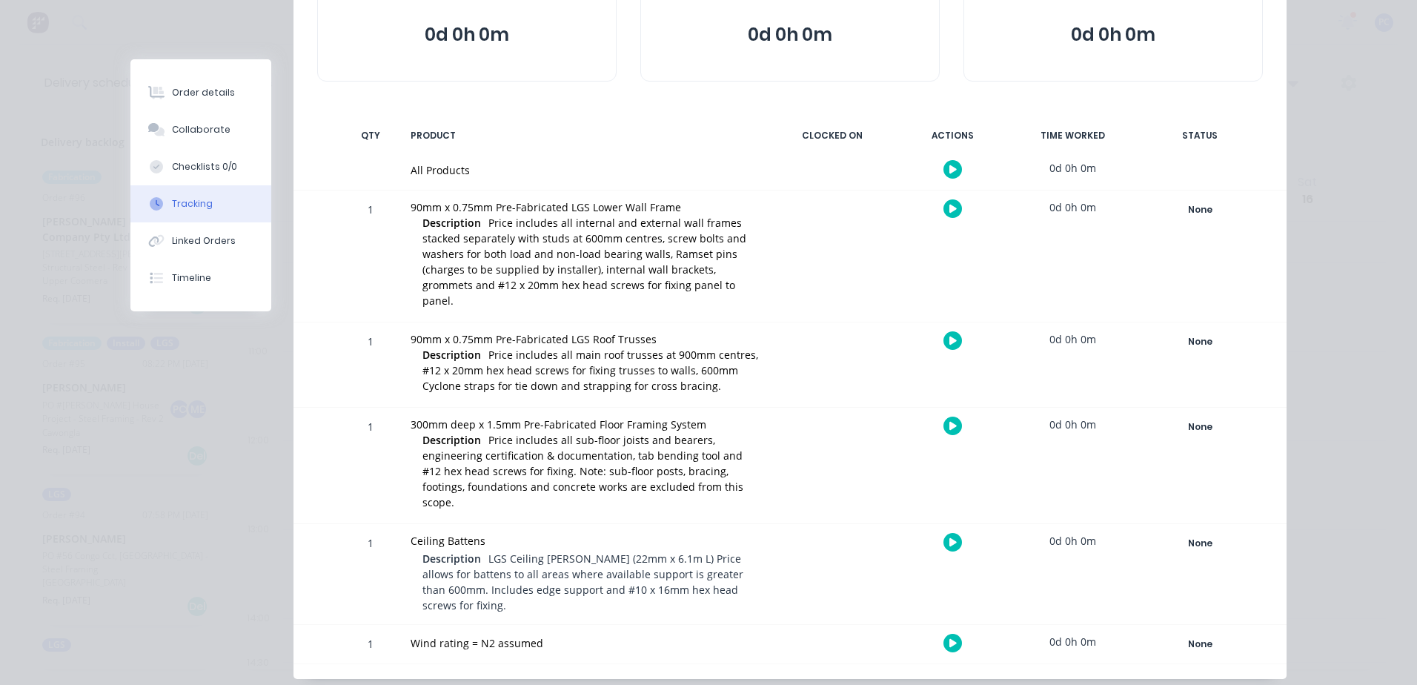
scroll to position [0, 0]
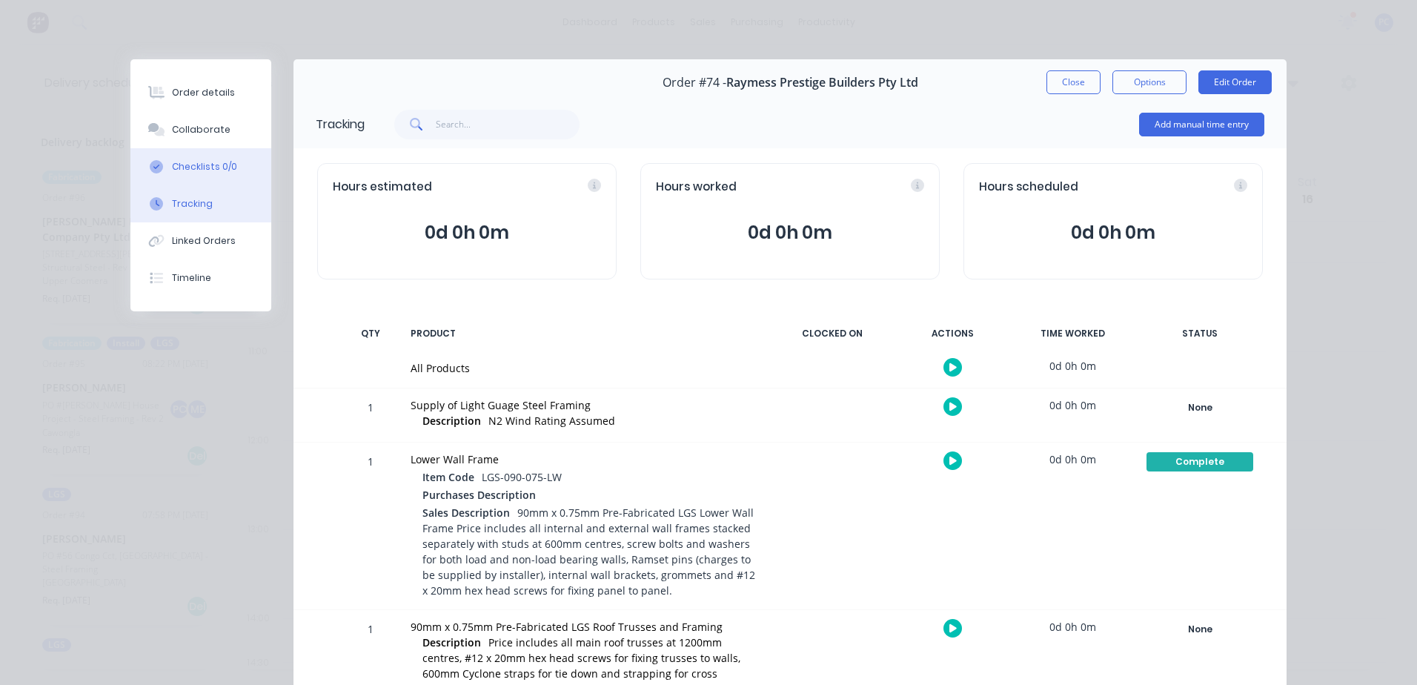
click at [208, 162] on div "Checklists 0/0" at bounding box center [204, 166] width 65 height 13
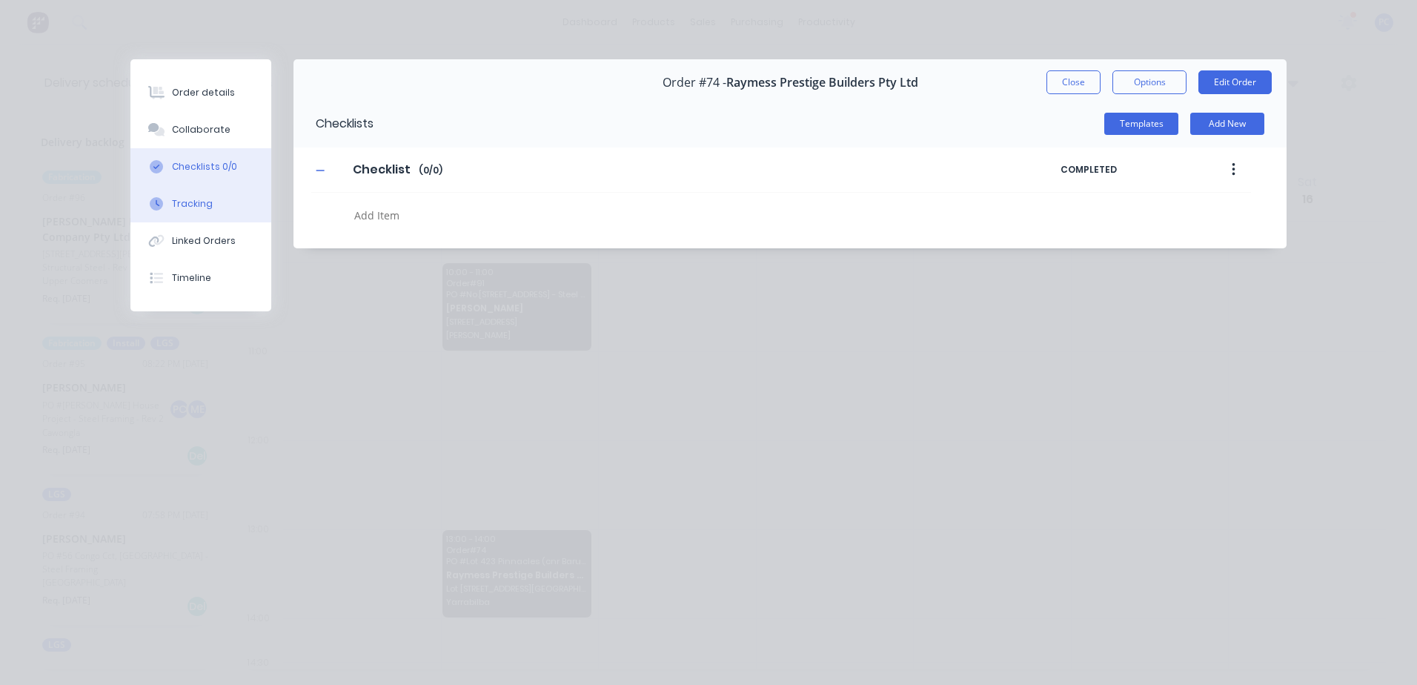
click at [177, 203] on div "Tracking" at bounding box center [192, 203] width 41 height 13
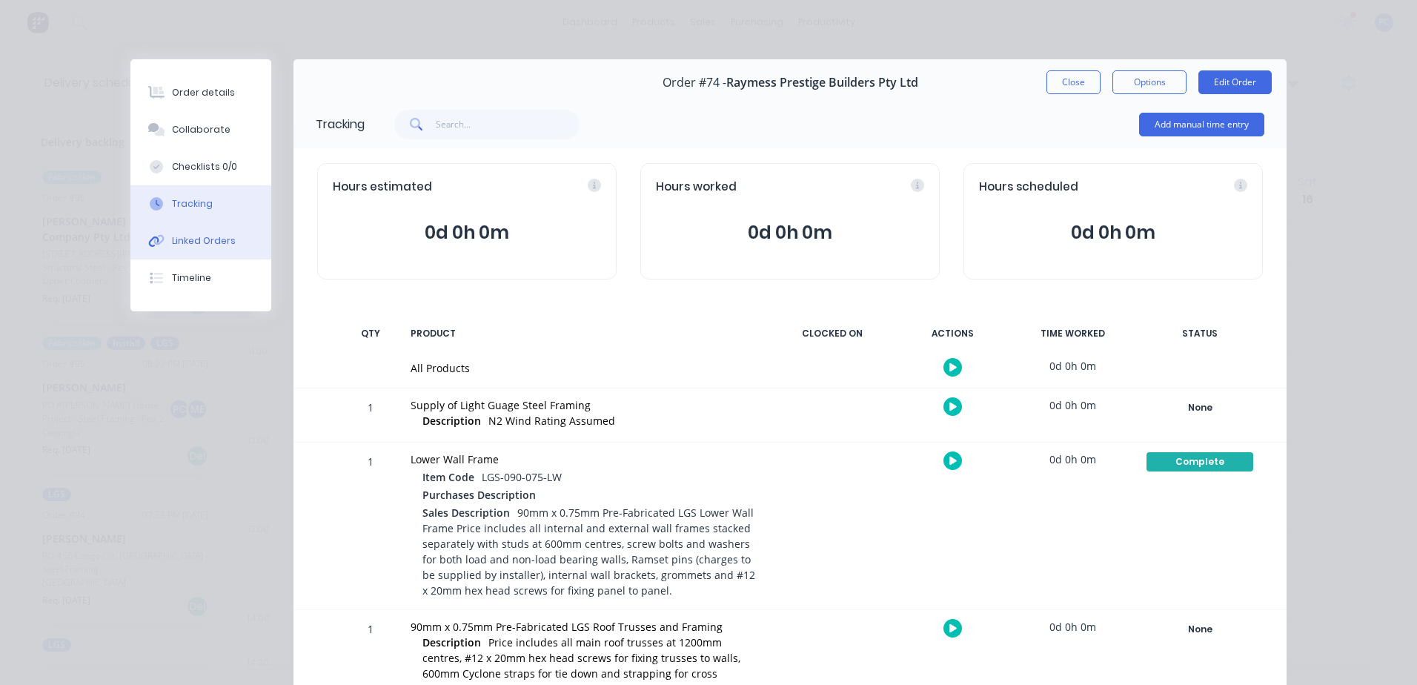
click at [196, 253] on button "Linked Orders" at bounding box center [200, 240] width 141 height 37
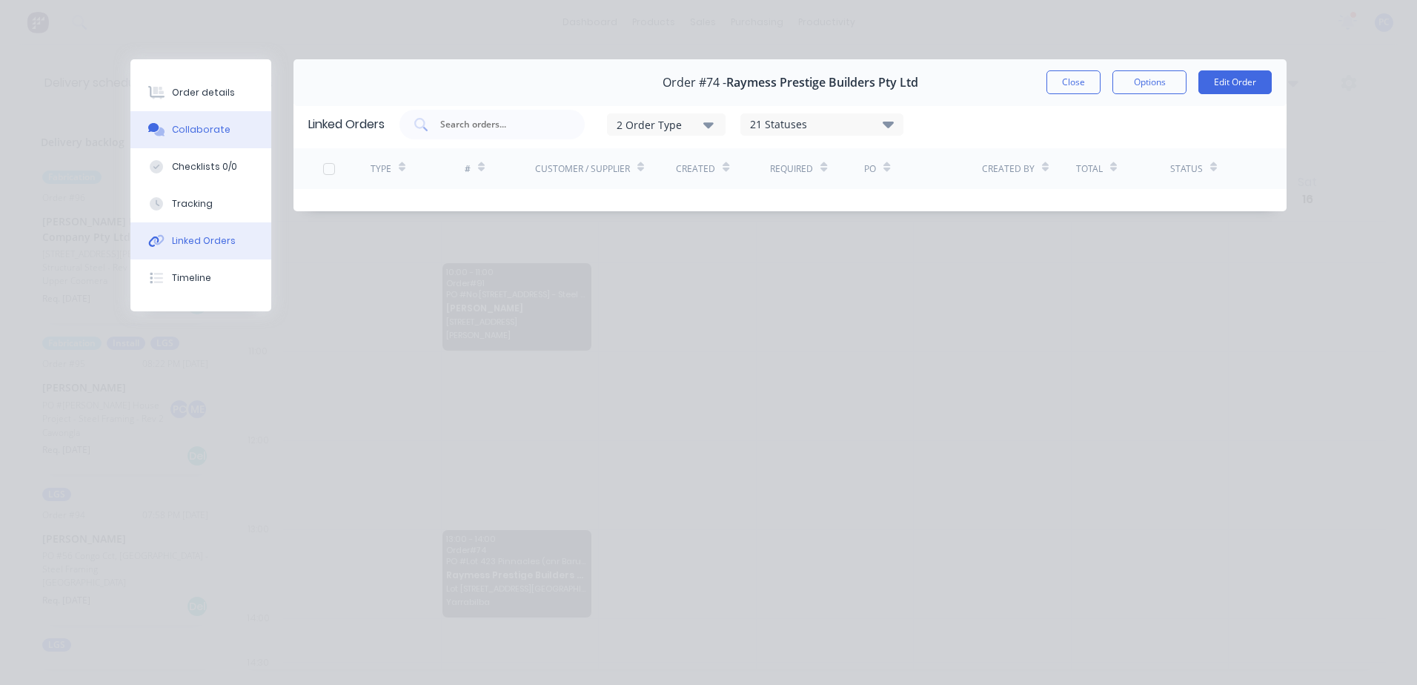
click at [216, 127] on div "Collaborate" at bounding box center [201, 129] width 59 height 13
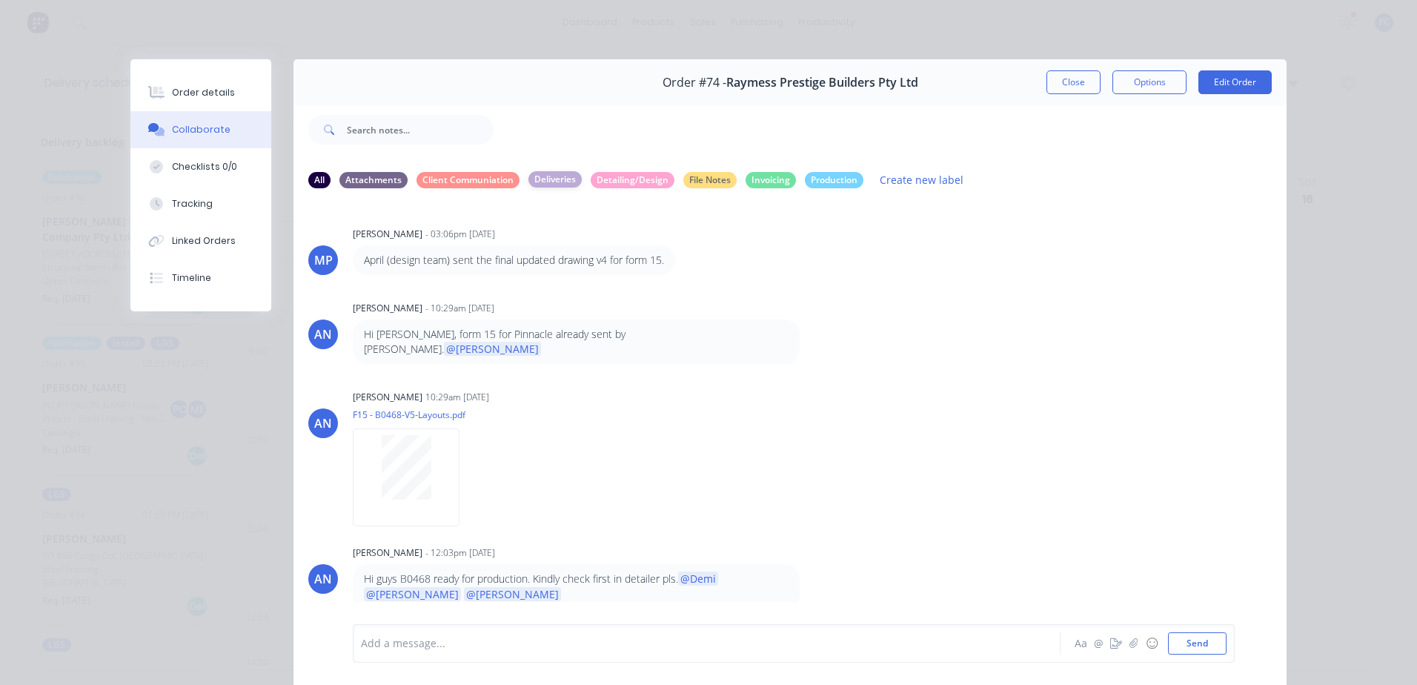
click at [563, 178] on div "Deliveries" at bounding box center [554, 179] width 53 height 16
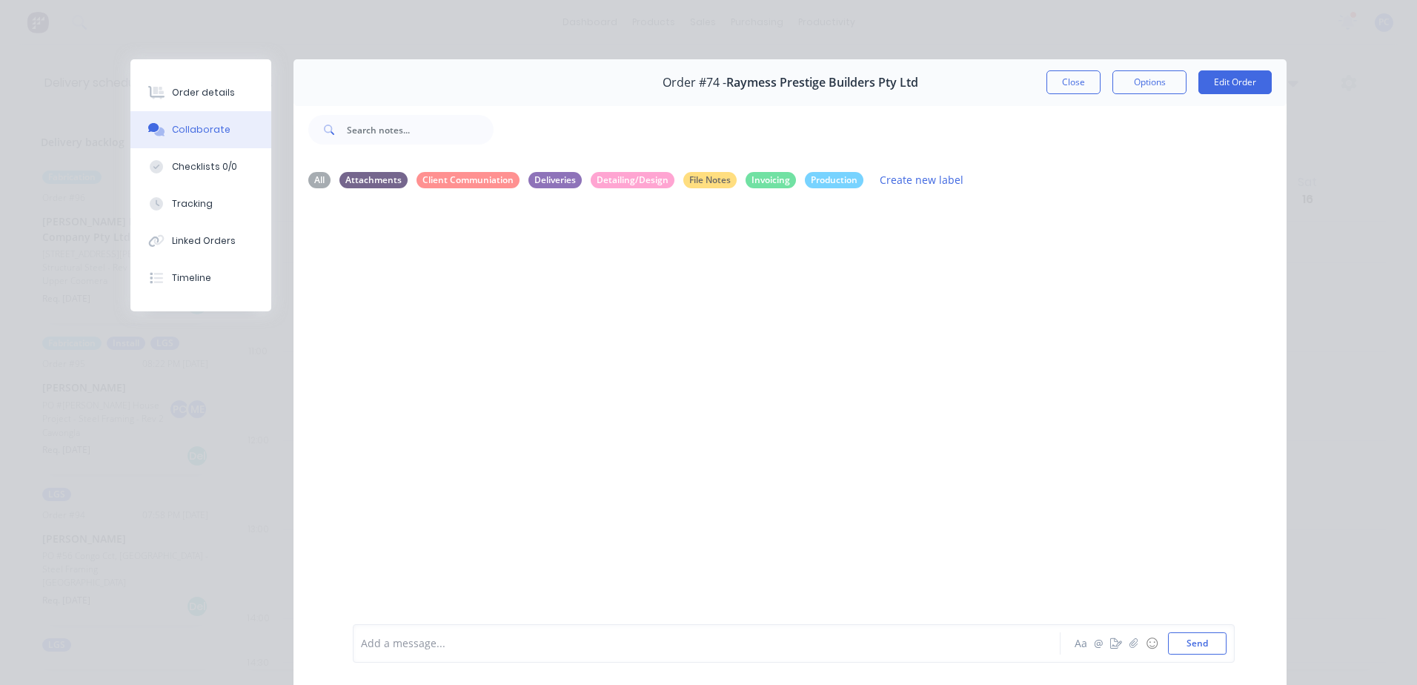
click at [434, 647] on div at bounding box center [686, 644] width 648 height 16
click at [634, 180] on div "Detailing/Design" at bounding box center [633, 179] width 84 height 16
click at [561, 181] on div "Deliveries" at bounding box center [554, 179] width 53 height 16
click at [482, 183] on div "Client Communiation" at bounding box center [468, 179] width 103 height 16
click at [372, 176] on div "Attachments" at bounding box center [373, 179] width 68 height 16
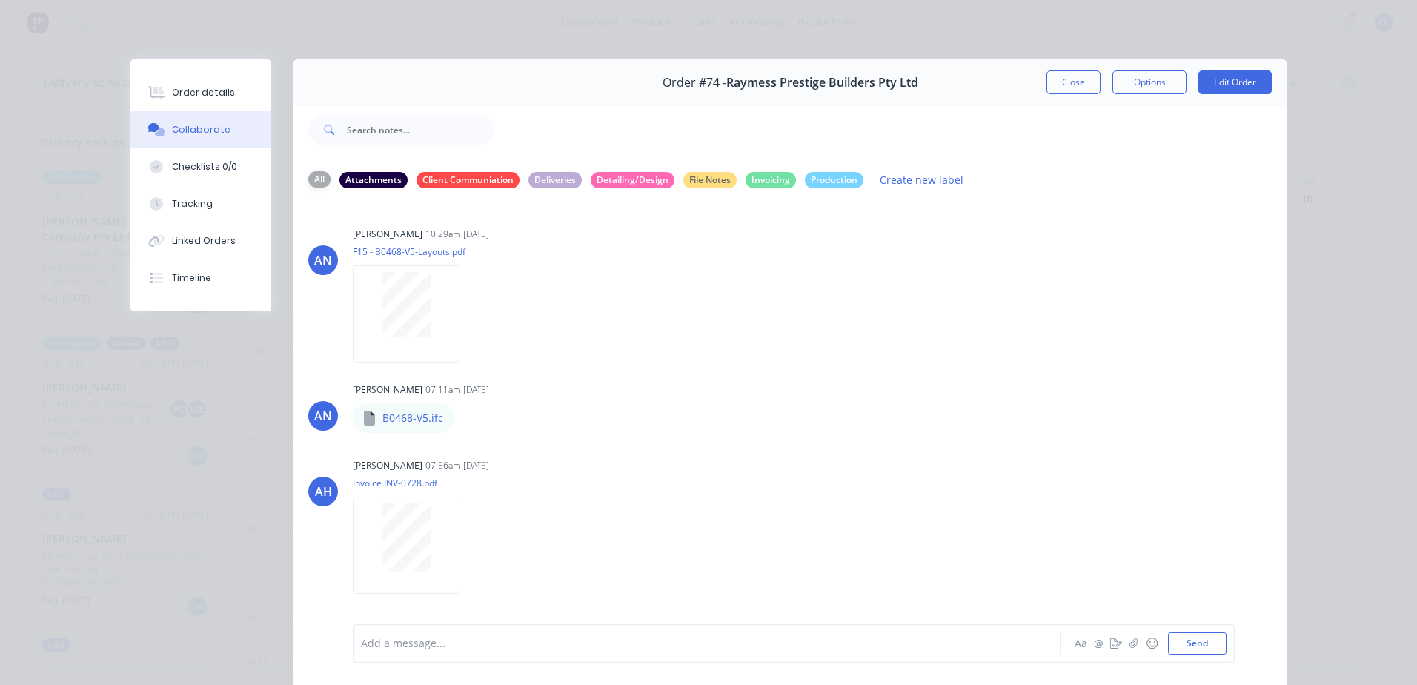
click at [317, 178] on div "All" at bounding box center [319, 179] width 22 height 16
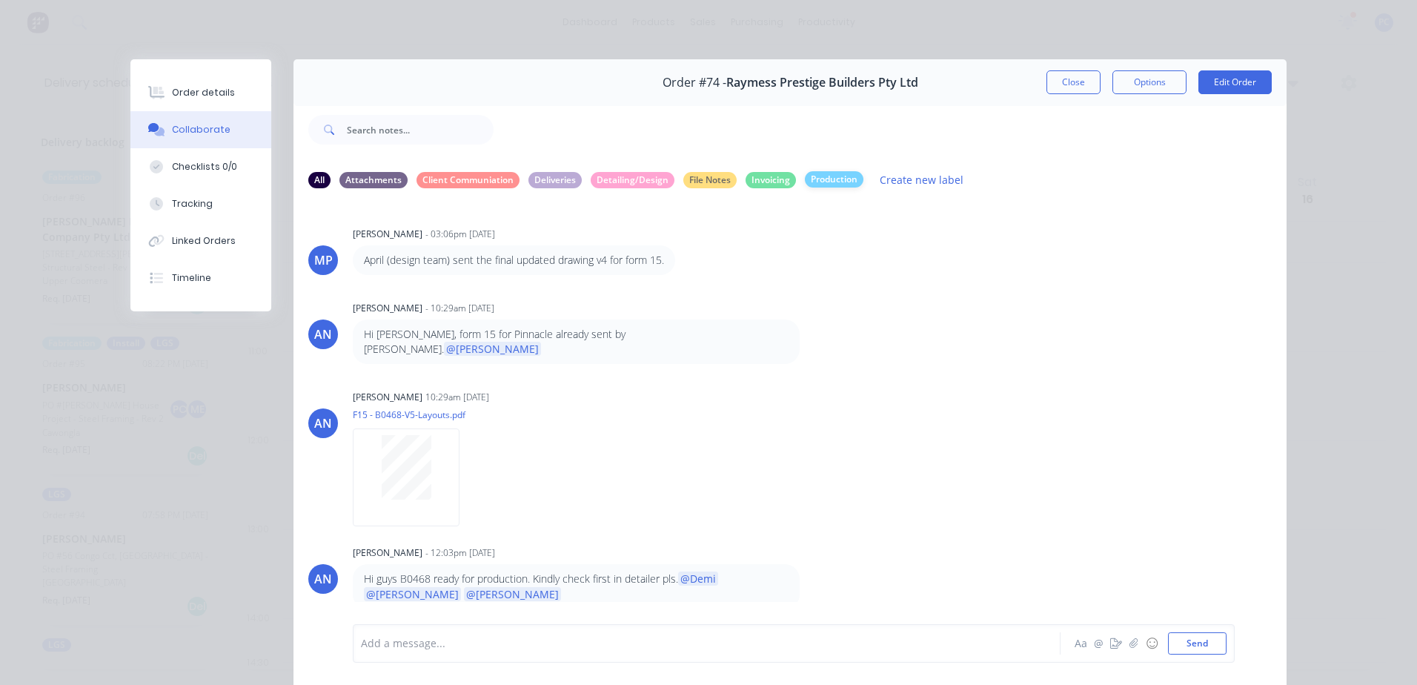
click at [836, 182] on div "Production" at bounding box center [834, 179] width 59 height 16
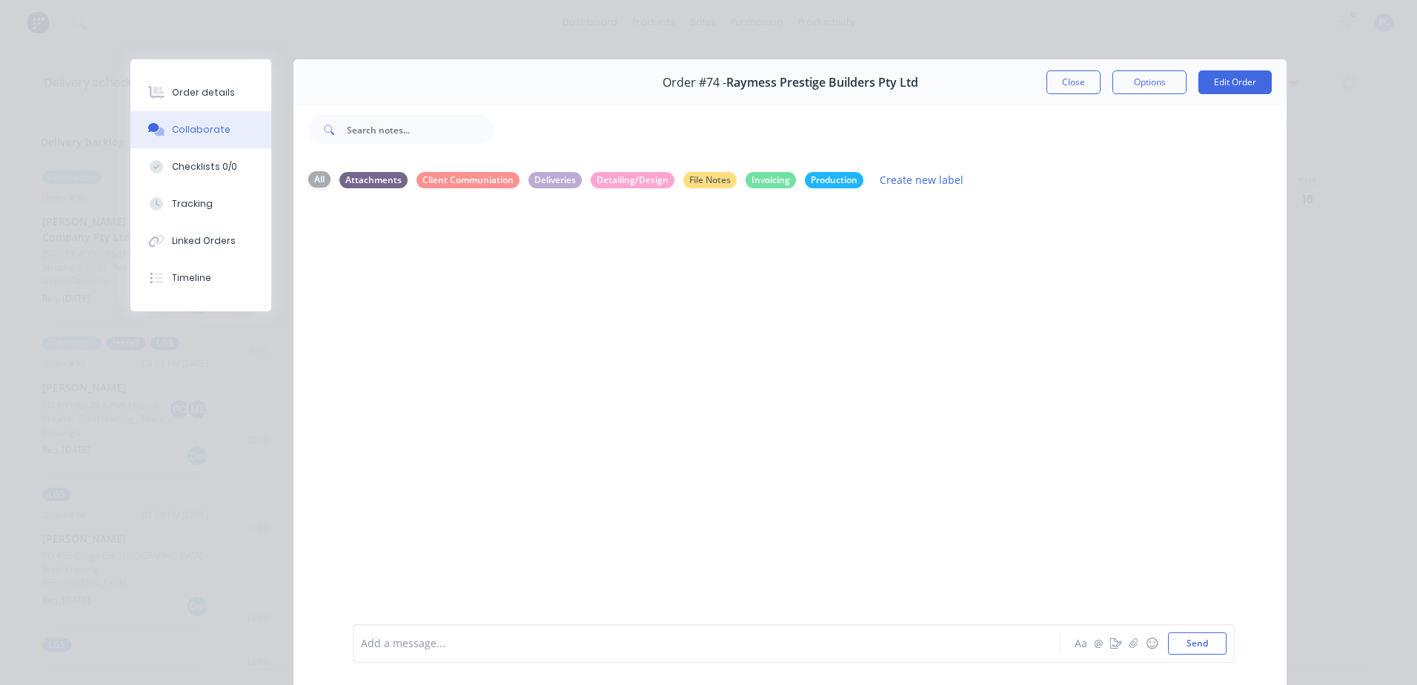
click at [308, 184] on div "All" at bounding box center [319, 179] width 22 height 16
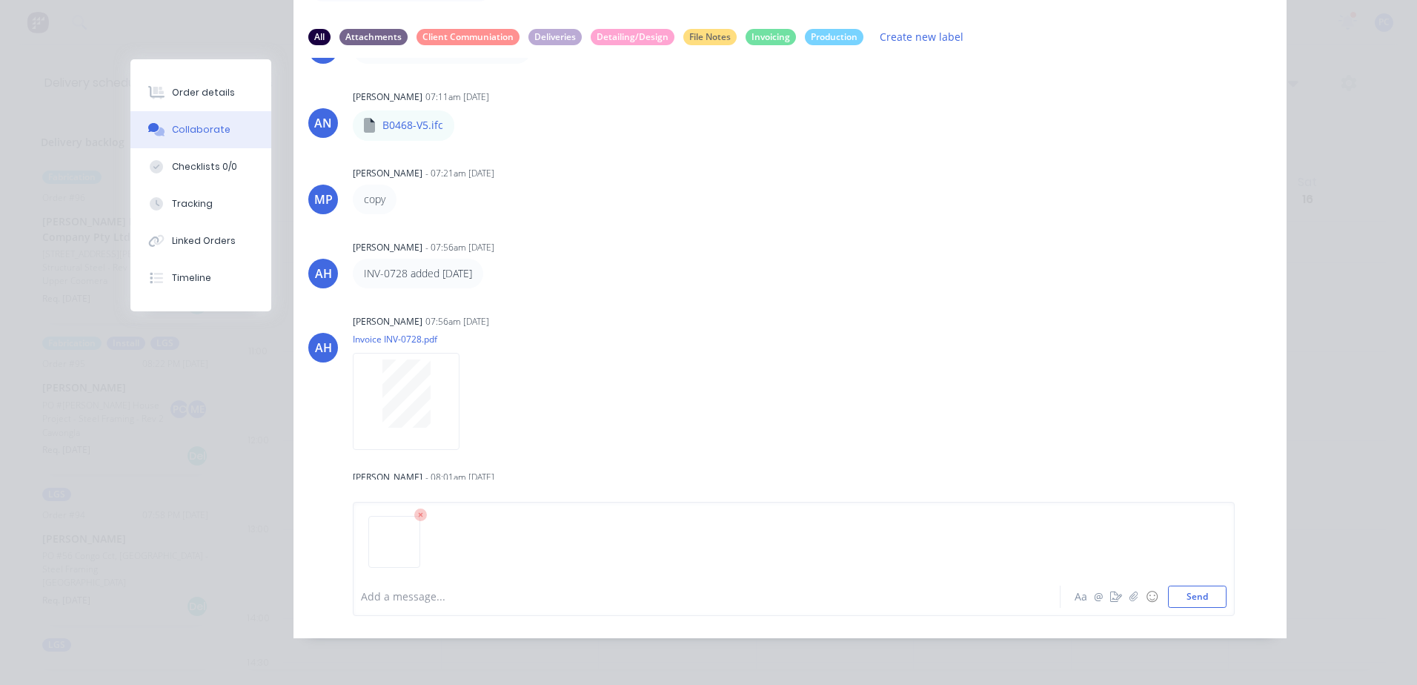
scroll to position [593, 0]
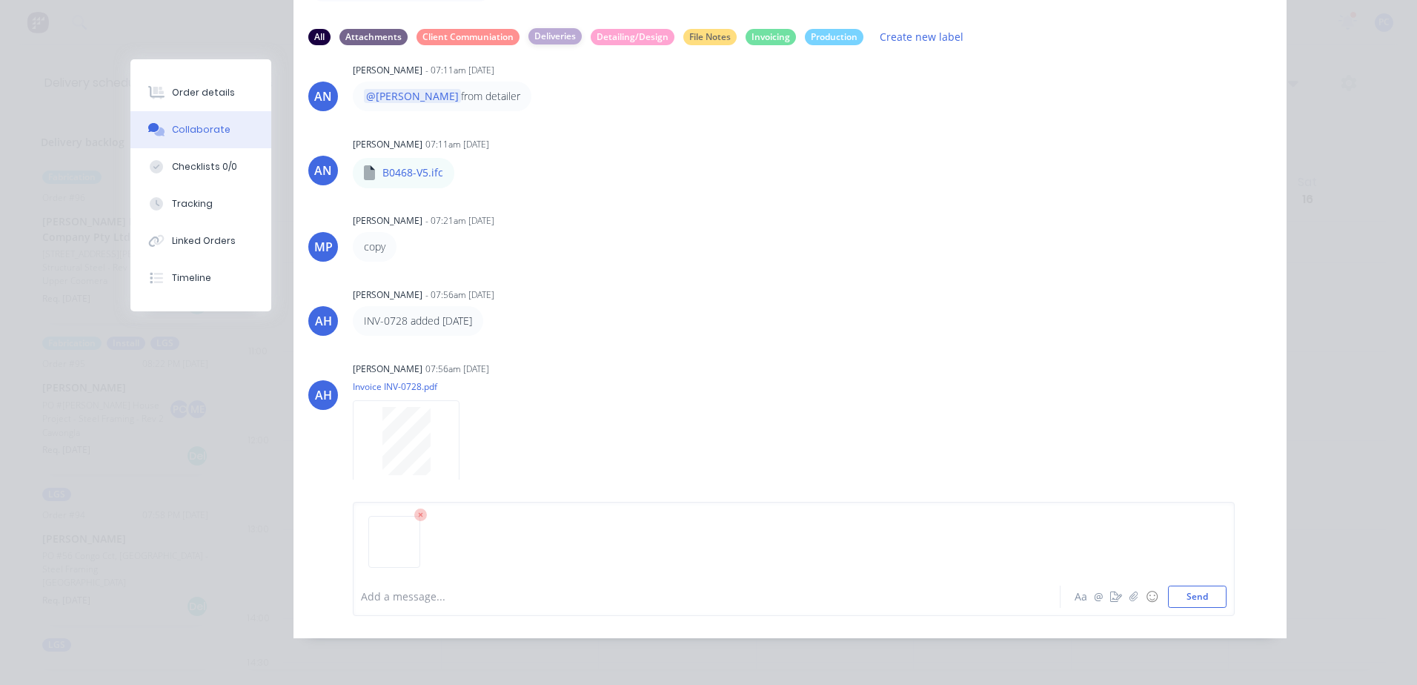
click at [543, 41] on div "Deliveries" at bounding box center [554, 36] width 53 height 16
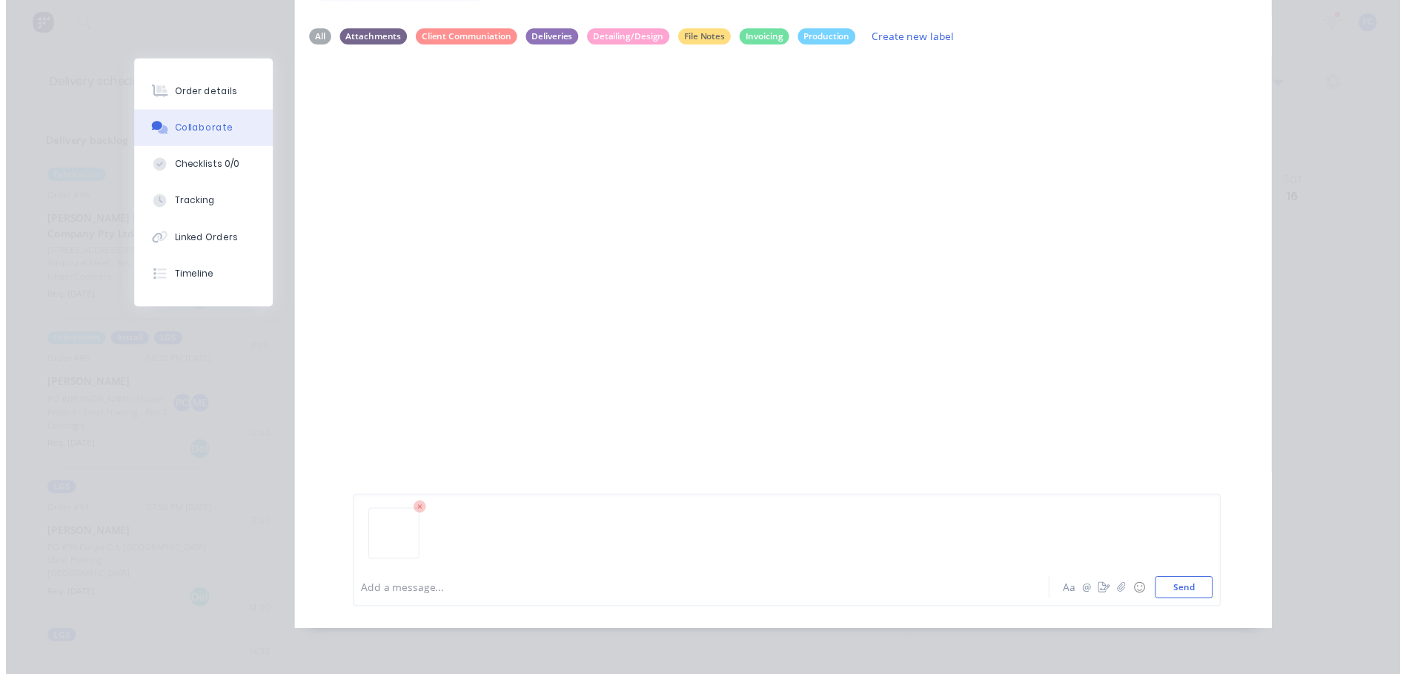
scroll to position [0, 0]
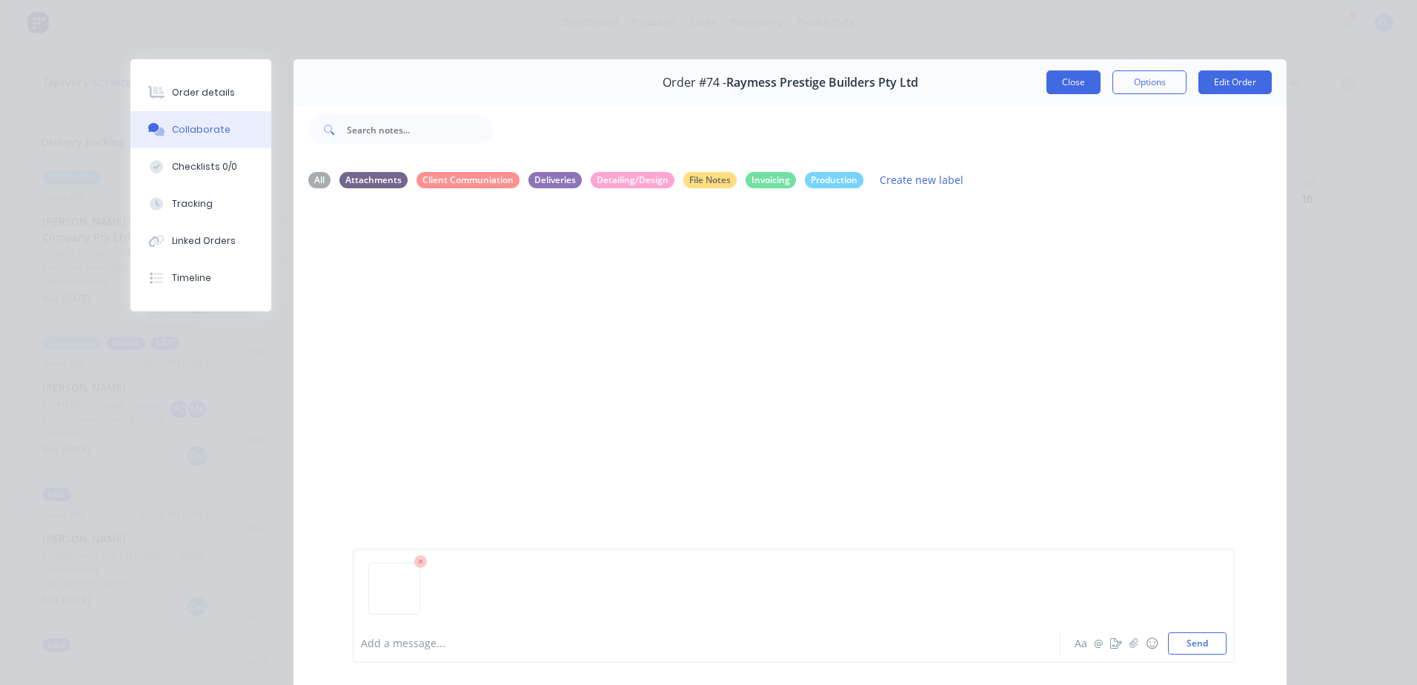
click at [1073, 77] on button "Close" at bounding box center [1073, 82] width 54 height 24
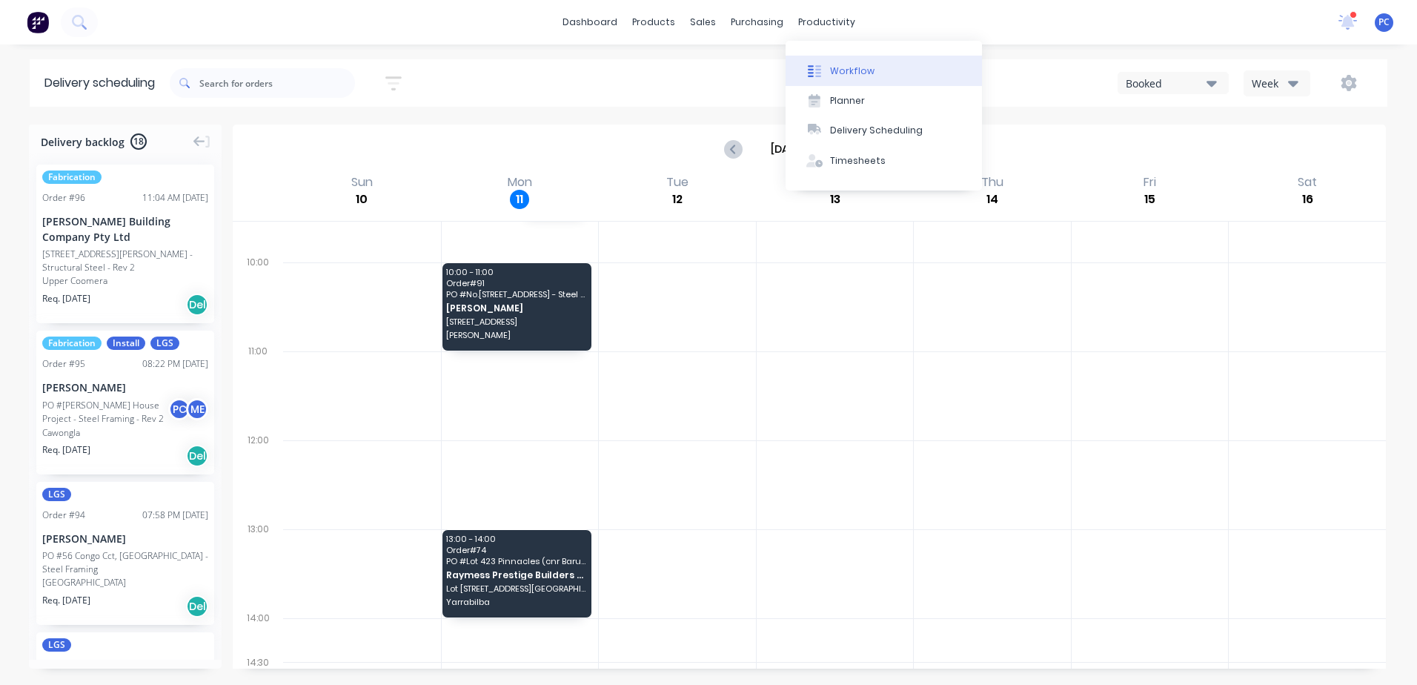
click at [840, 67] on div "Workflow" at bounding box center [852, 70] width 44 height 13
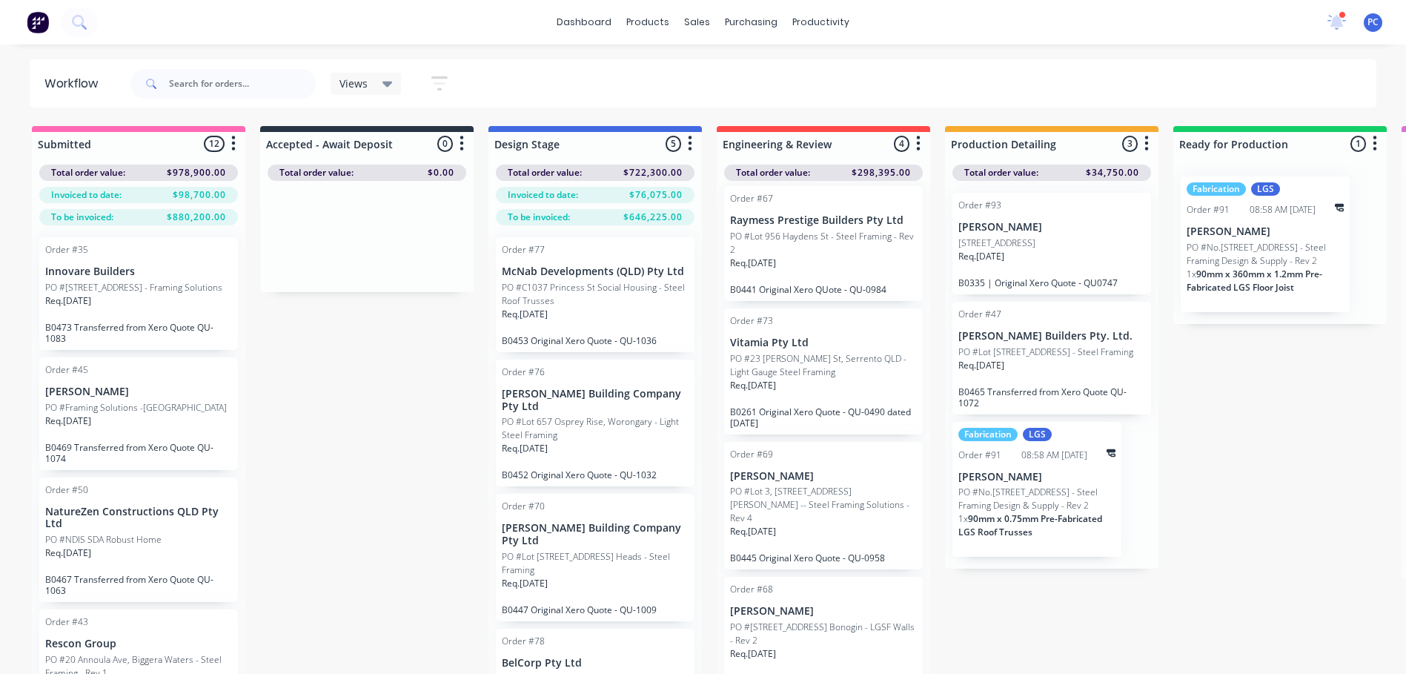
scroll to position [9, 0]
click at [792, 501] on p "PO #Lot 3, [STREET_ADDRESS][PERSON_NAME] -- Steel Framing Solutions - Rev 4" at bounding box center [823, 502] width 187 height 40
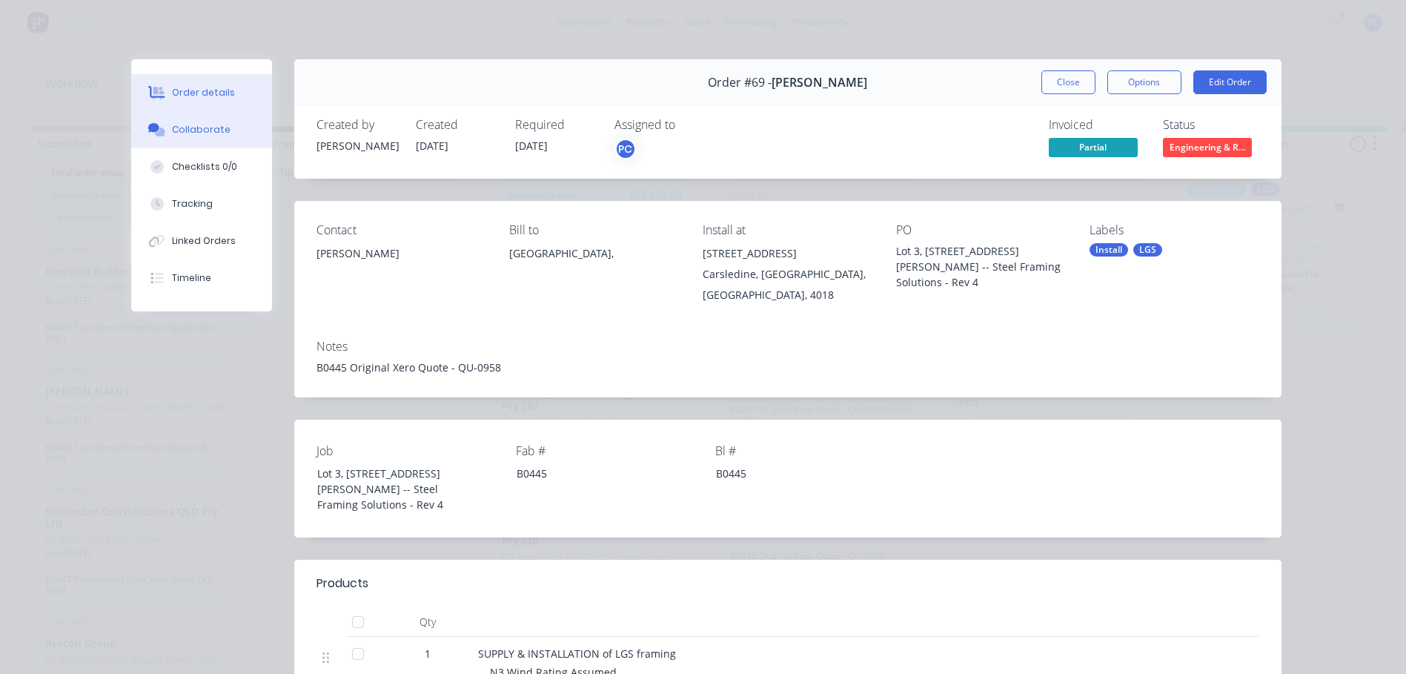
click at [193, 125] on div "Collaborate" at bounding box center [201, 129] width 59 height 13
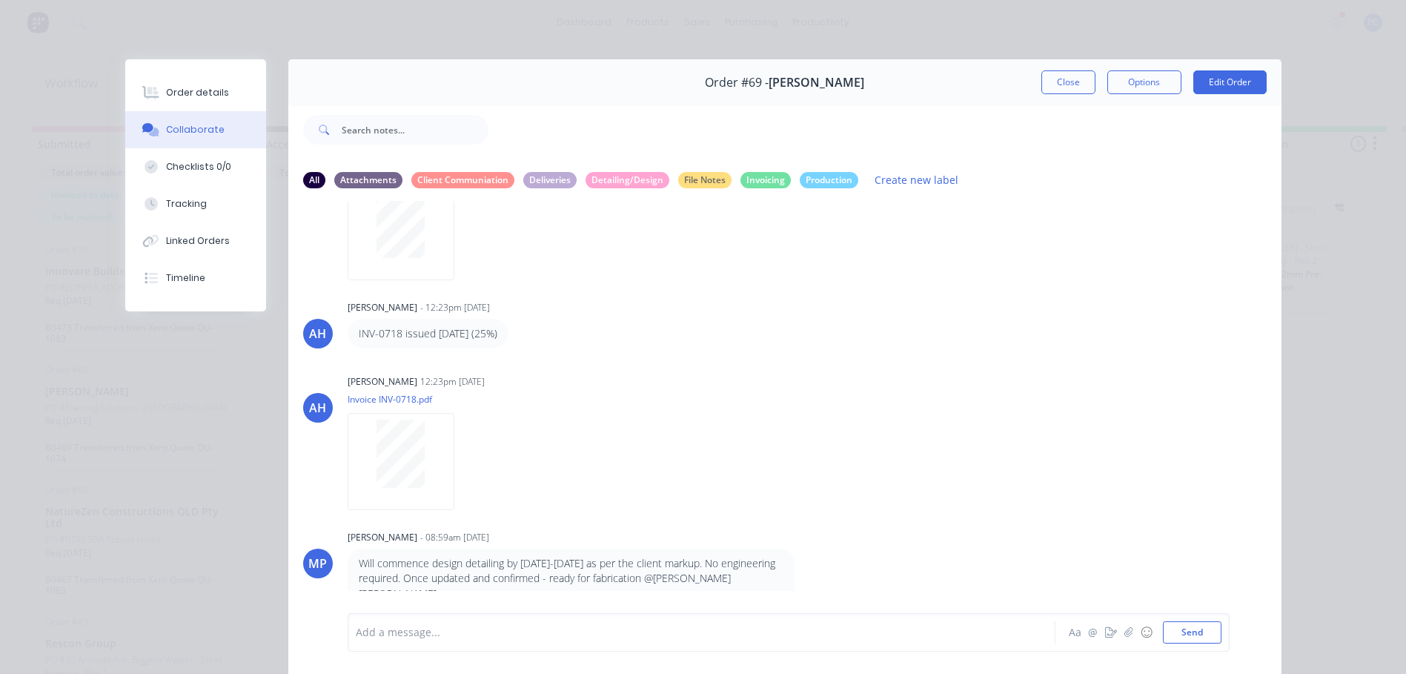
scroll to position [157, 0]
click at [314, 178] on div "All" at bounding box center [314, 179] width 22 height 16
click at [447, 185] on div "Client Communiation" at bounding box center [462, 179] width 103 height 16
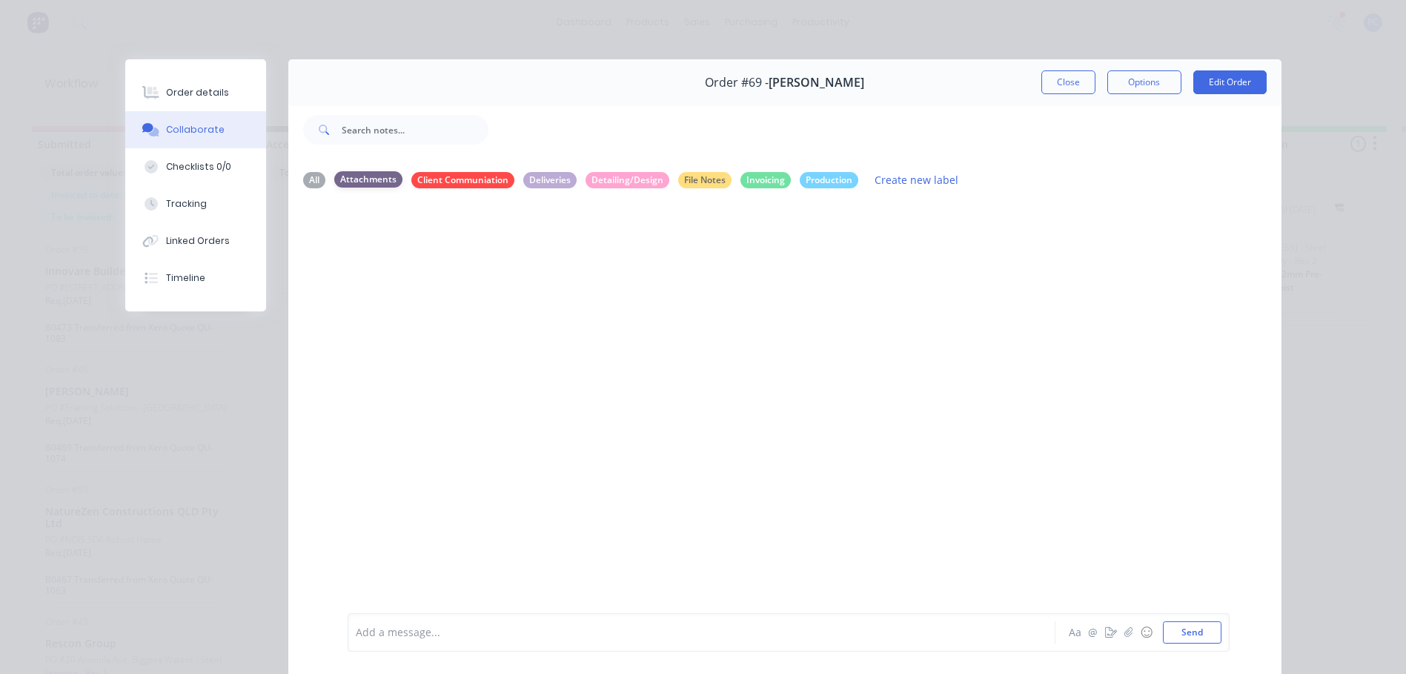
click at [365, 179] on div "Attachments" at bounding box center [368, 179] width 68 height 16
click at [545, 181] on div "Deliveries" at bounding box center [549, 179] width 53 height 16
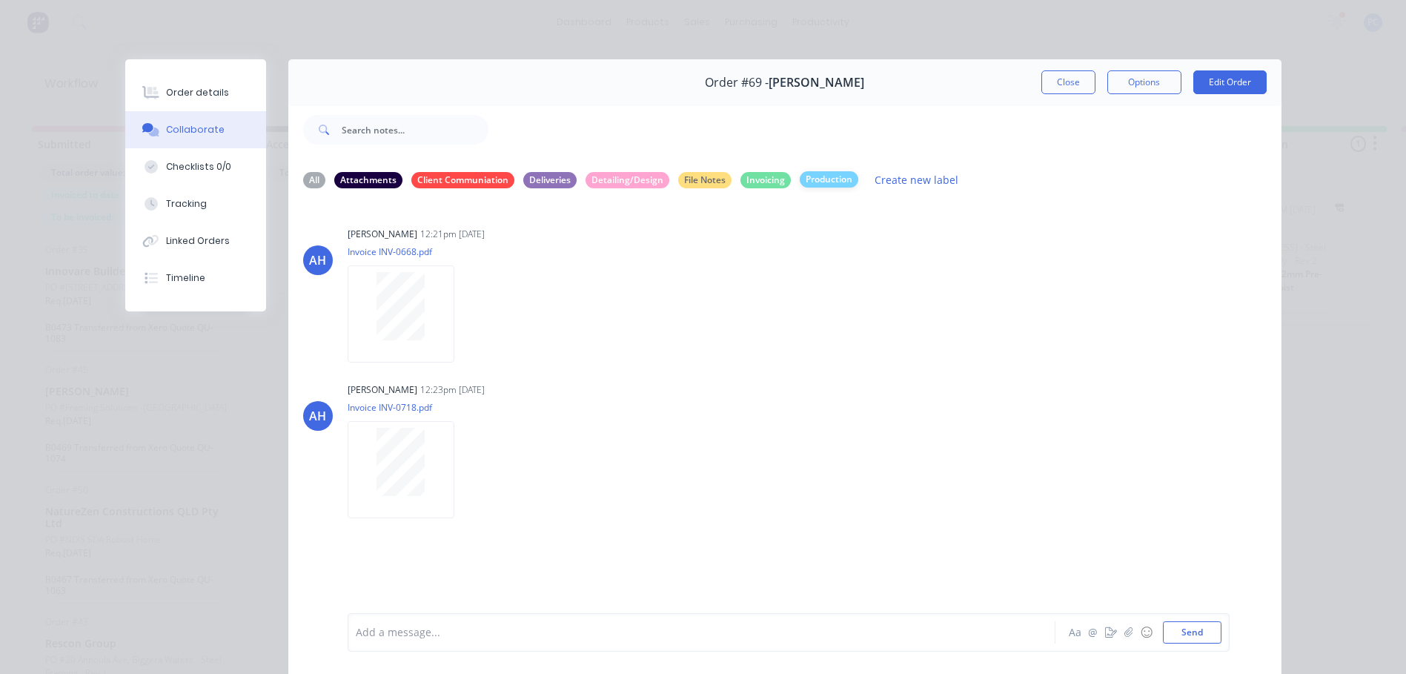
click at [815, 173] on div "Production" at bounding box center [829, 179] width 59 height 16
click at [815, 190] on div "All Attachments Client Communiation Deliveries Detailing/Design File Notes Invo…" at bounding box center [784, 180] width 963 height 20
click at [817, 181] on div "Production" at bounding box center [829, 179] width 59 height 16
